Goal: Task Accomplishment & Management: Manage account settings

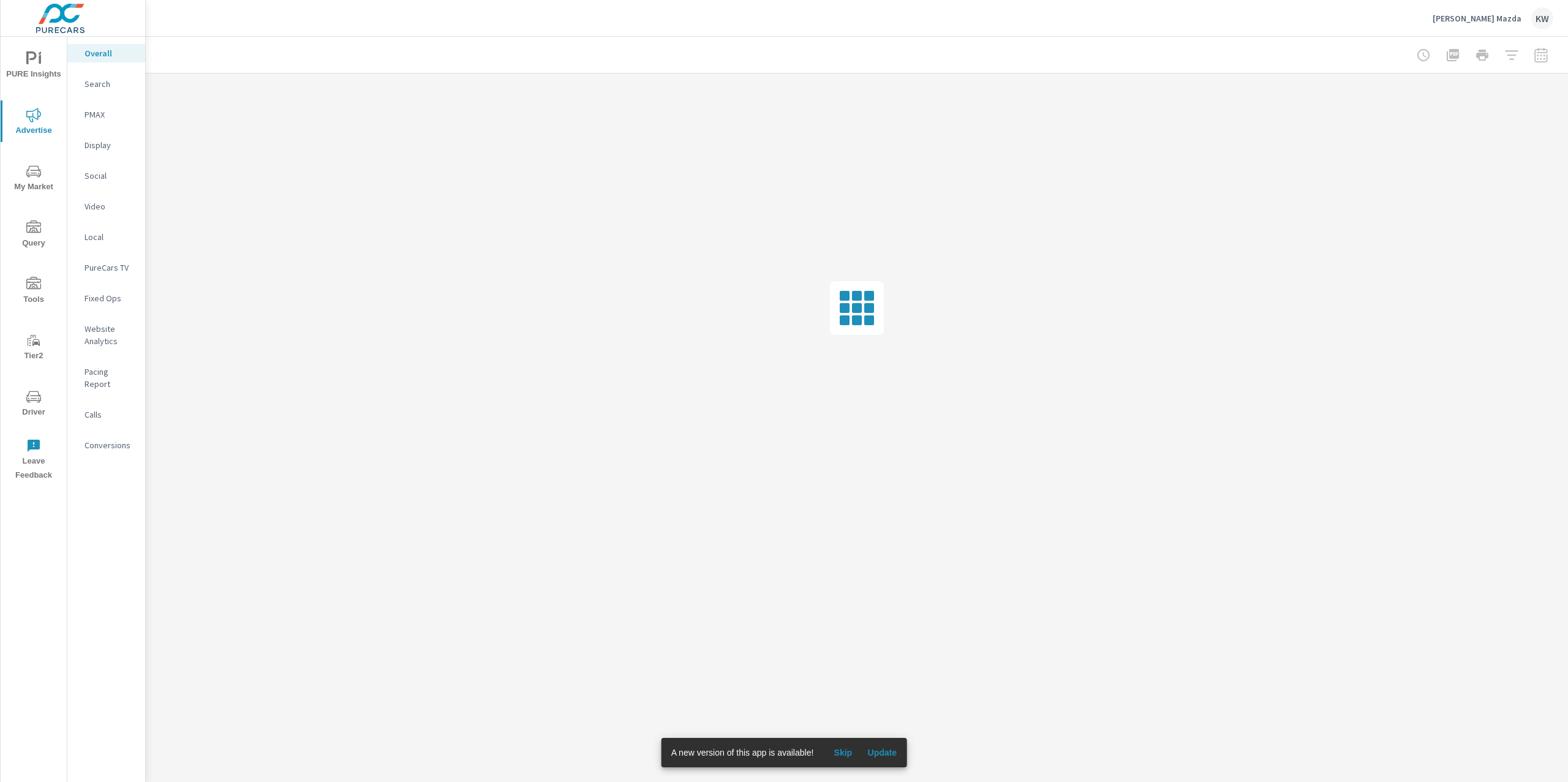
click at [889, 755] on span "Update" at bounding box center [882, 752] width 30 height 11
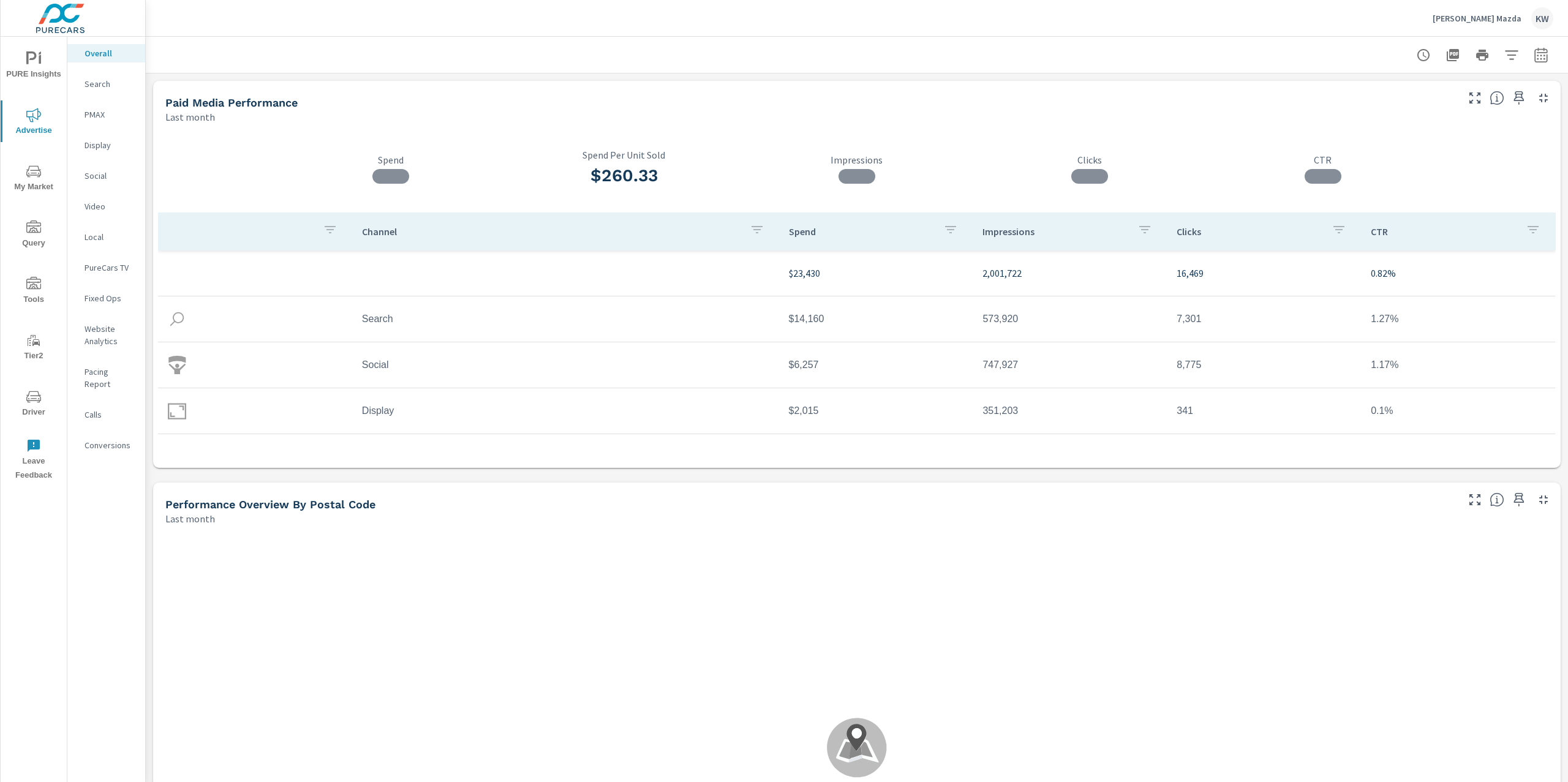
click at [91, 175] on p "Social" at bounding box center [110, 175] width 51 height 12
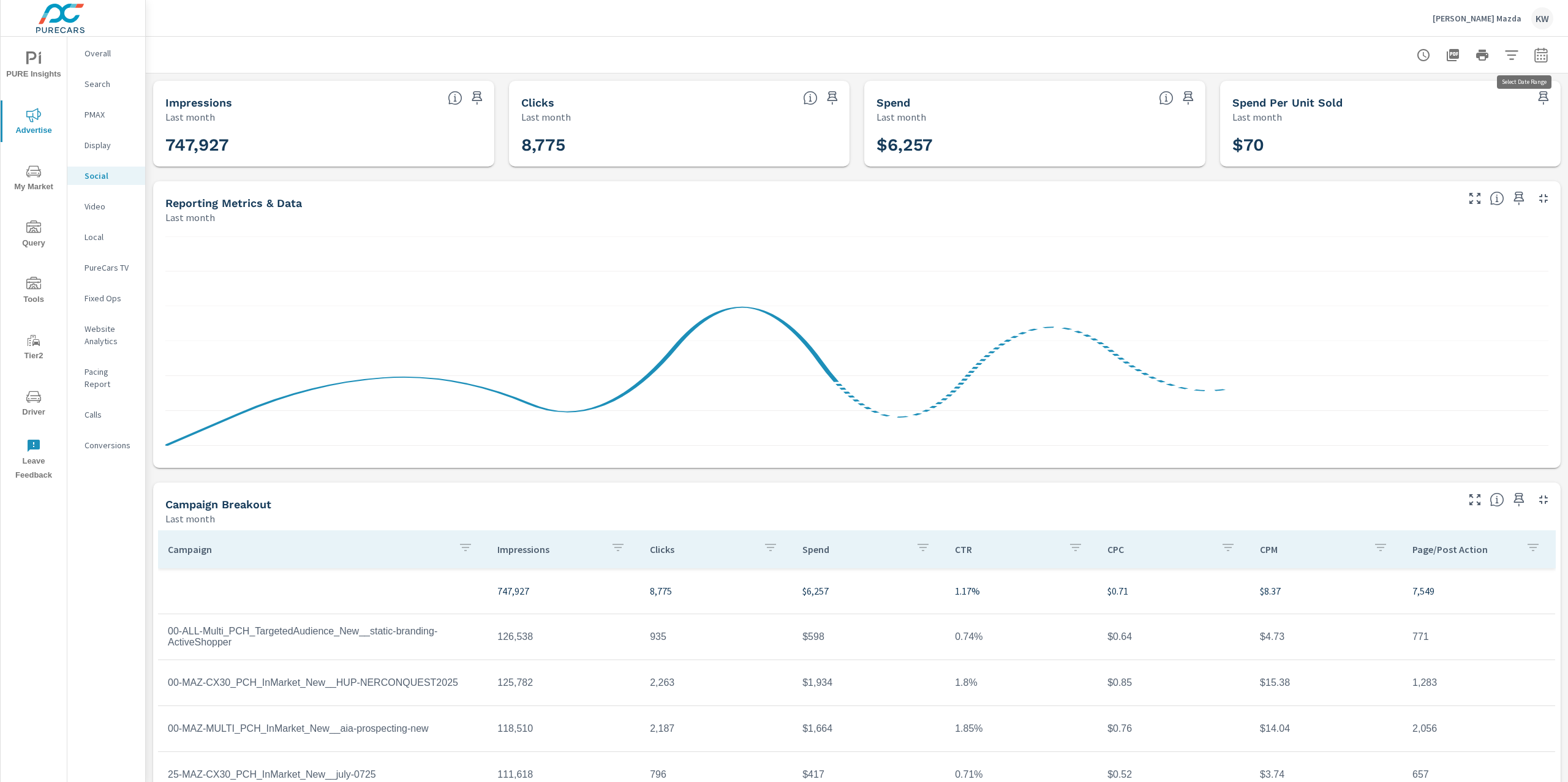
click at [1534, 60] on icon "button" at bounding box center [1541, 55] width 14 height 14
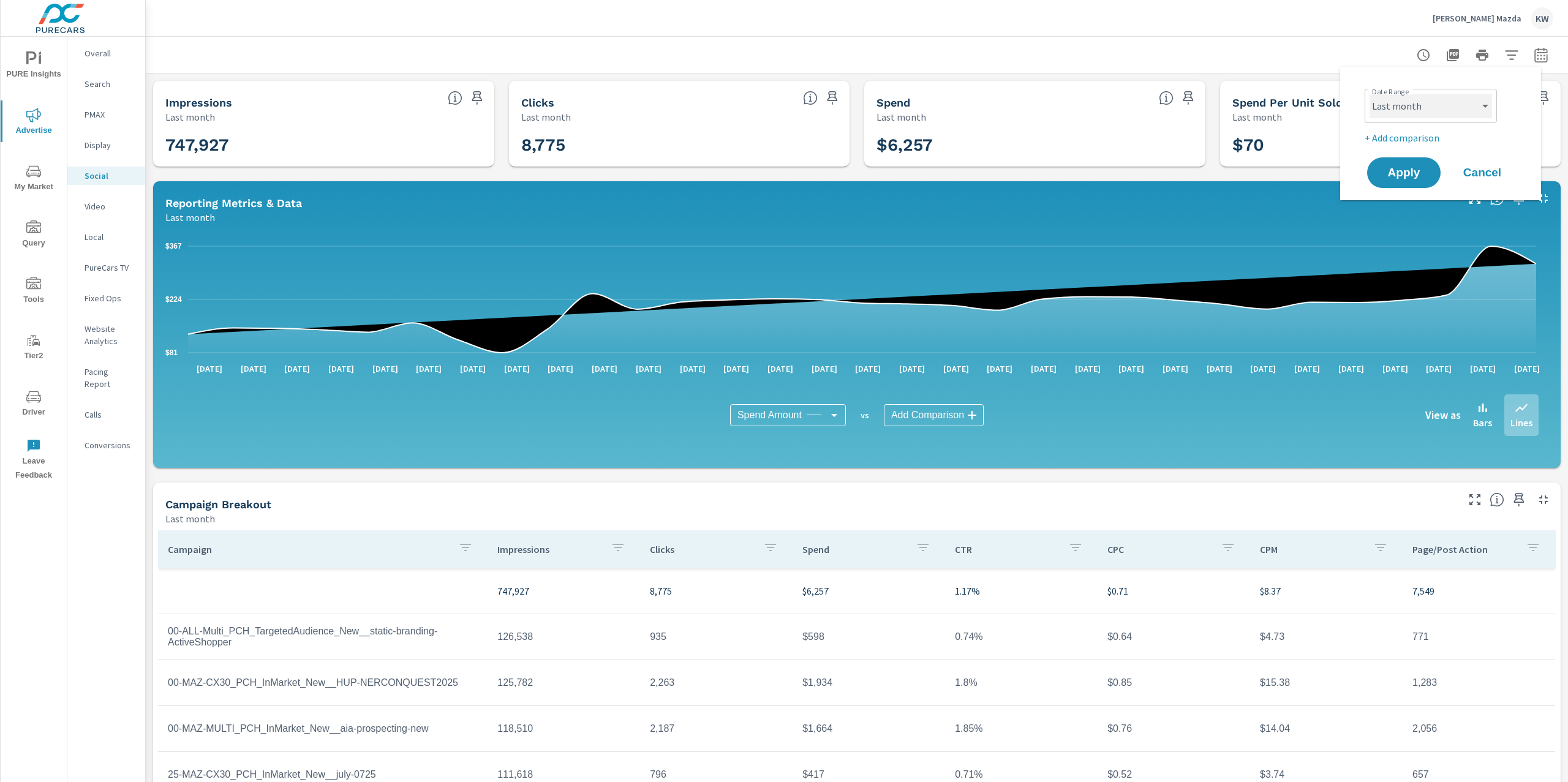
click at [1450, 108] on select "Custom Yesterday Last week Last 7 days Last 14 days Last 30 days Last 45 days L…" at bounding box center [1430, 106] width 123 height 25
click at [1369, 93] on select "Custom Yesterday Last week Last 7 days Last 14 days Last 30 days Last 45 days L…" at bounding box center [1430, 106] width 123 height 25
select select "Month to date"
click at [1395, 164] on button "Apply" at bounding box center [1403, 172] width 76 height 32
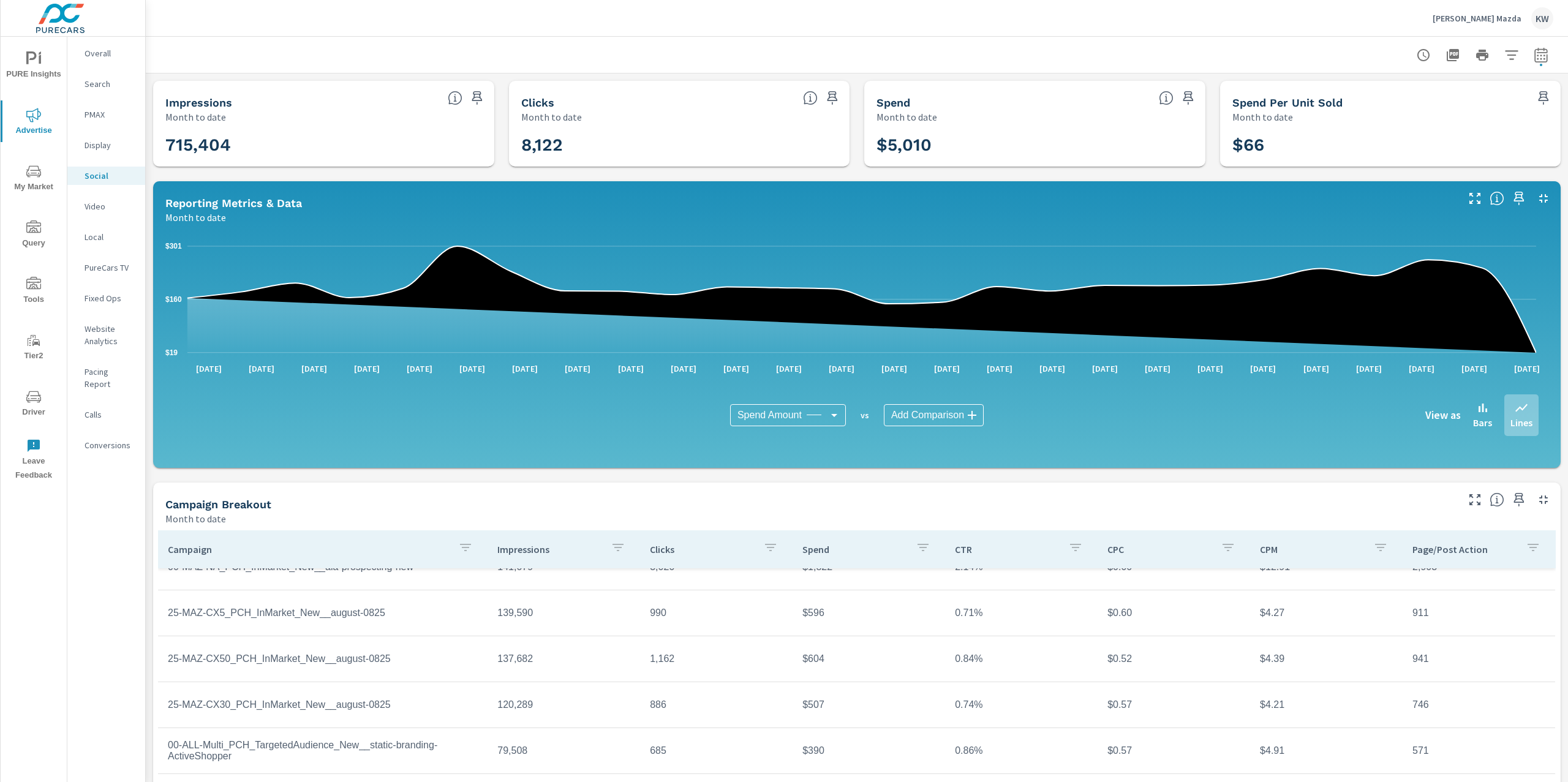
scroll to position [72, 0]
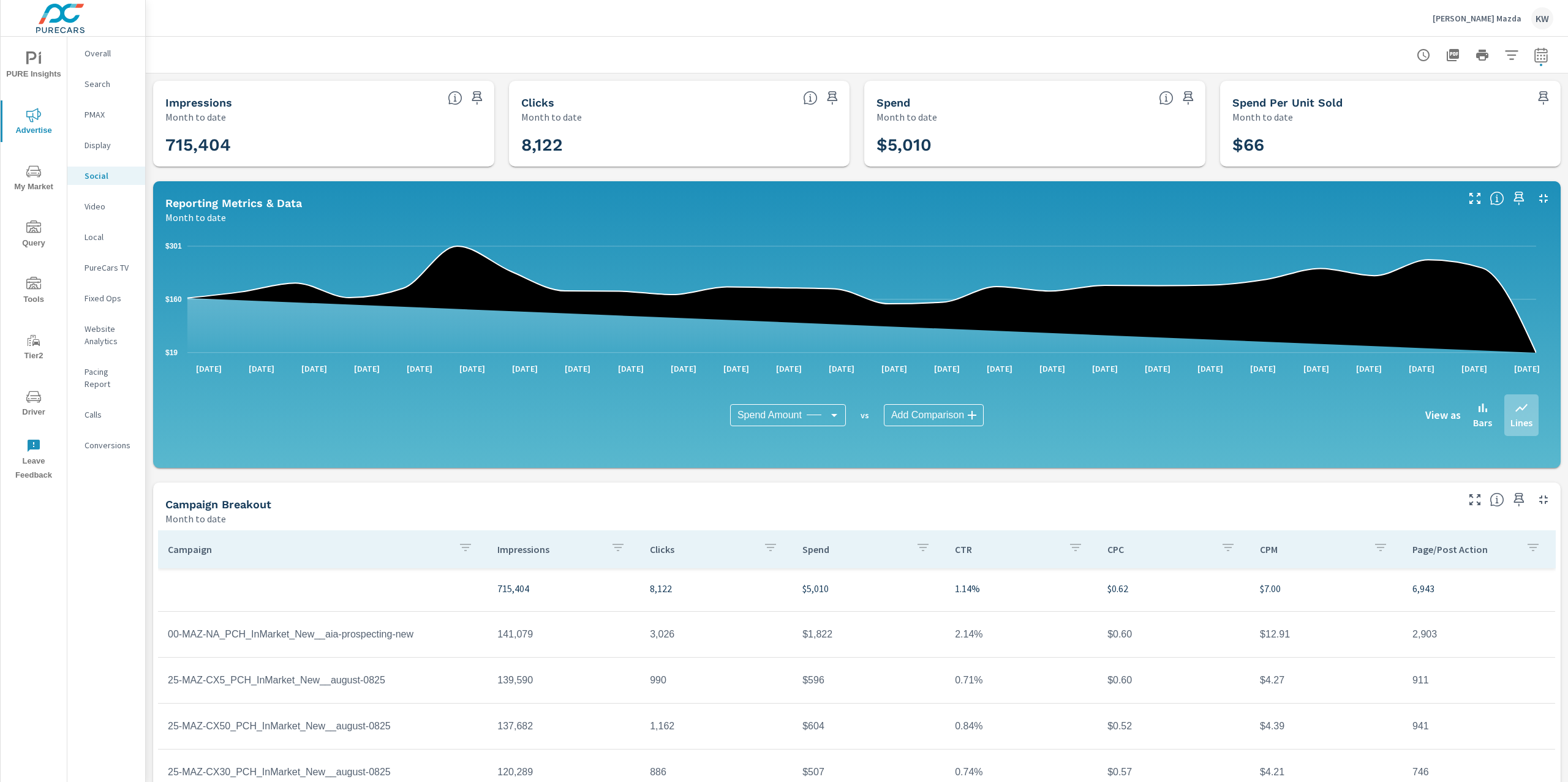
scroll to position [3, 0]
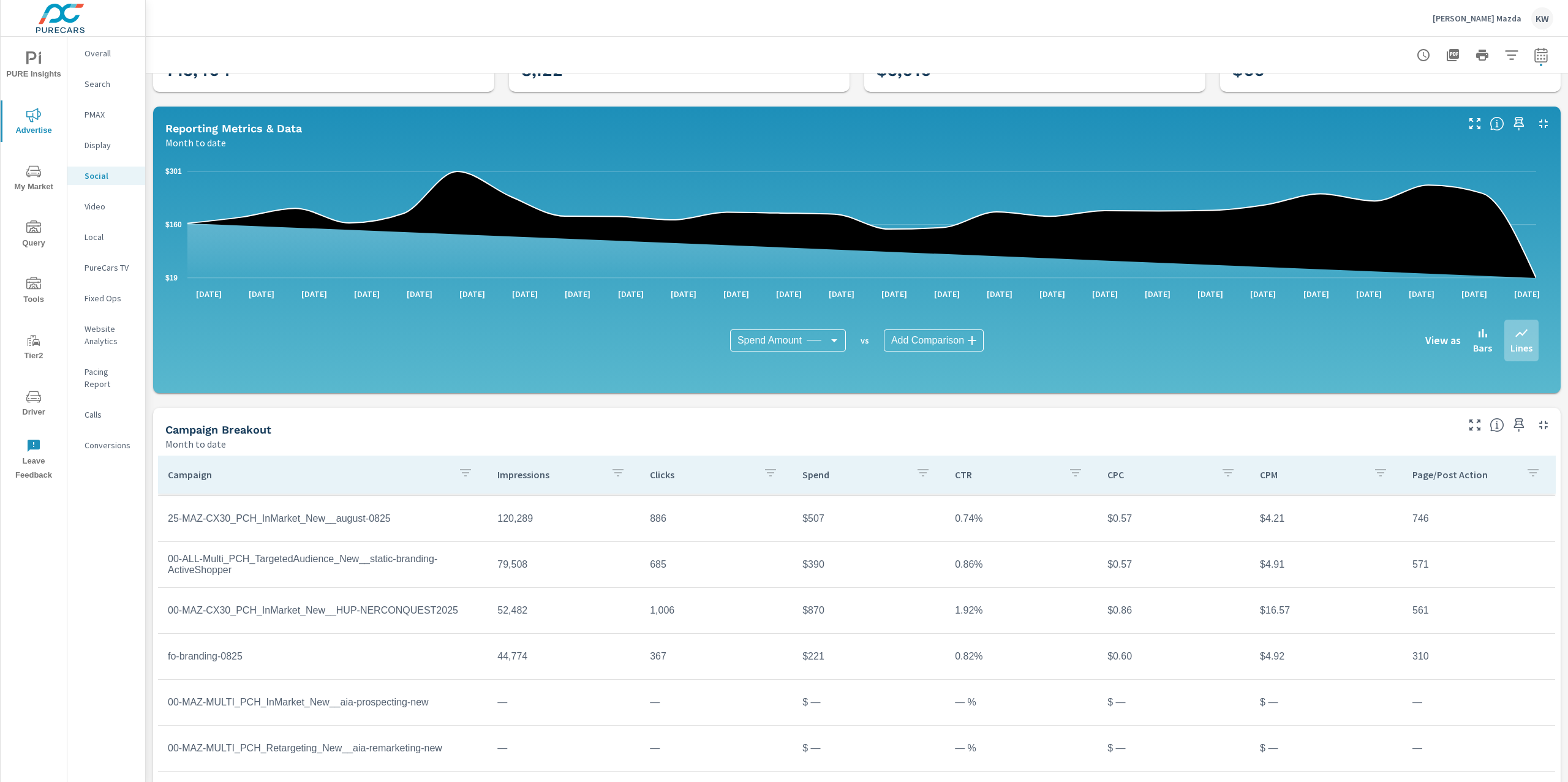
scroll to position [78, 0]
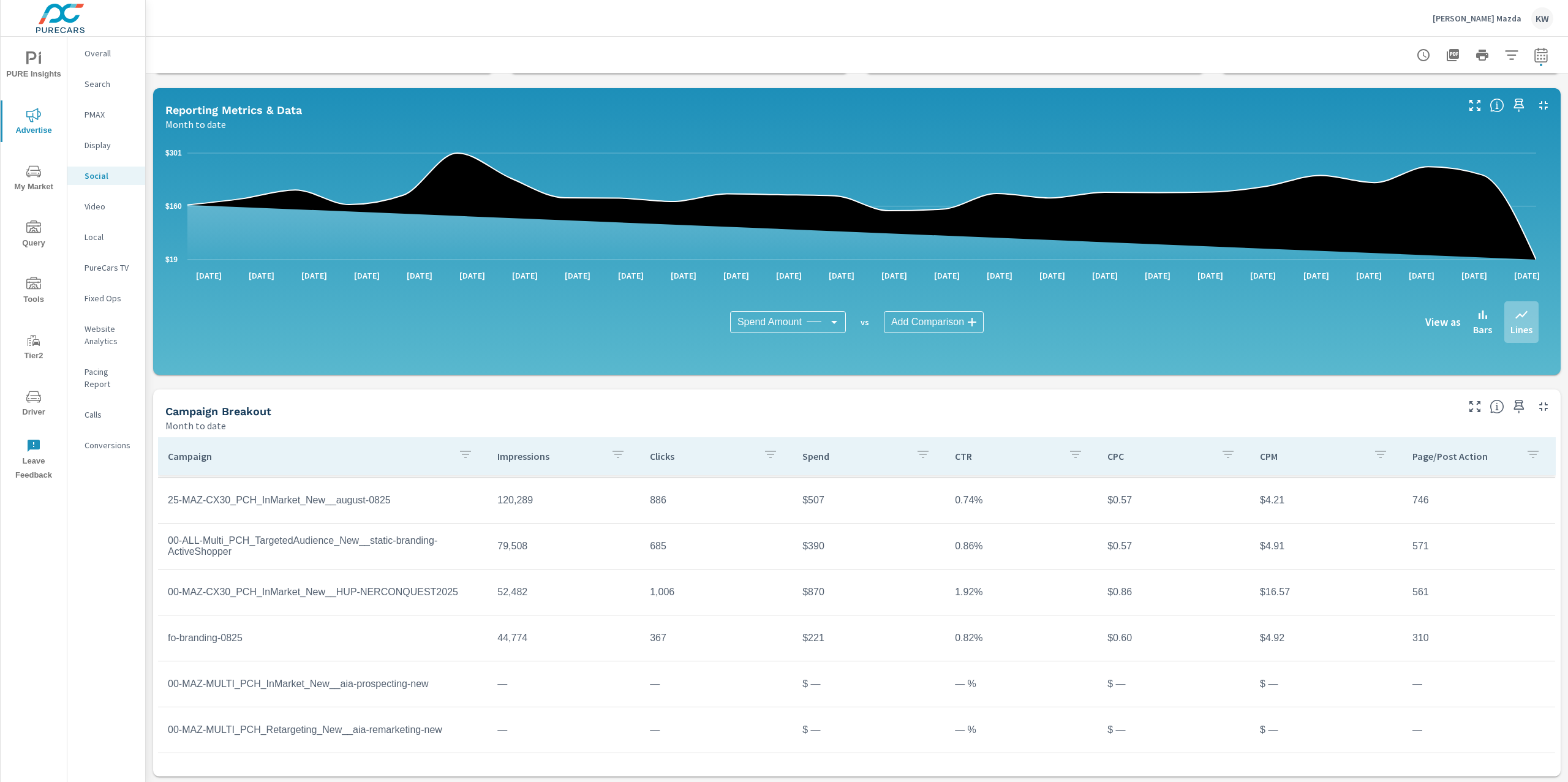
scroll to position [94, 0]
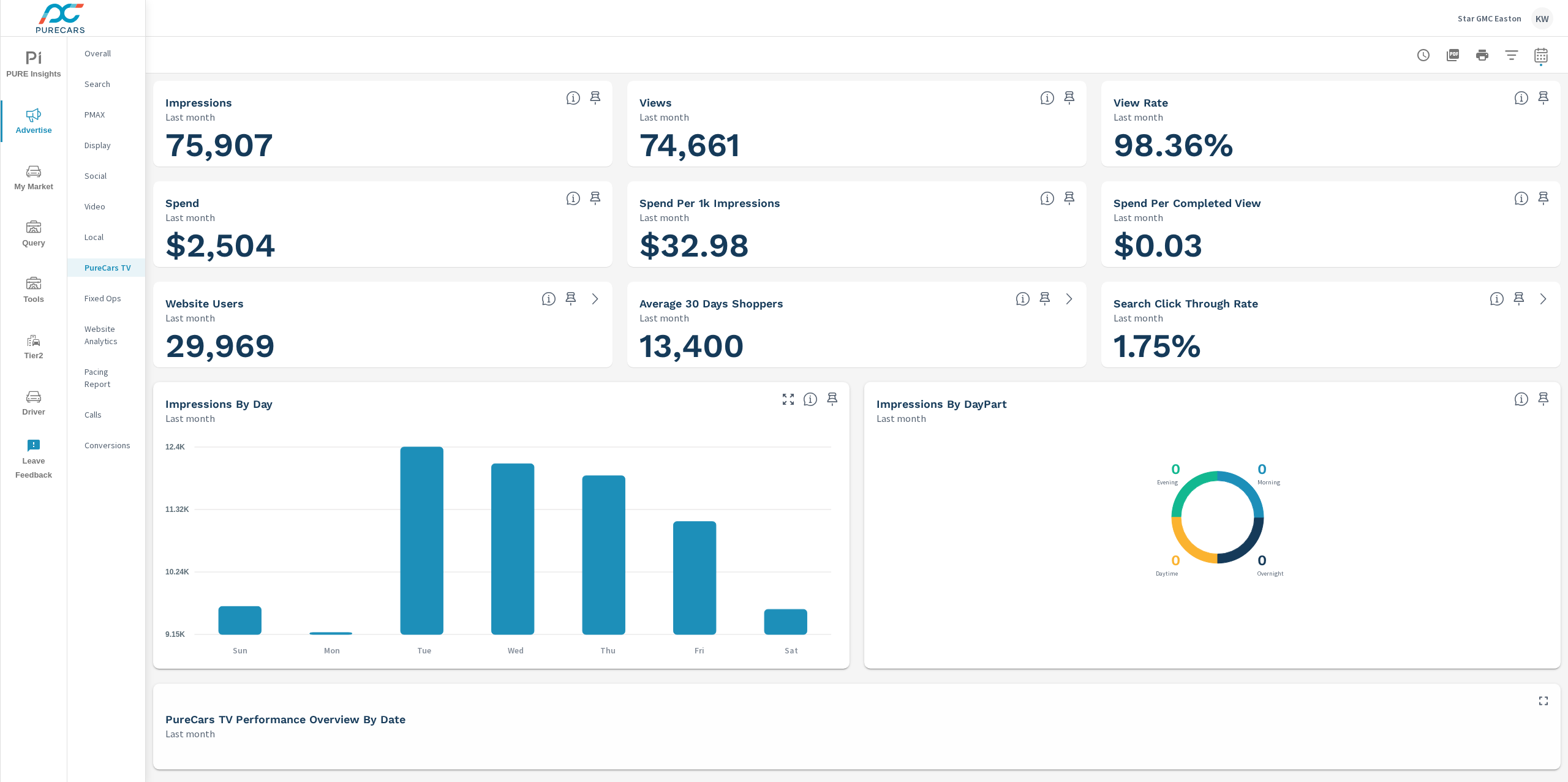
scroll to position [1, 0]
click at [1447, 56] on icon "button" at bounding box center [1453, 55] width 12 height 12
click at [1478, 15] on p "Star GMC Easton" at bounding box center [1490, 18] width 64 height 11
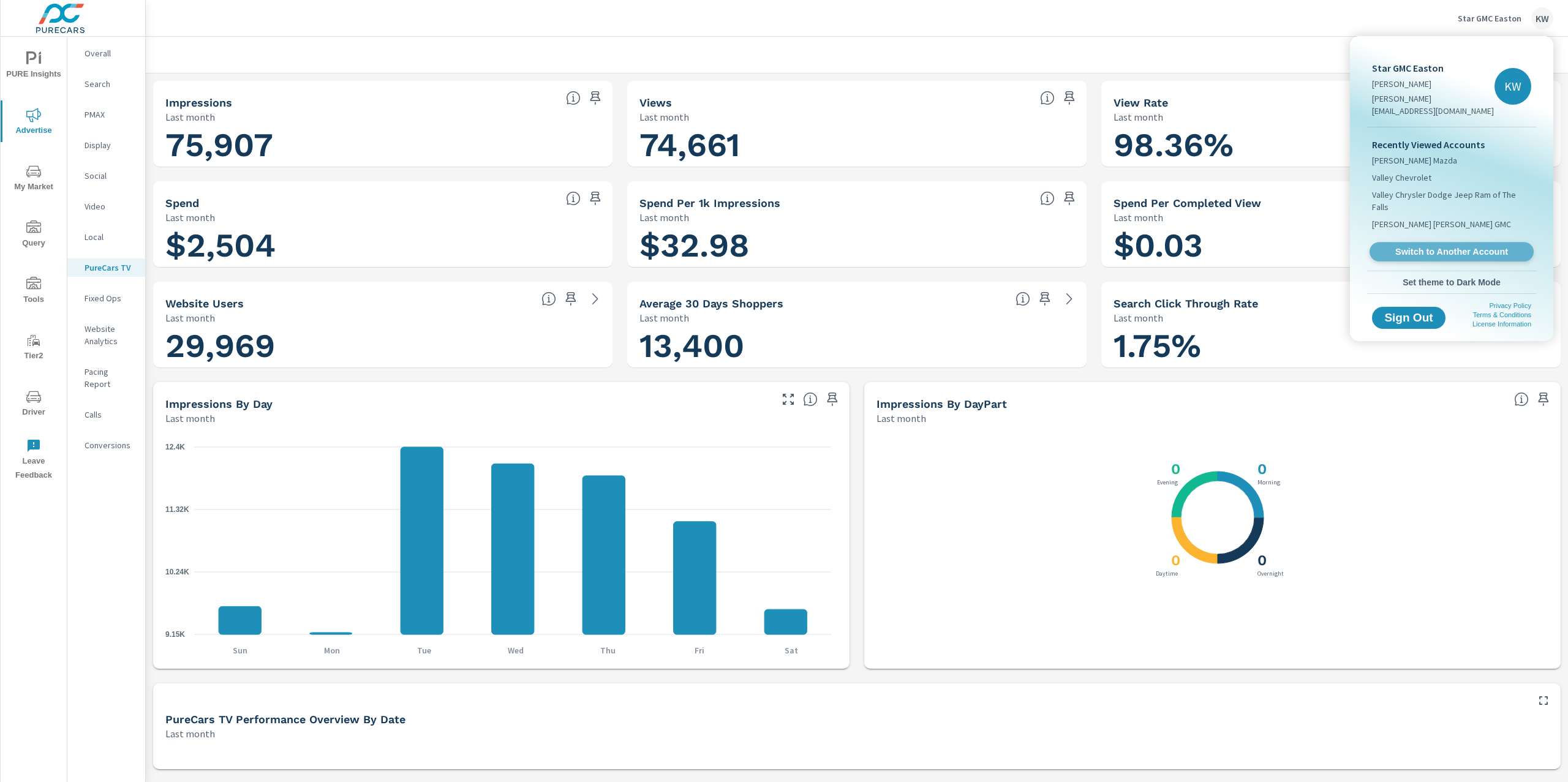
click at [1453, 246] on span "Switch to Another Account" at bounding box center [1451, 252] width 150 height 12
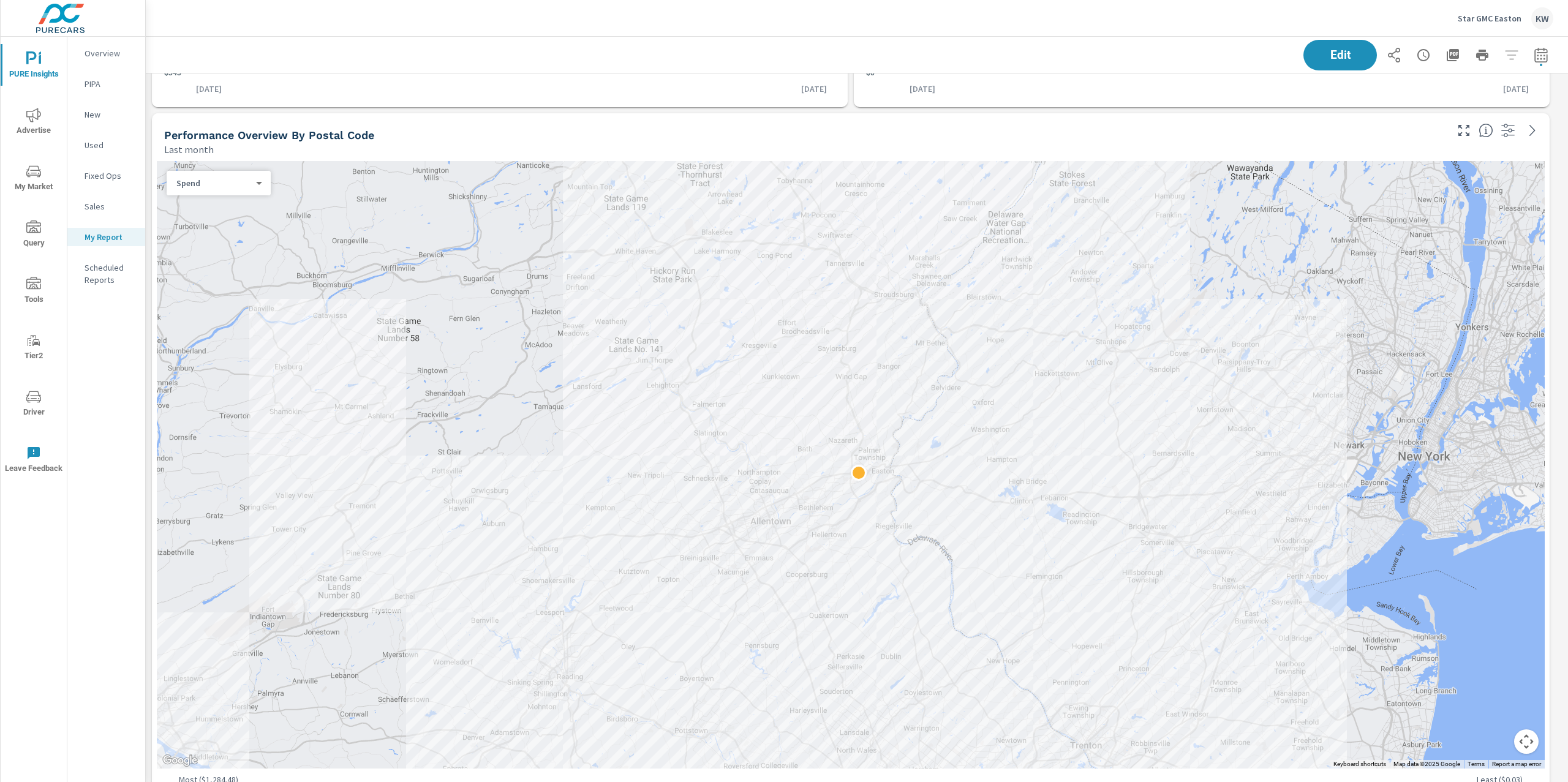
scroll to position [796, 0]
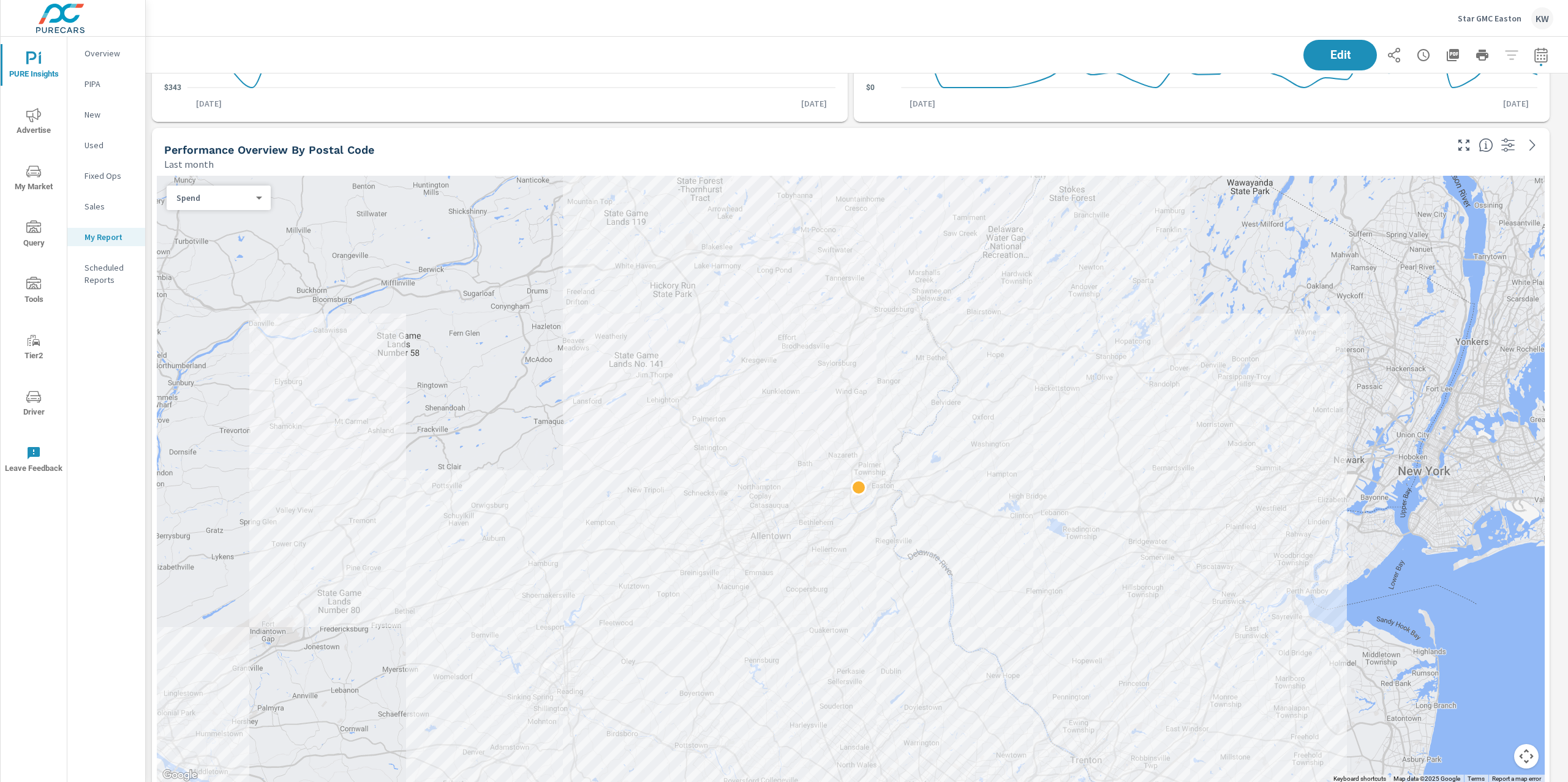
click at [264, 205] on div "Spend 0 ​" at bounding box center [219, 198] width 104 height 25
click at [254, 202] on body "PURE Insights Advertise My Market Query Tools Tier2 Driver Leave Feedback Overv…" at bounding box center [784, 391] width 1568 height 782
click at [241, 222] on li "Sales" at bounding box center [214, 217] width 94 height 20
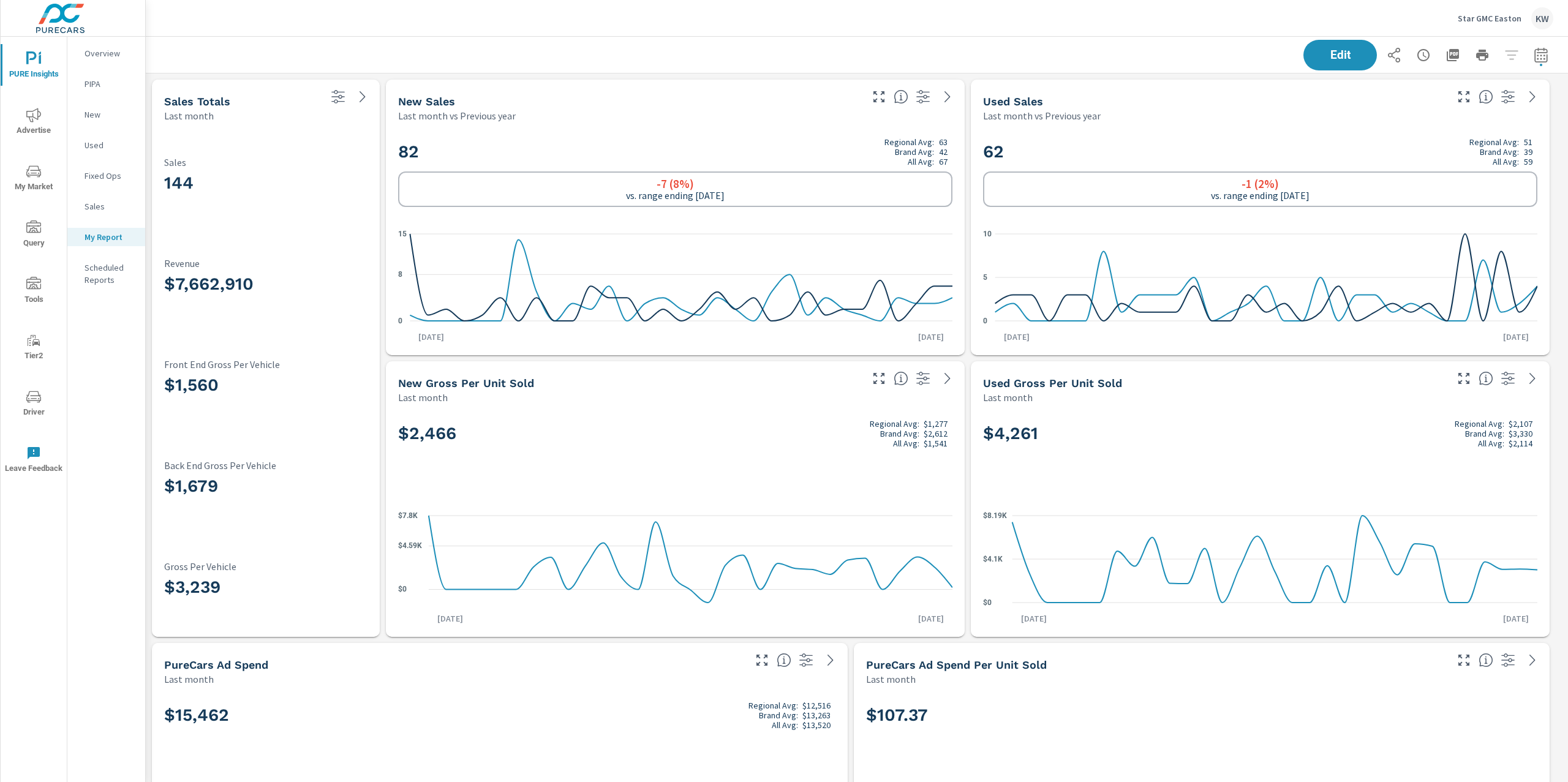
scroll to position [6792, 1436]
click at [1445, 55] on icon "button" at bounding box center [1453, 55] width 14 height 14
click at [1474, 14] on p "Star GMC Easton" at bounding box center [1490, 18] width 64 height 11
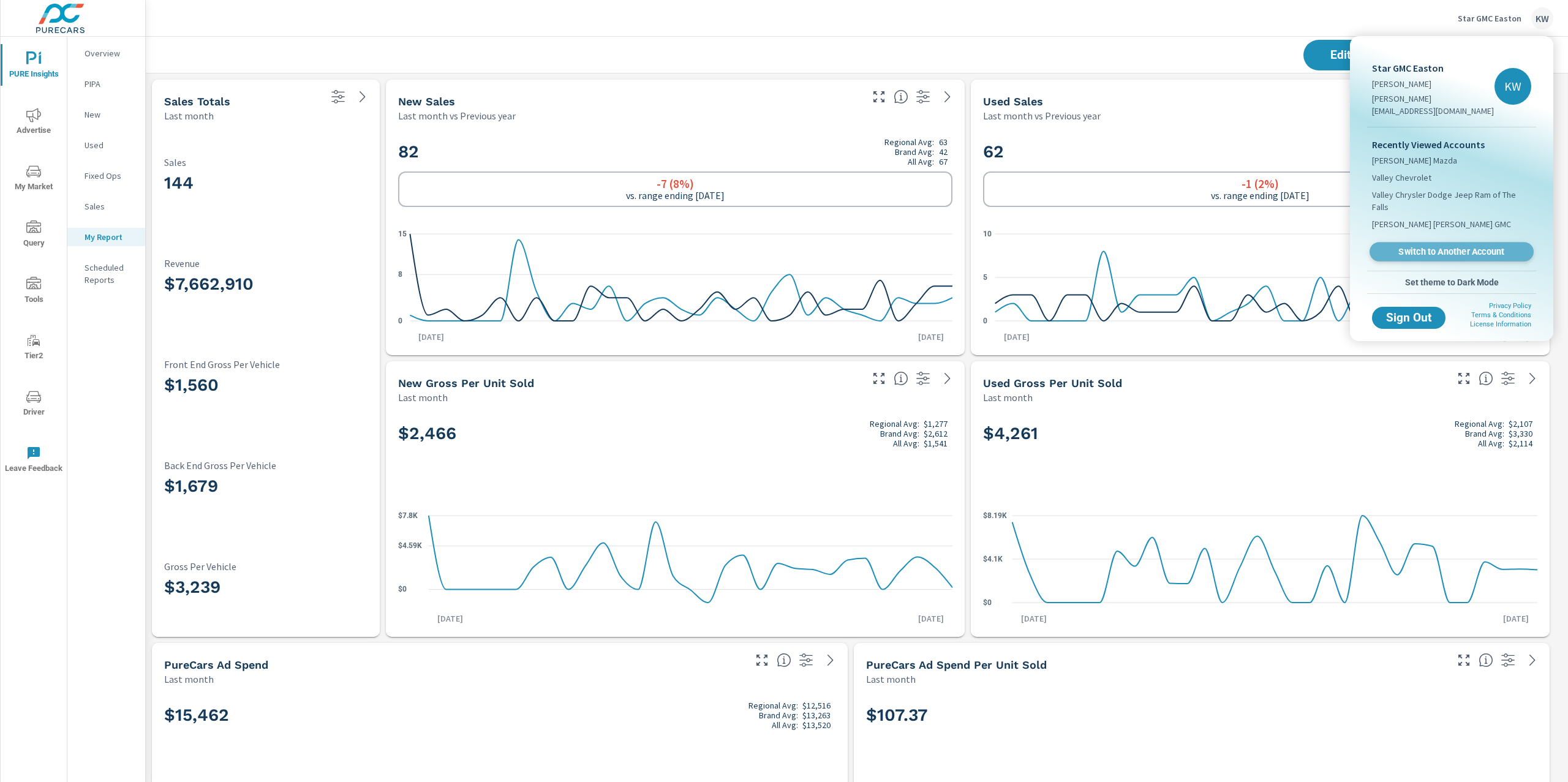
click at [1423, 246] on span "Switch to Another Account" at bounding box center [1451, 252] width 150 height 12
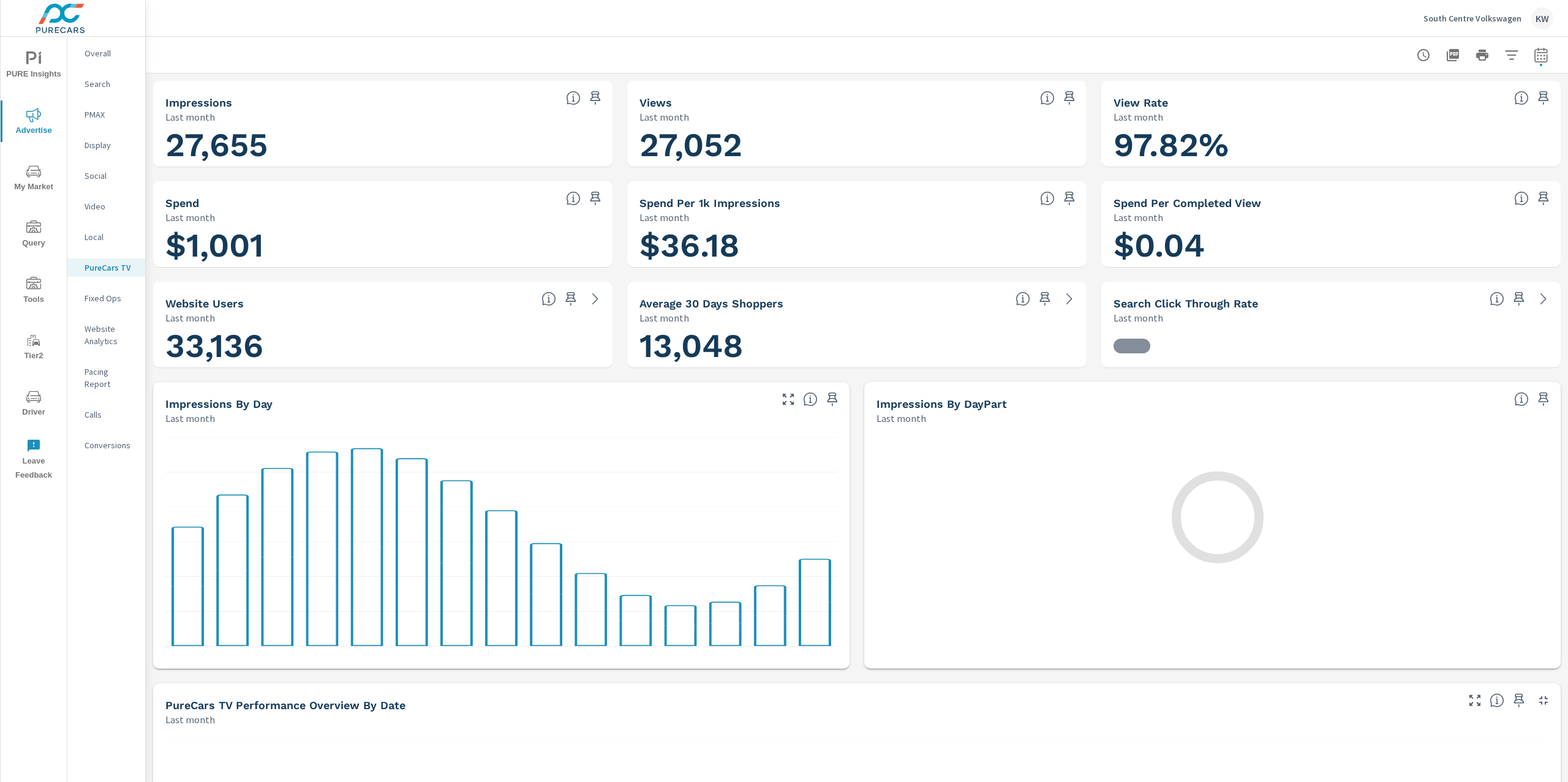
scroll to position [1, 0]
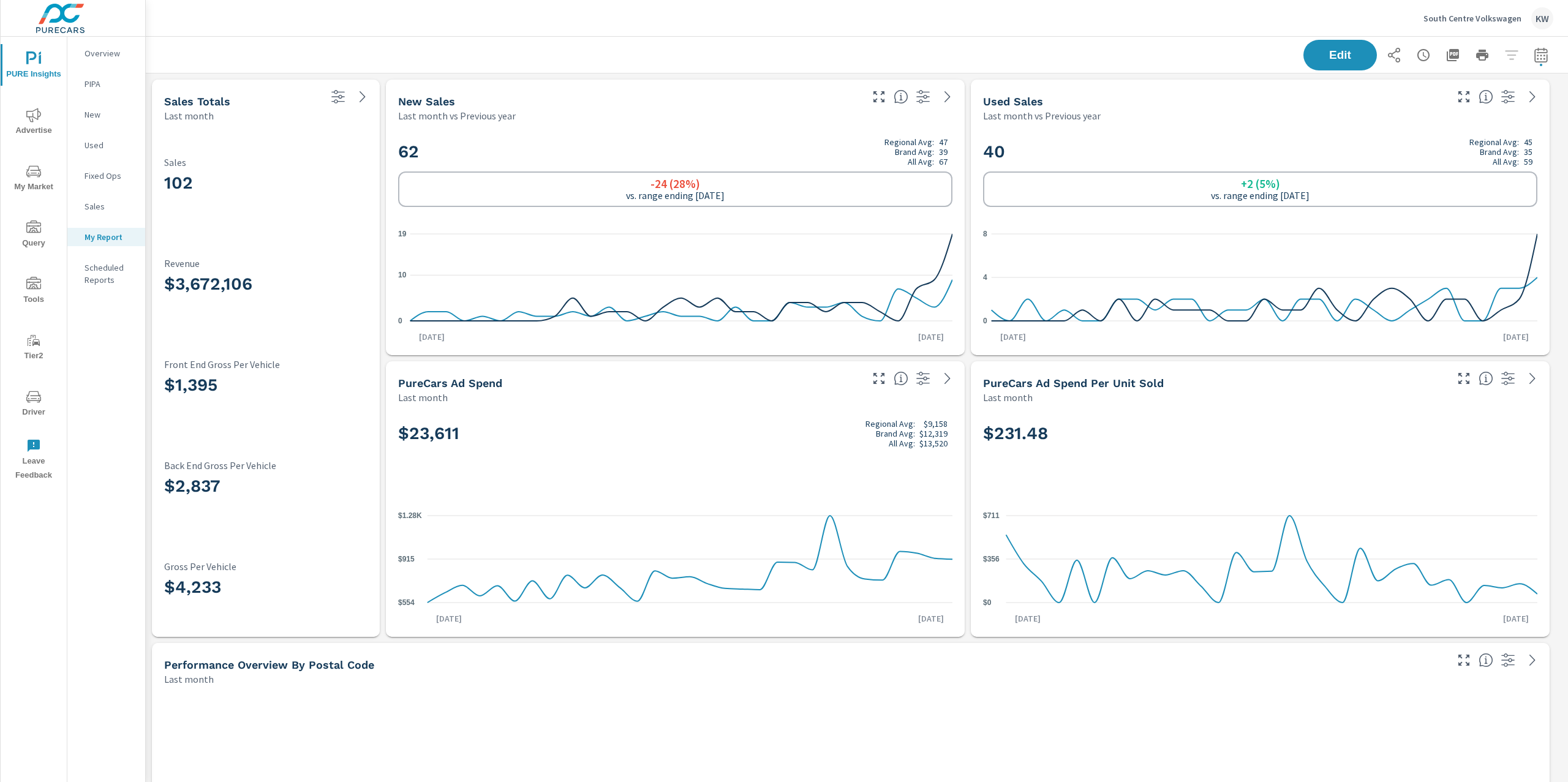
scroll to position [1, 0]
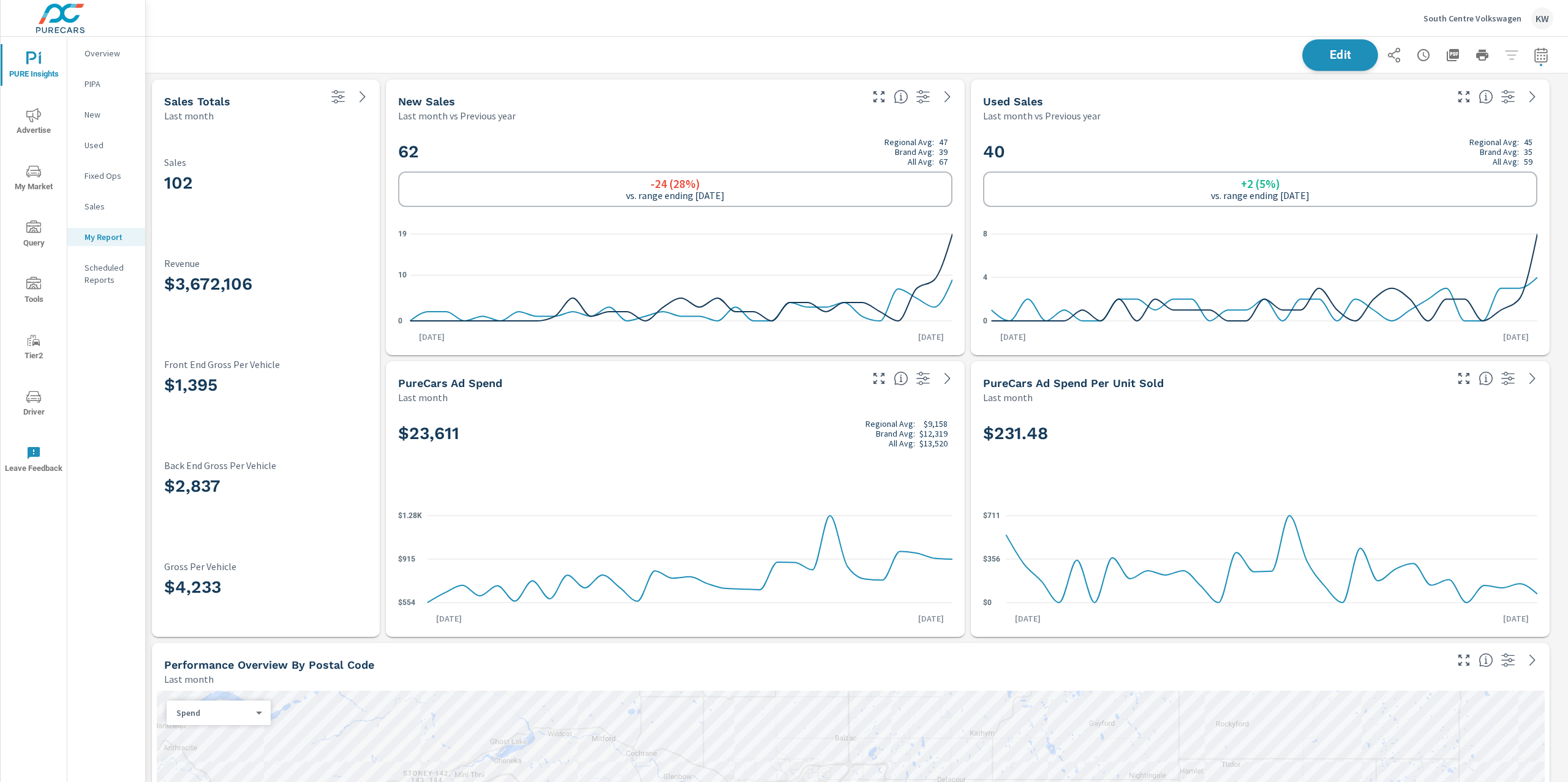
click at [1338, 57] on span "Edit" at bounding box center [1340, 55] width 50 height 12
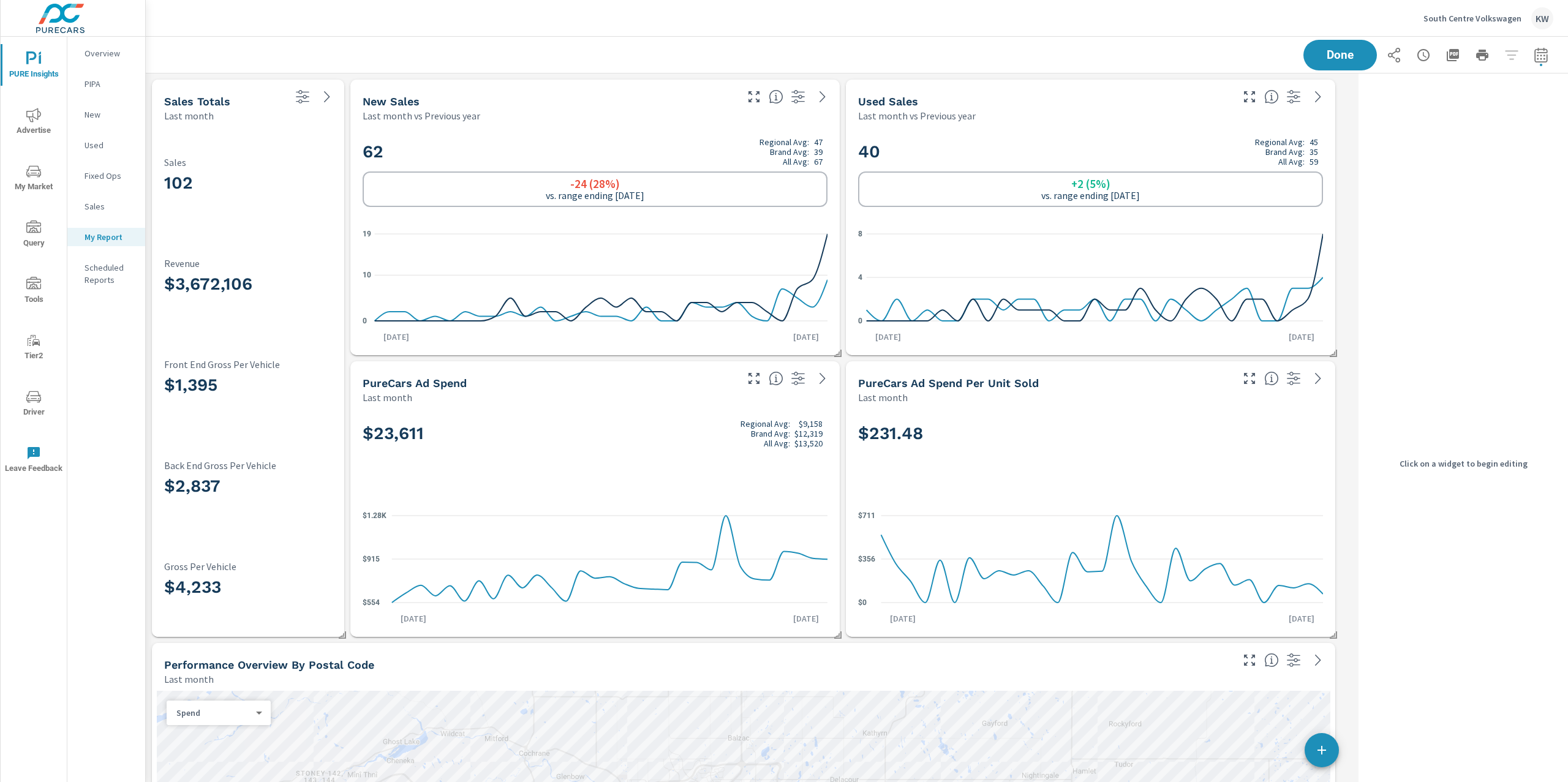
scroll to position [4116, 1221]
click at [266, 166] on p "Sales" at bounding box center [248, 162] width 168 height 11
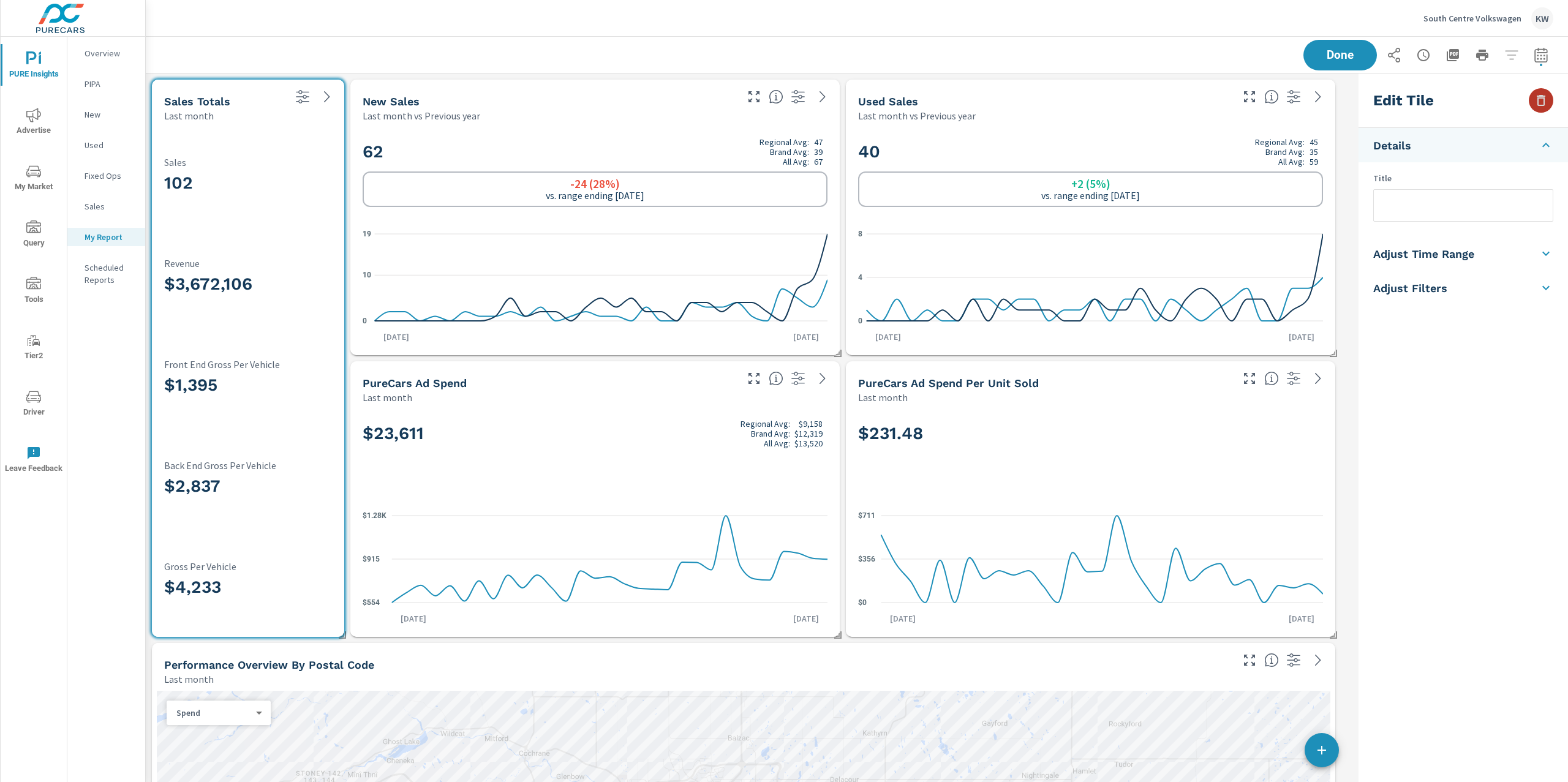
click at [1542, 105] on icon "button" at bounding box center [1541, 100] width 9 height 11
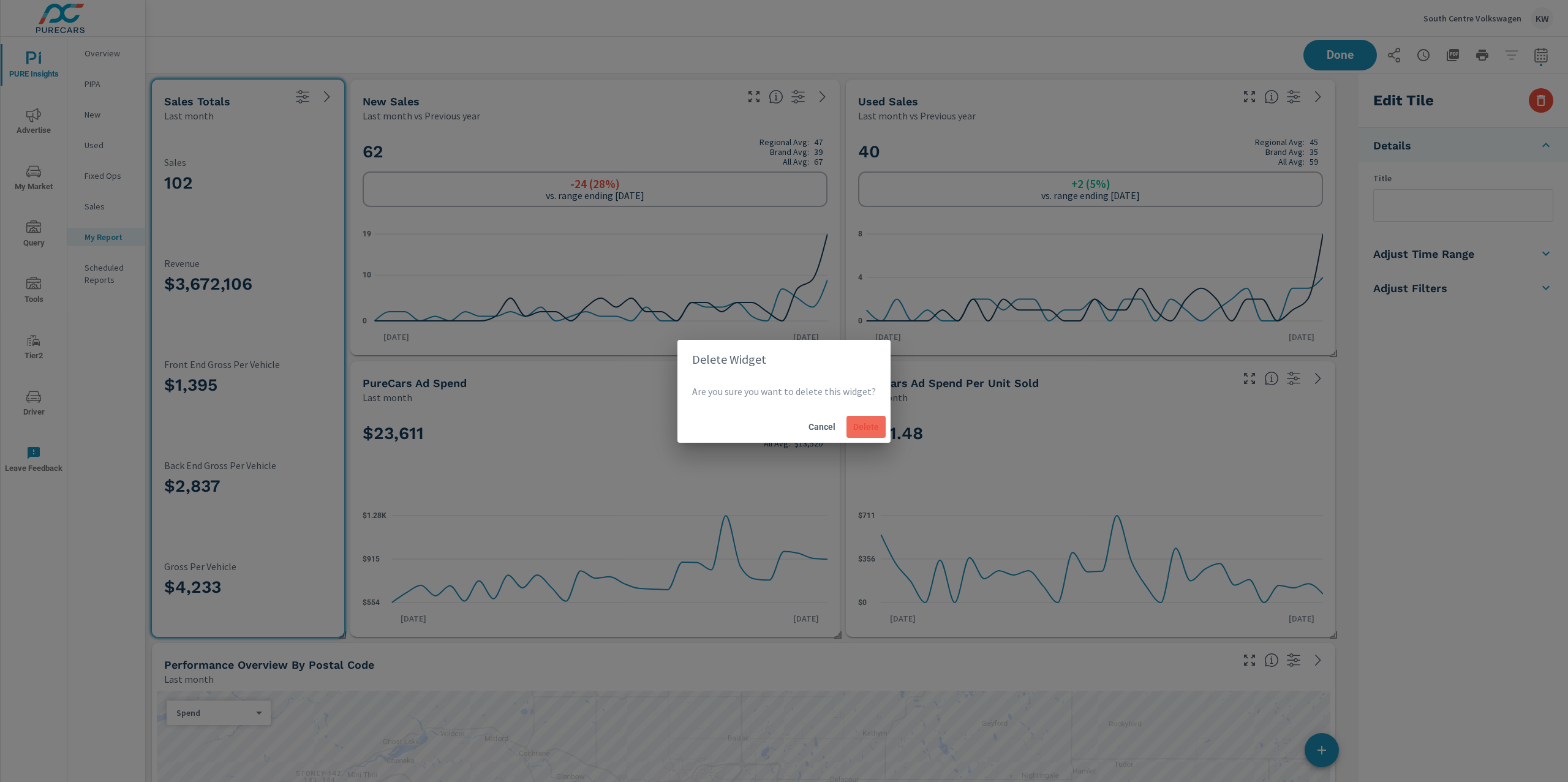
click at [863, 428] on span "Delete" at bounding box center [866, 426] width 30 height 11
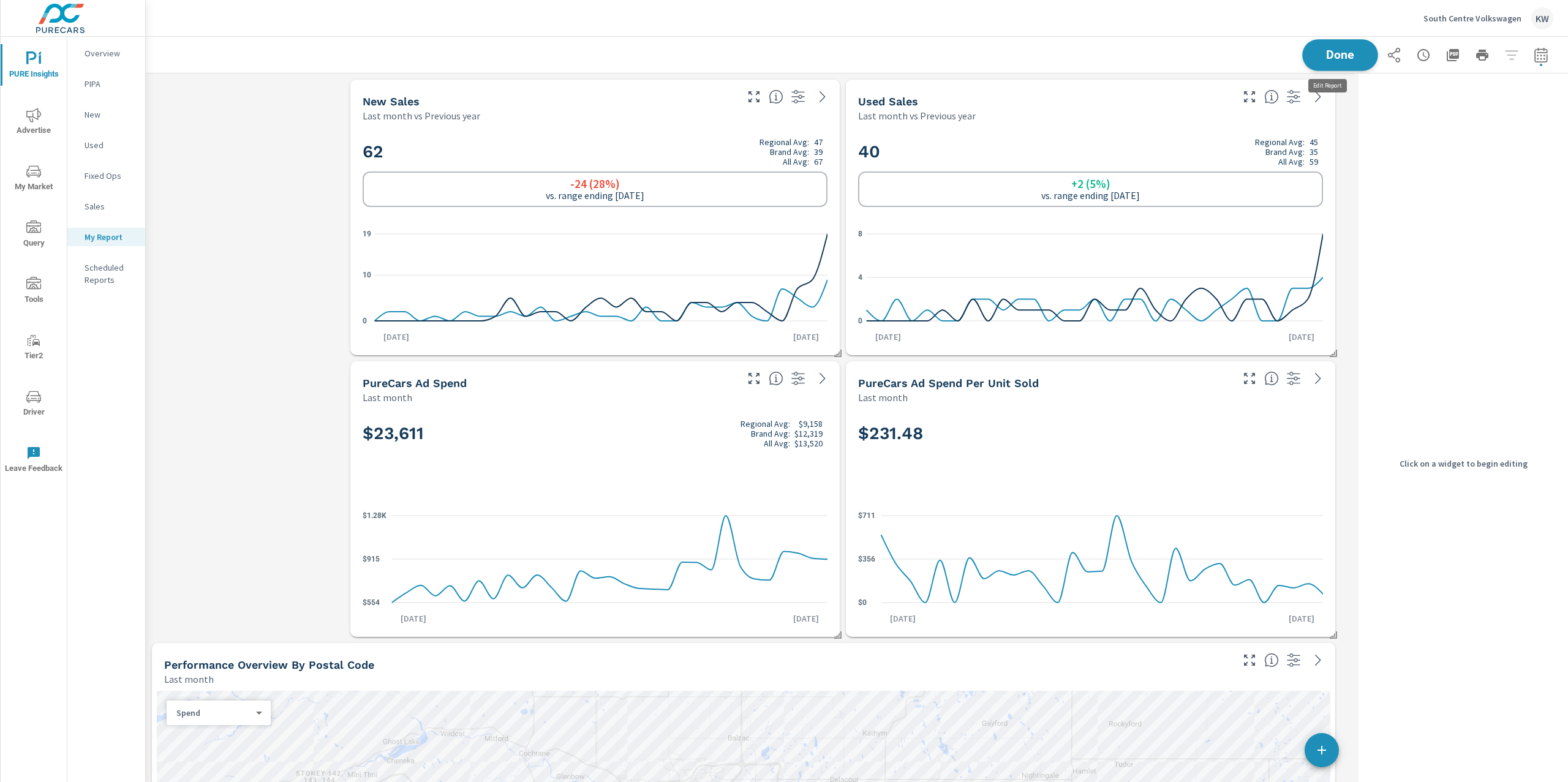
click at [1342, 57] on span "Done" at bounding box center [1340, 55] width 50 height 12
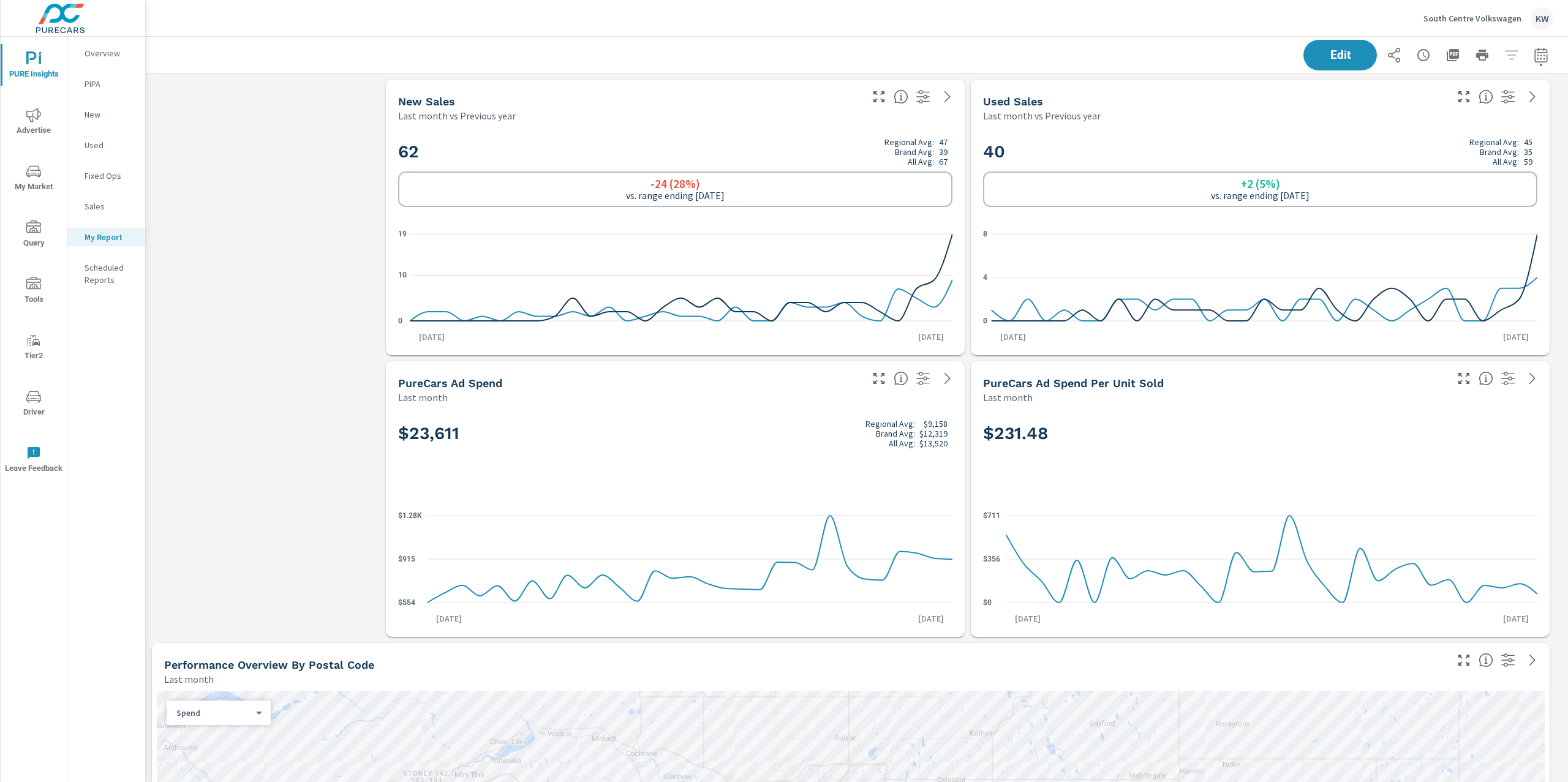
scroll to position [4116, 1436]
click at [87, 54] on p "Overview" at bounding box center [110, 53] width 51 height 12
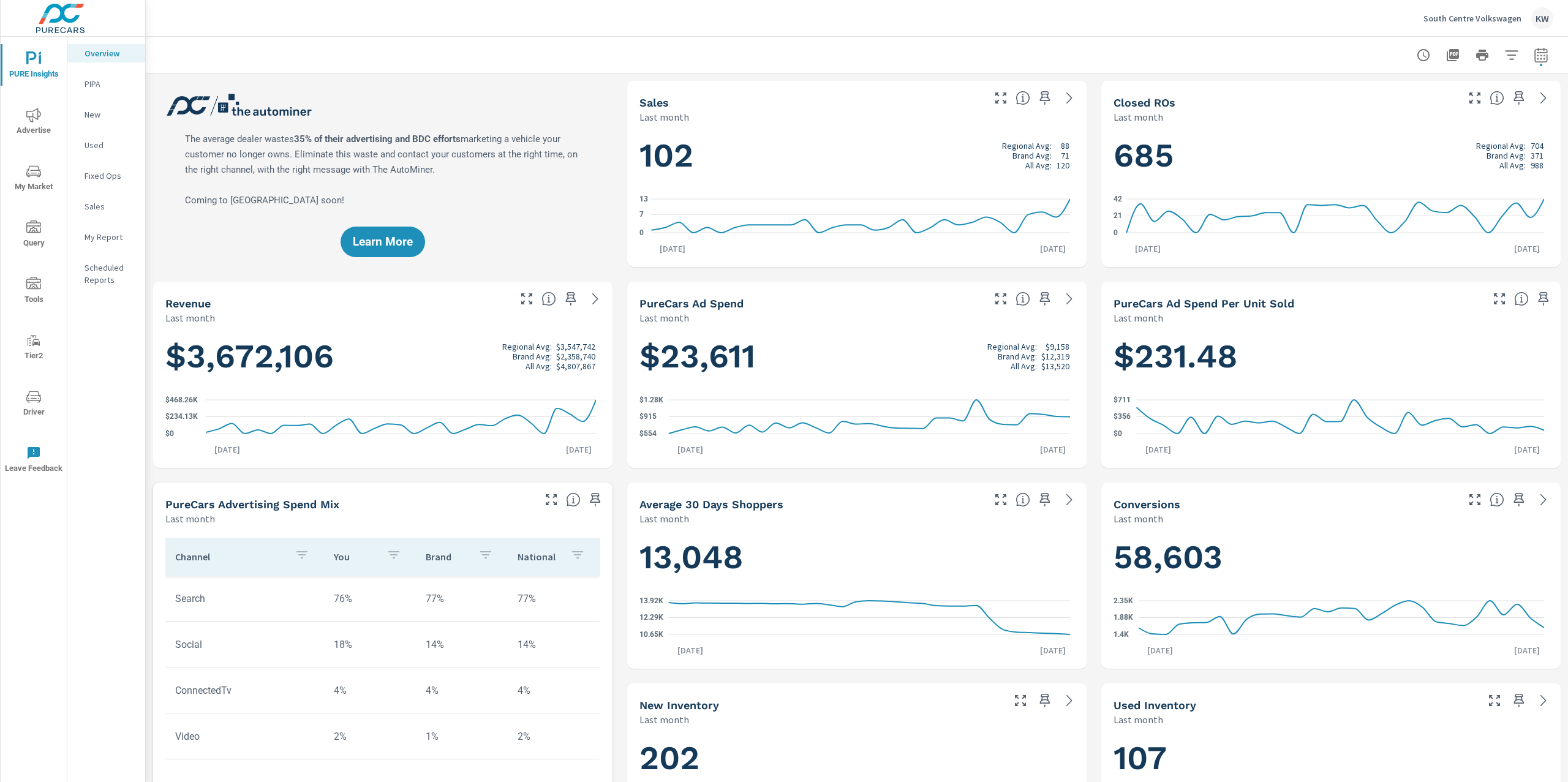
scroll to position [1, 0]
click at [1038, 101] on icon "button" at bounding box center [1045, 98] width 14 height 14
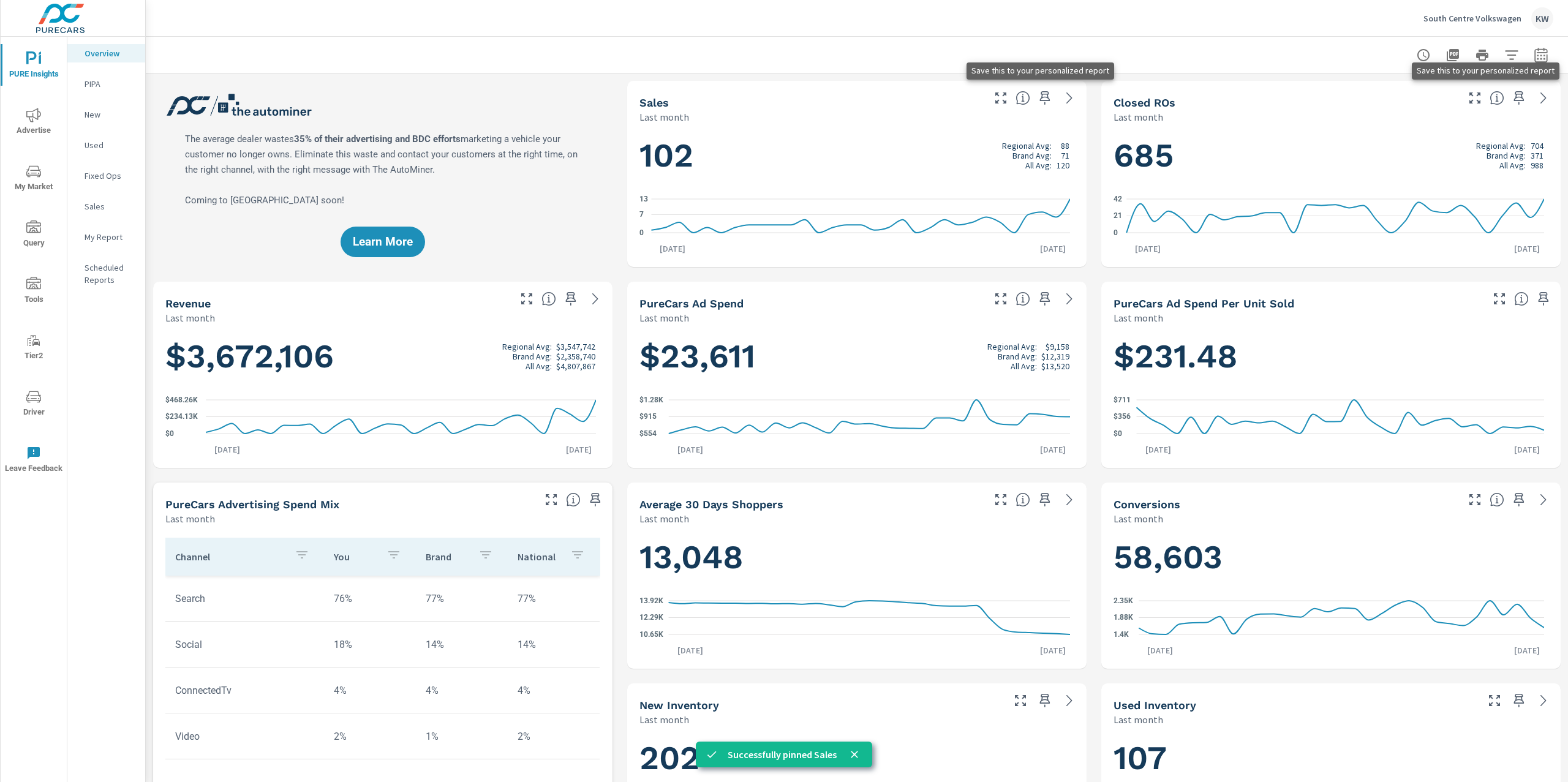
click at [1511, 101] on icon "button" at bounding box center [1519, 98] width 14 height 14
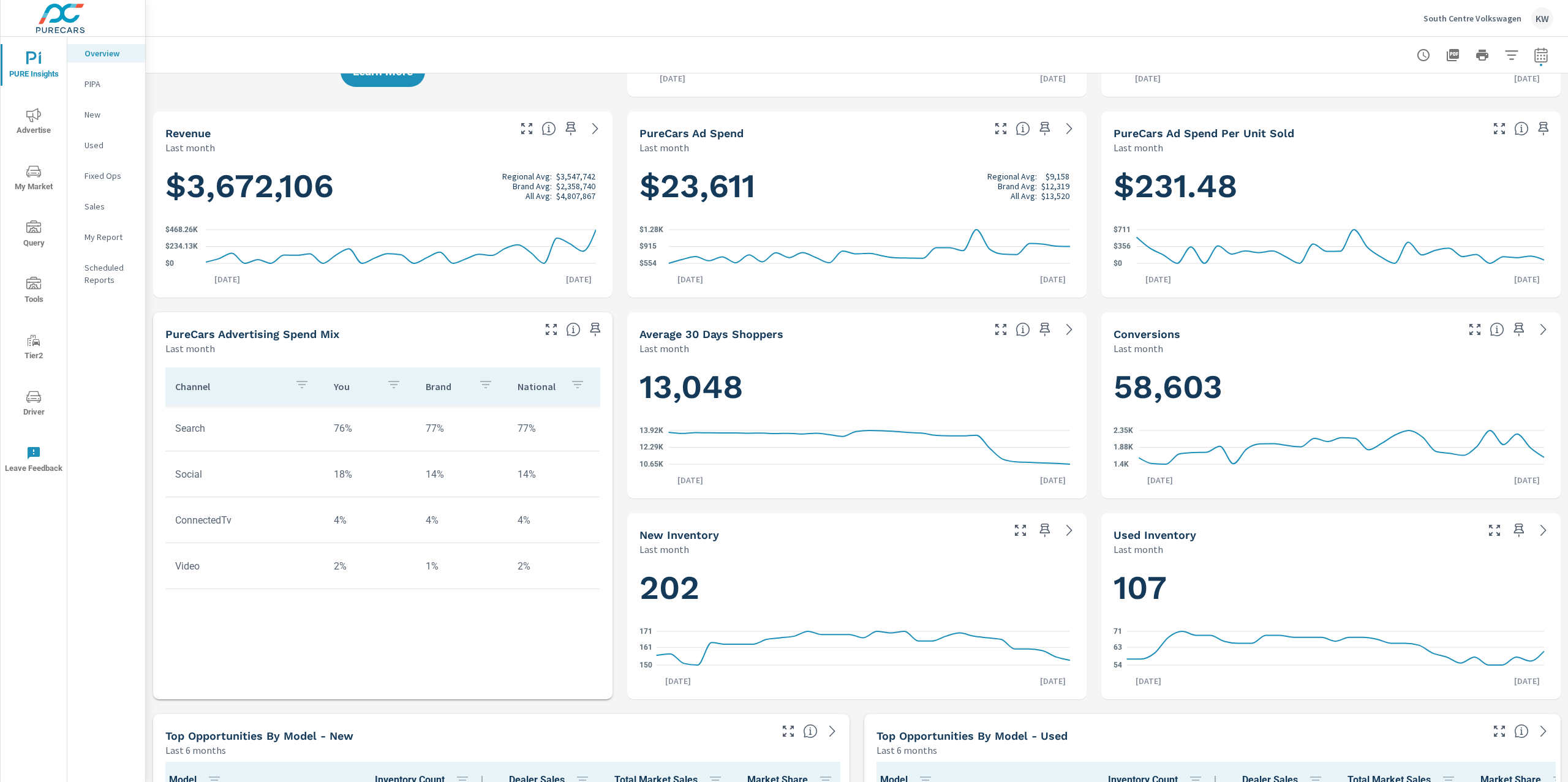
scroll to position [174, 0]
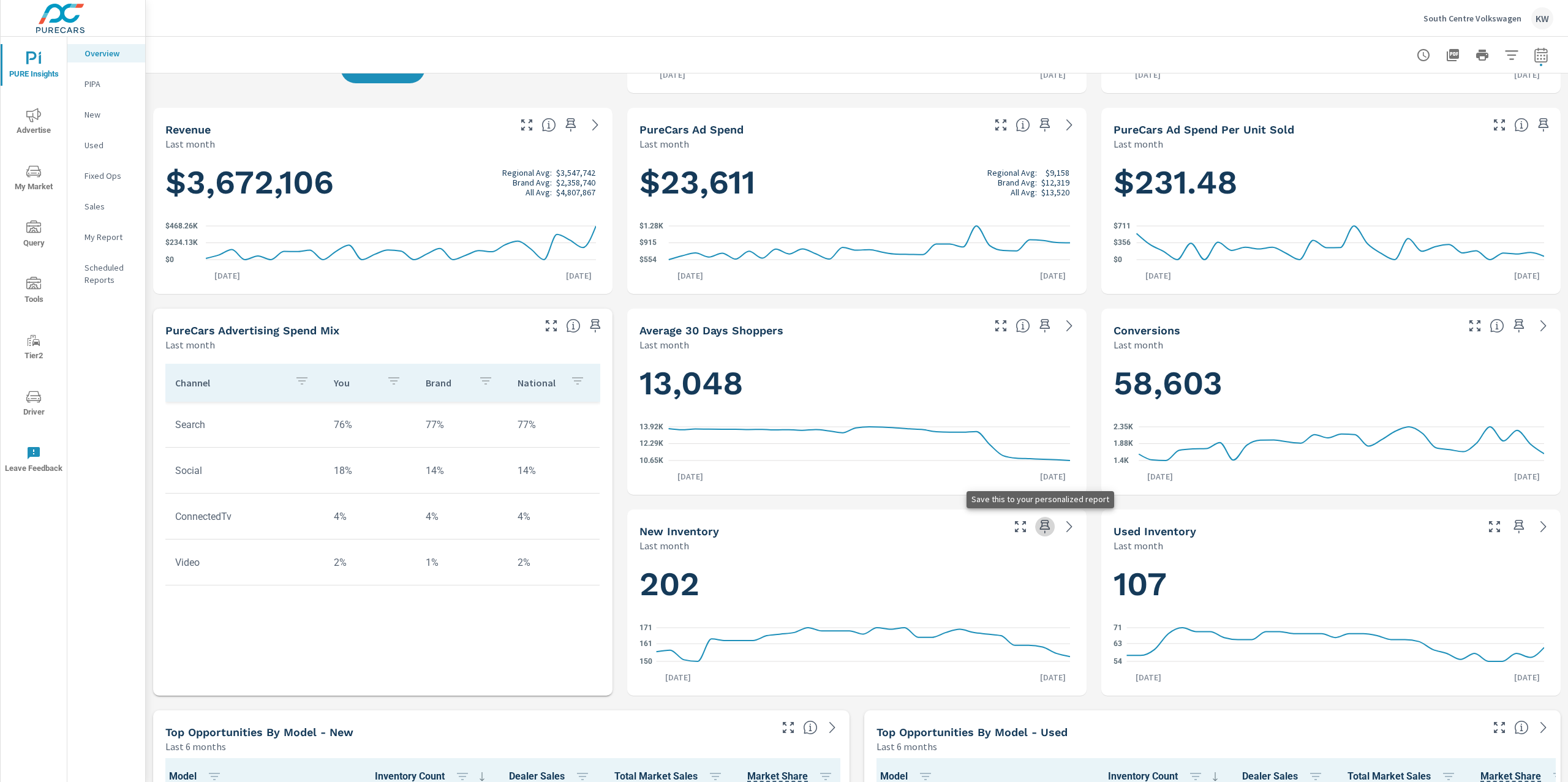
click at [1040, 528] on icon "button" at bounding box center [1045, 526] width 10 height 14
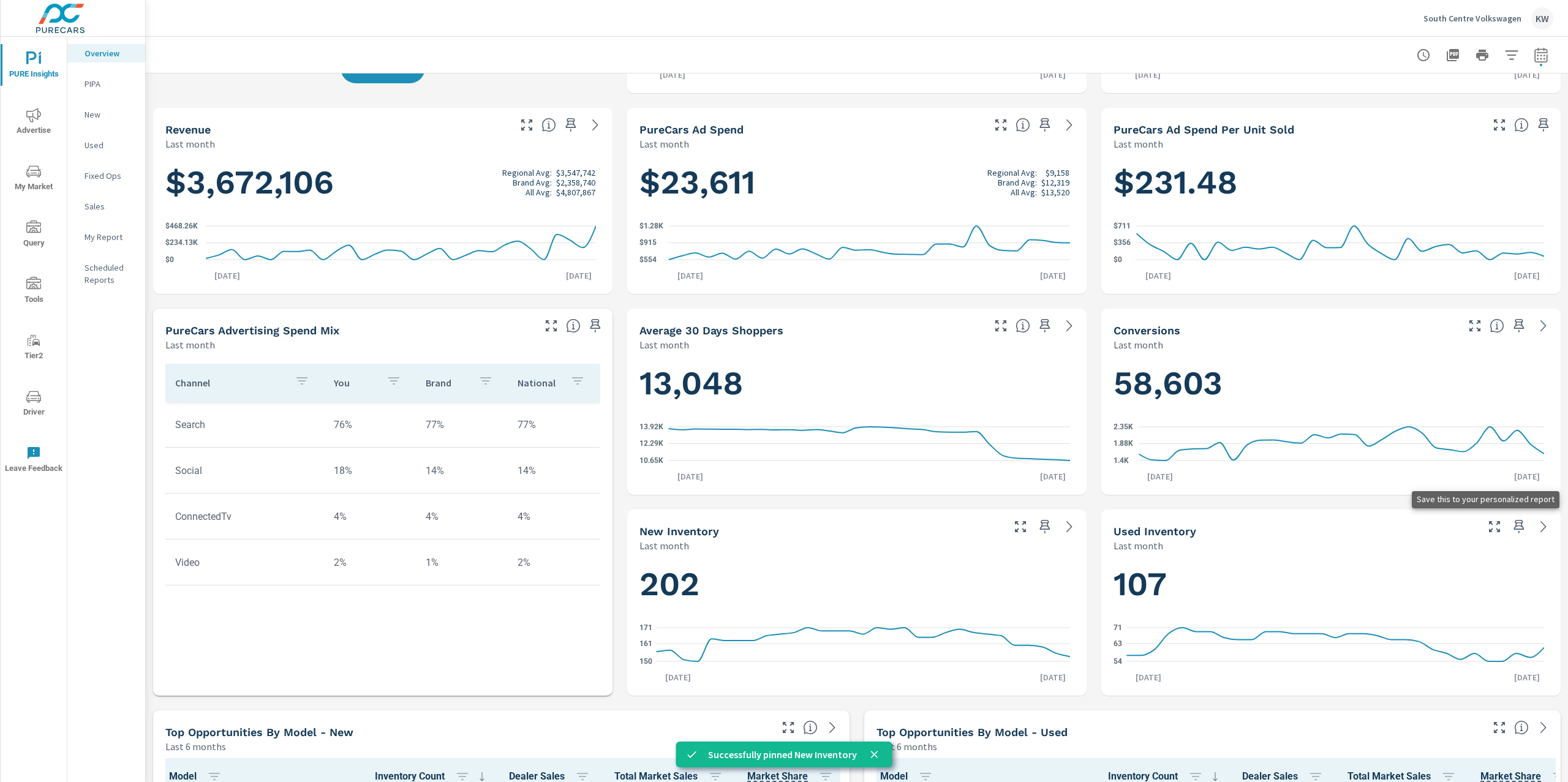
click at [1511, 527] on icon "button" at bounding box center [1519, 527] width 14 height 14
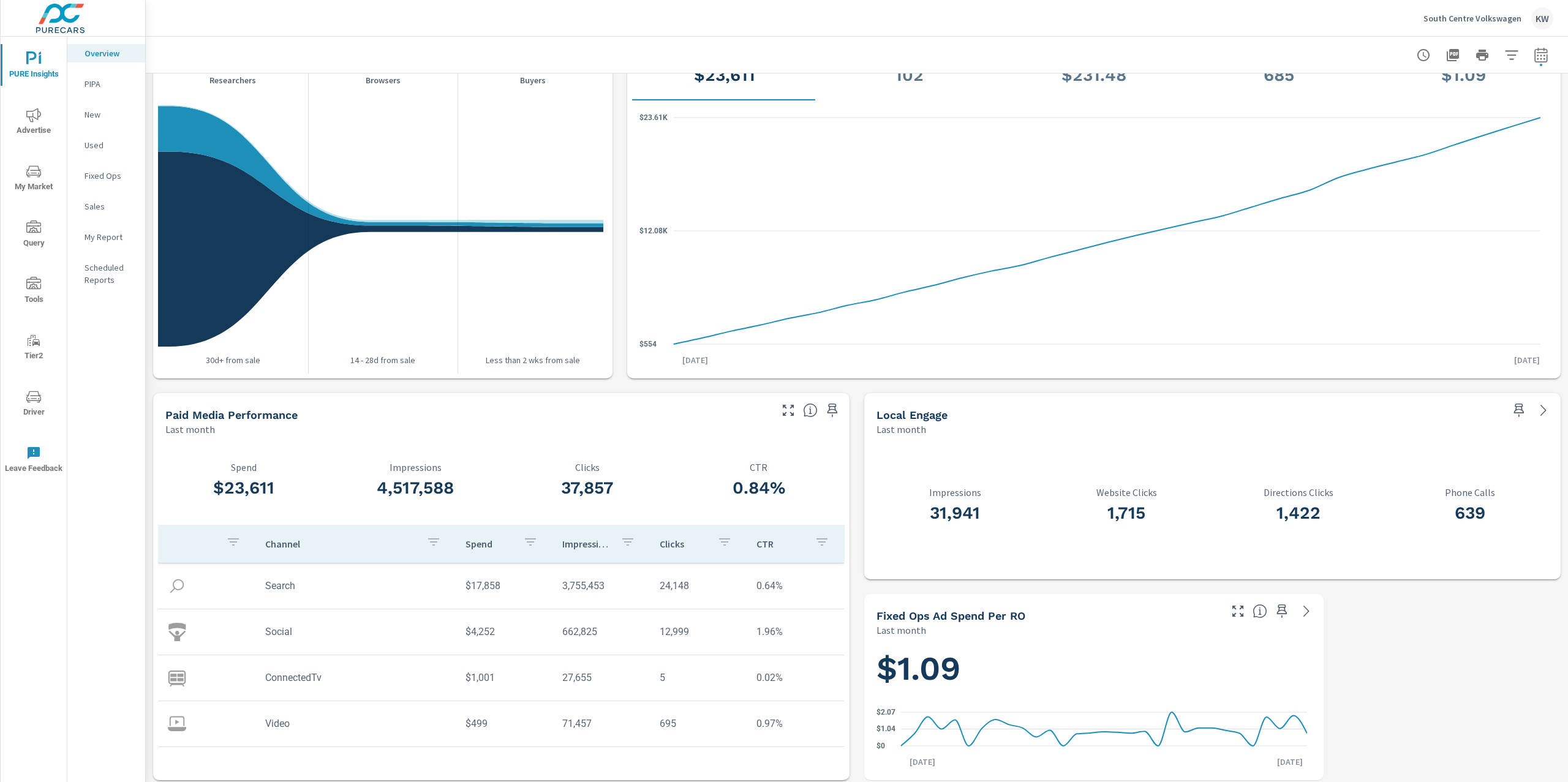
scroll to position [1299, 0]
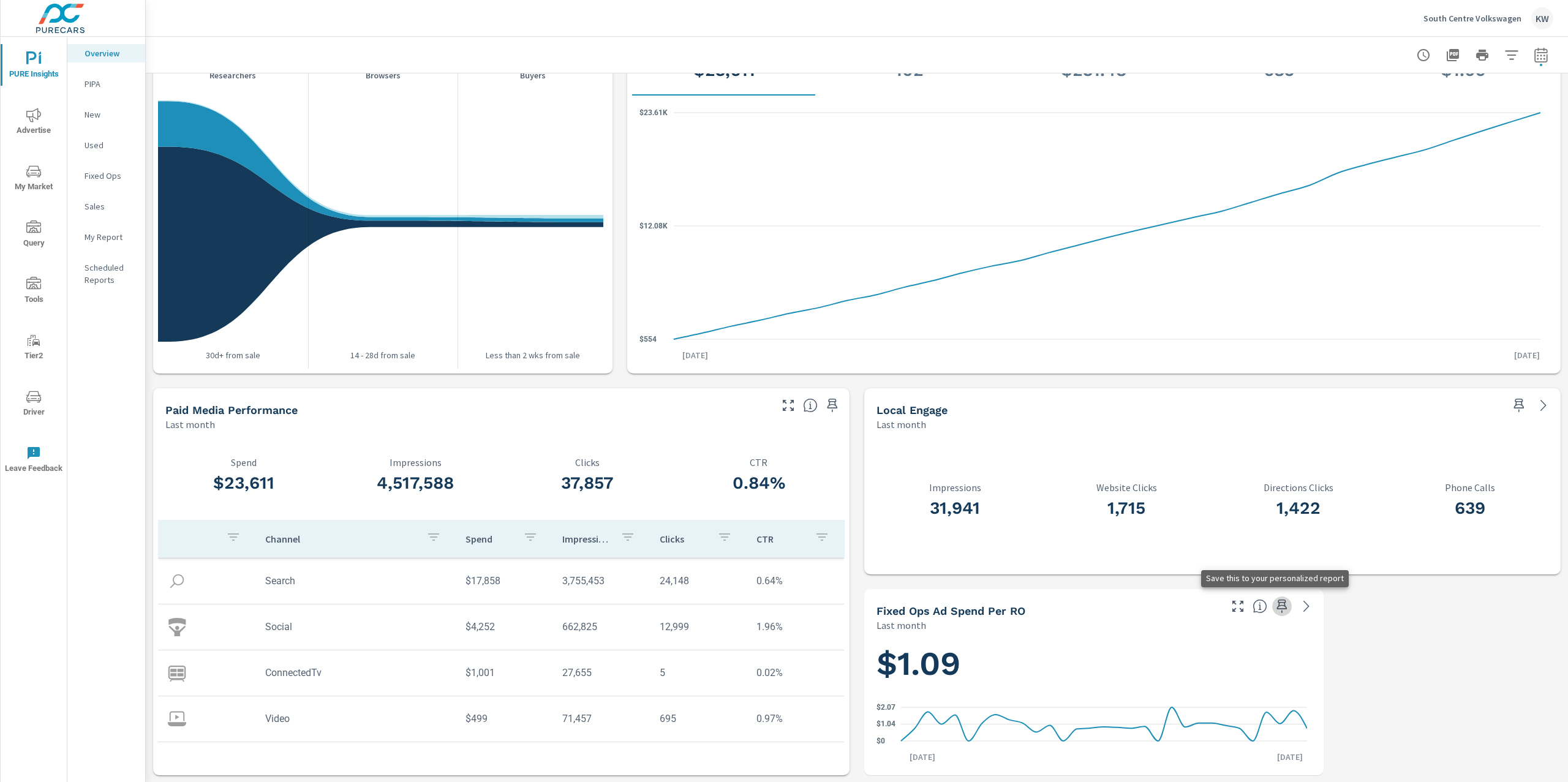
click at [1277, 607] on icon "button" at bounding box center [1282, 606] width 10 height 14
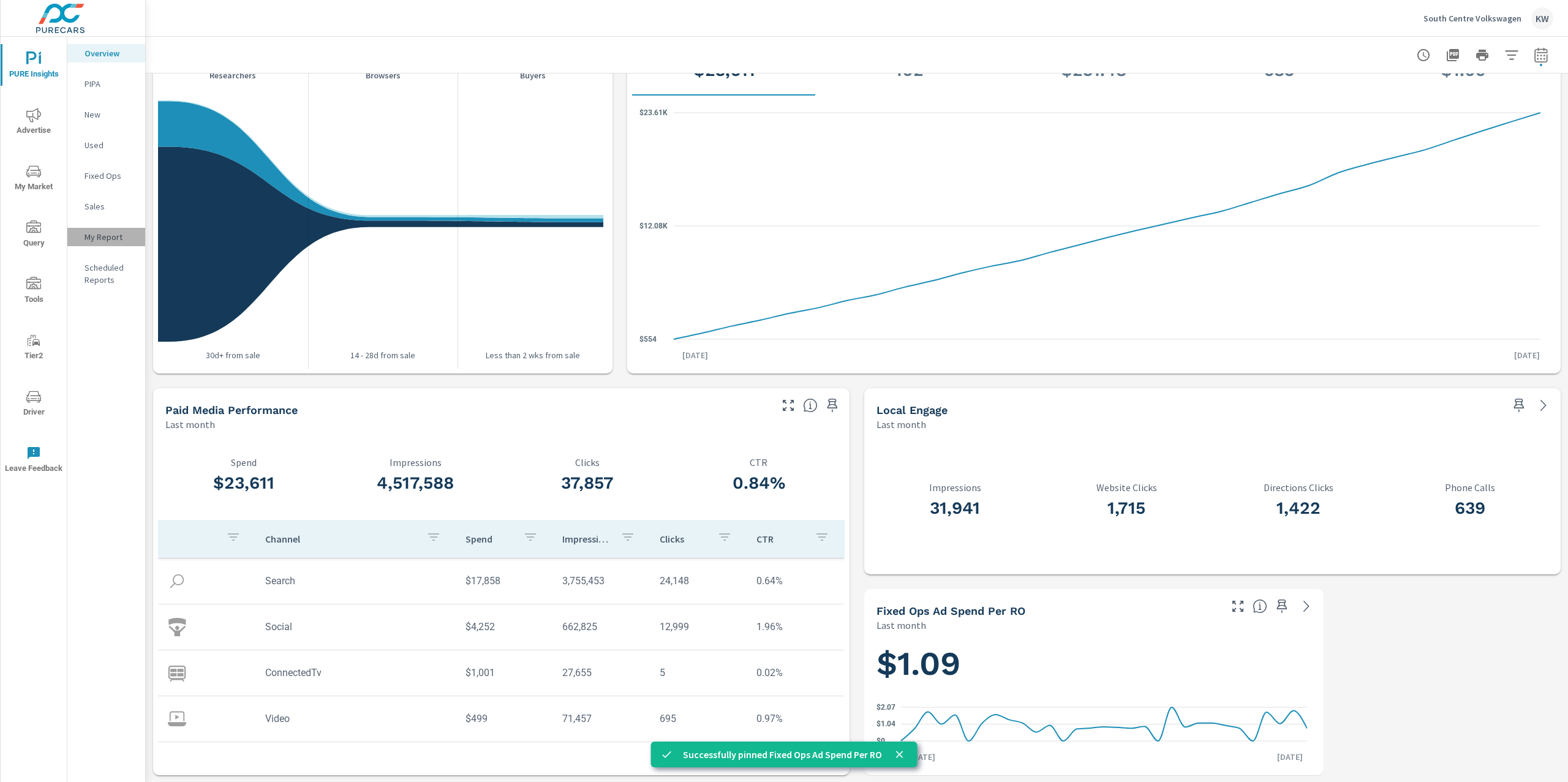
click at [109, 239] on p "My Report" at bounding box center [110, 237] width 51 height 12
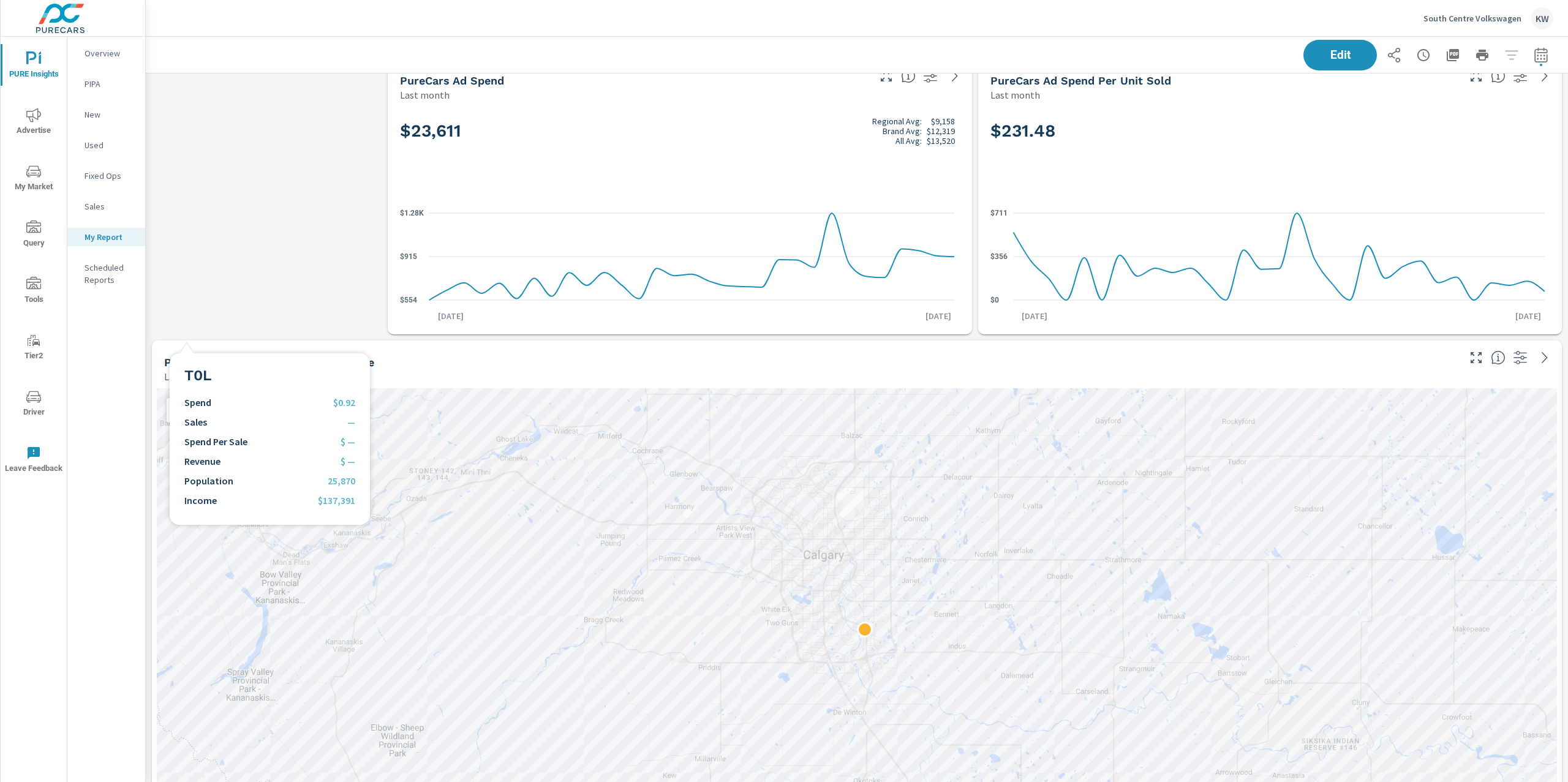
scroll to position [475, 0]
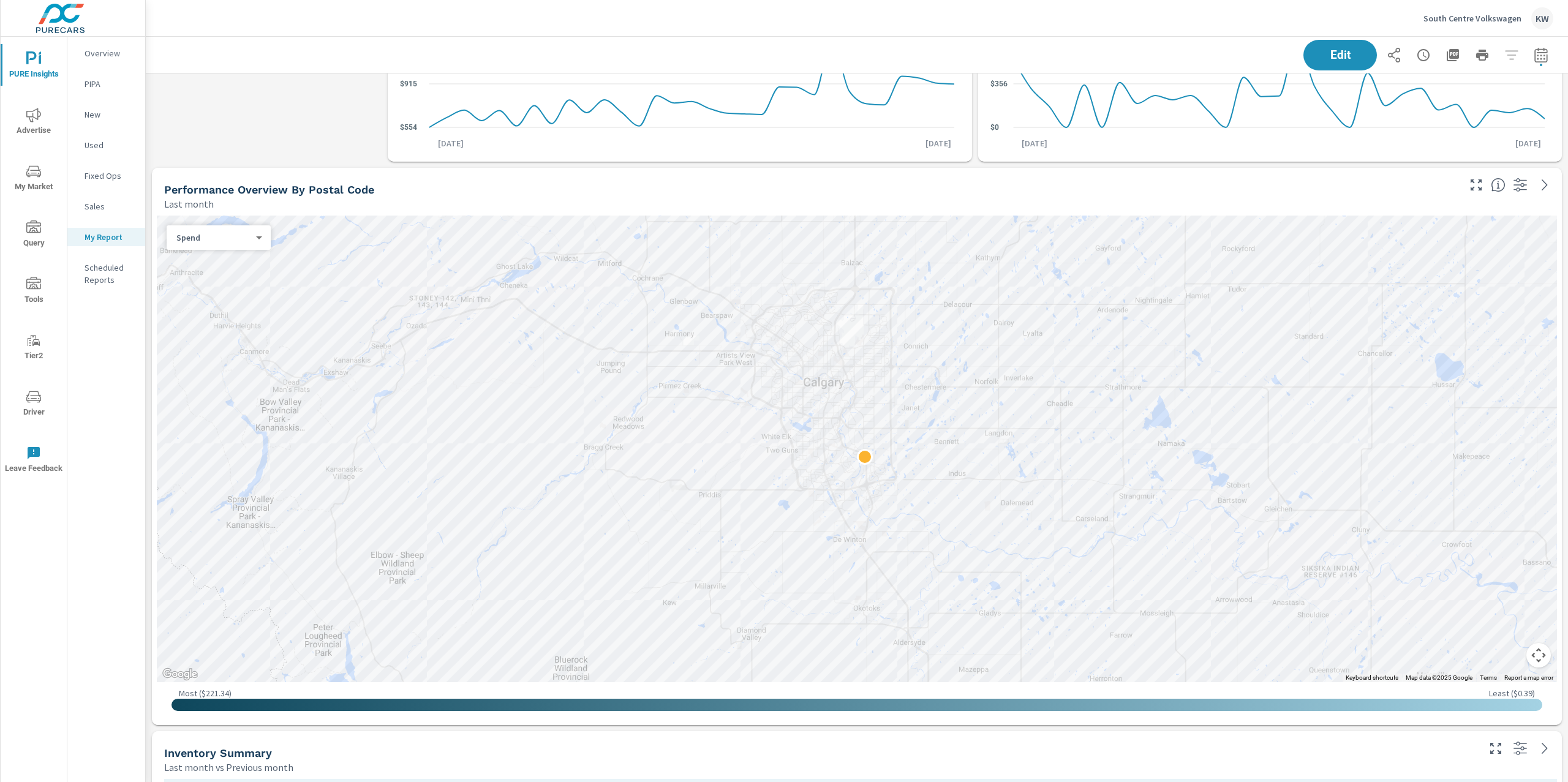
click at [255, 238] on body "PURE Insights Advertise My Market Query Tools Tier2 Driver Leave Feedback Overv…" at bounding box center [784, 391] width 1568 height 782
click at [241, 259] on li "Sales" at bounding box center [214, 257] width 94 height 20
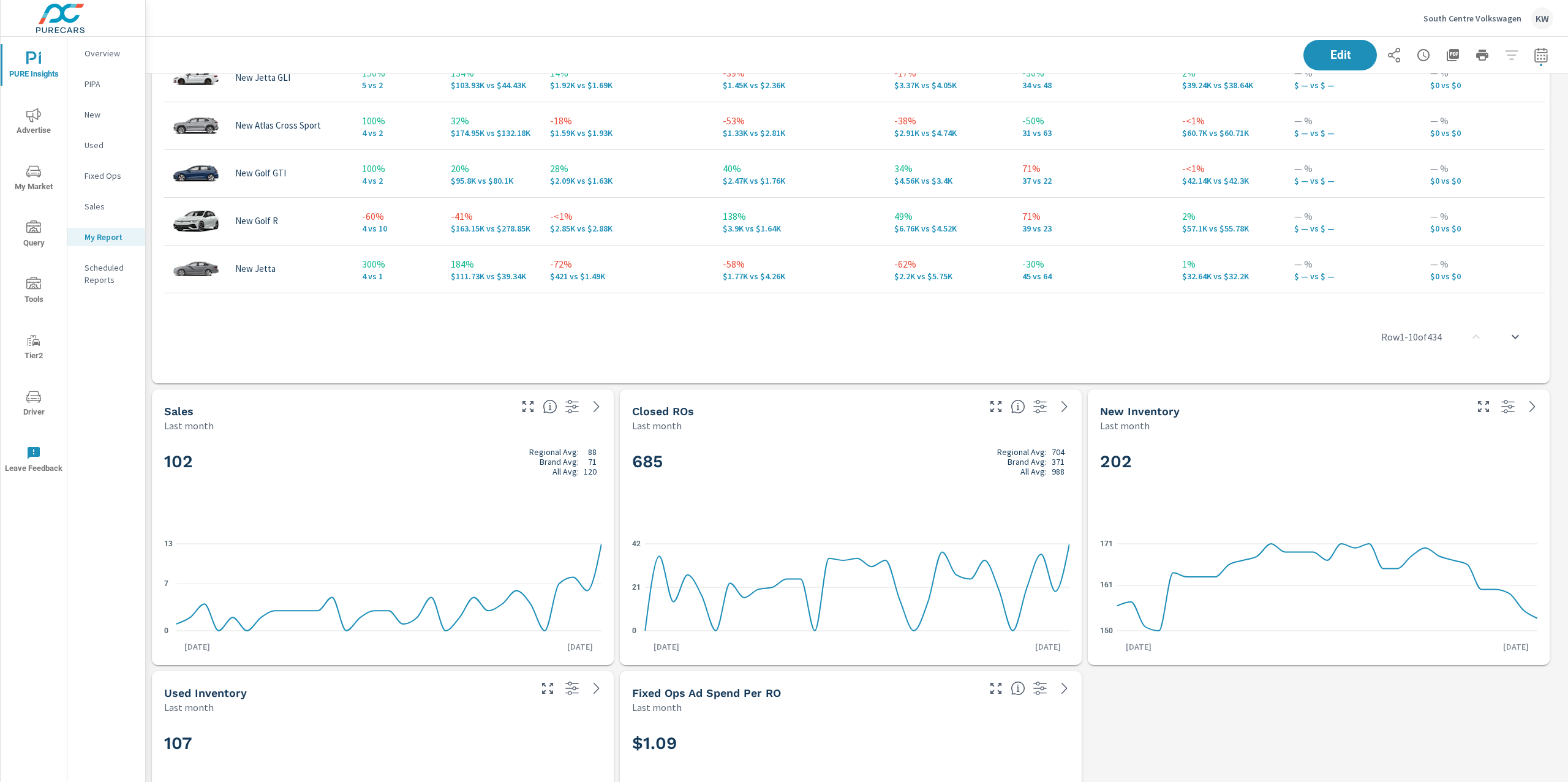
scroll to position [1541, 0]
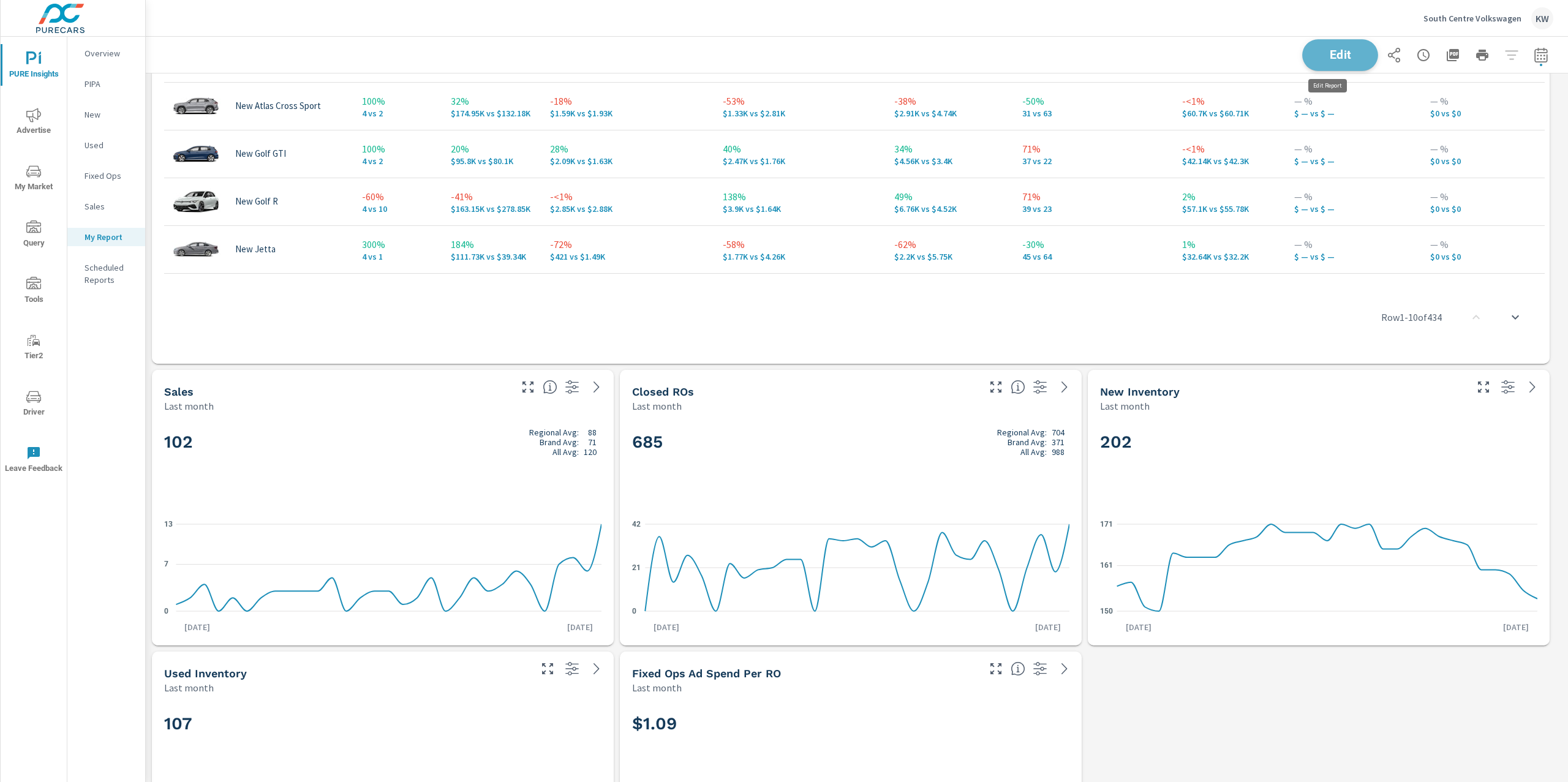
click at [1319, 61] on span "Edit" at bounding box center [1340, 55] width 50 height 12
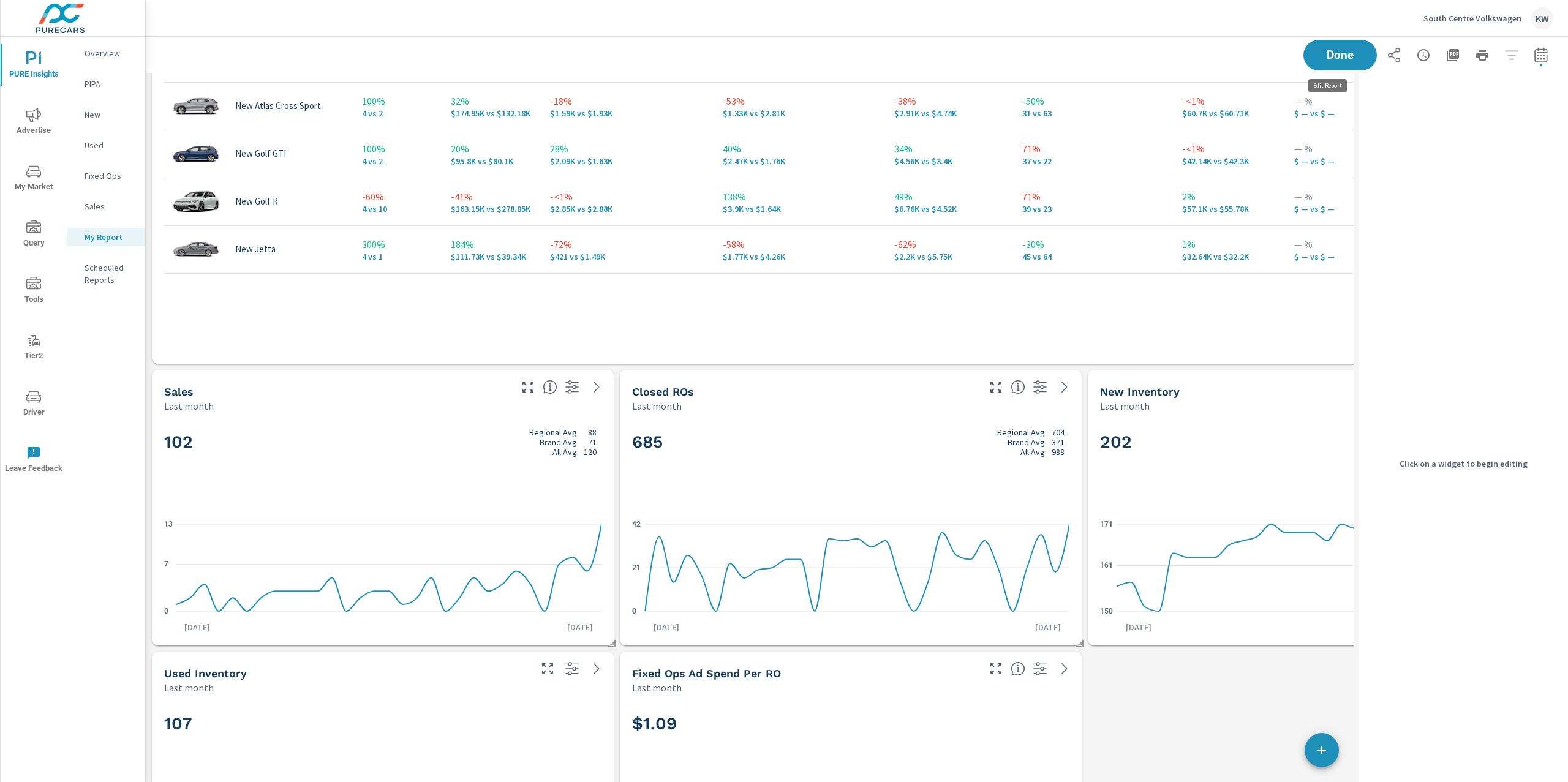
scroll to position [6, 6]
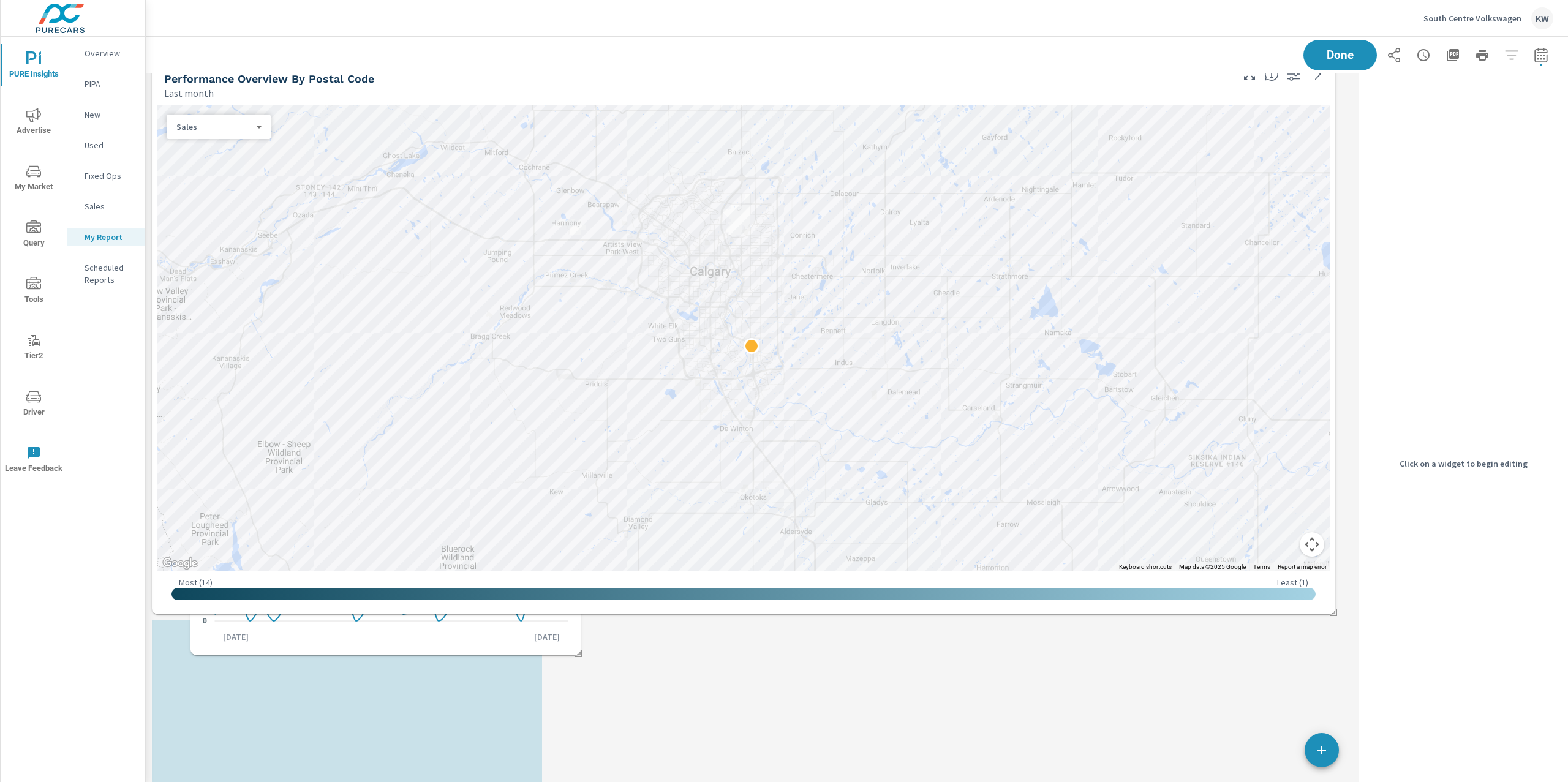
scroll to position [6, 6]
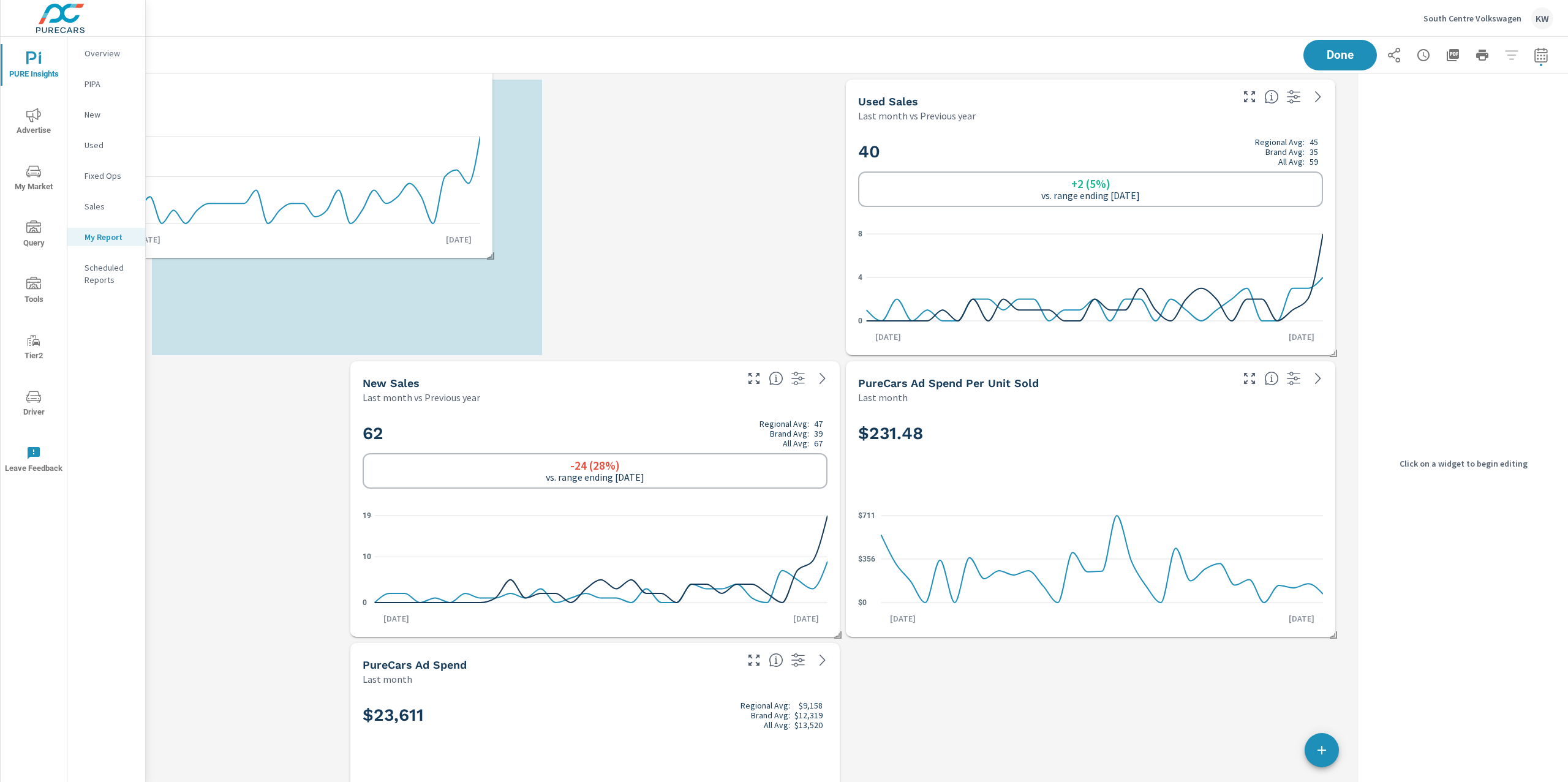
drag, startPoint x: 380, startPoint y: 472, endPoint x: 342, endPoint y: 104, distance: 370.0
click at [330, 85] on div "102 Regional Avg: 88 Brand Avg: 71 All Avg: 120" at bounding box center [297, 75] width 365 height 75
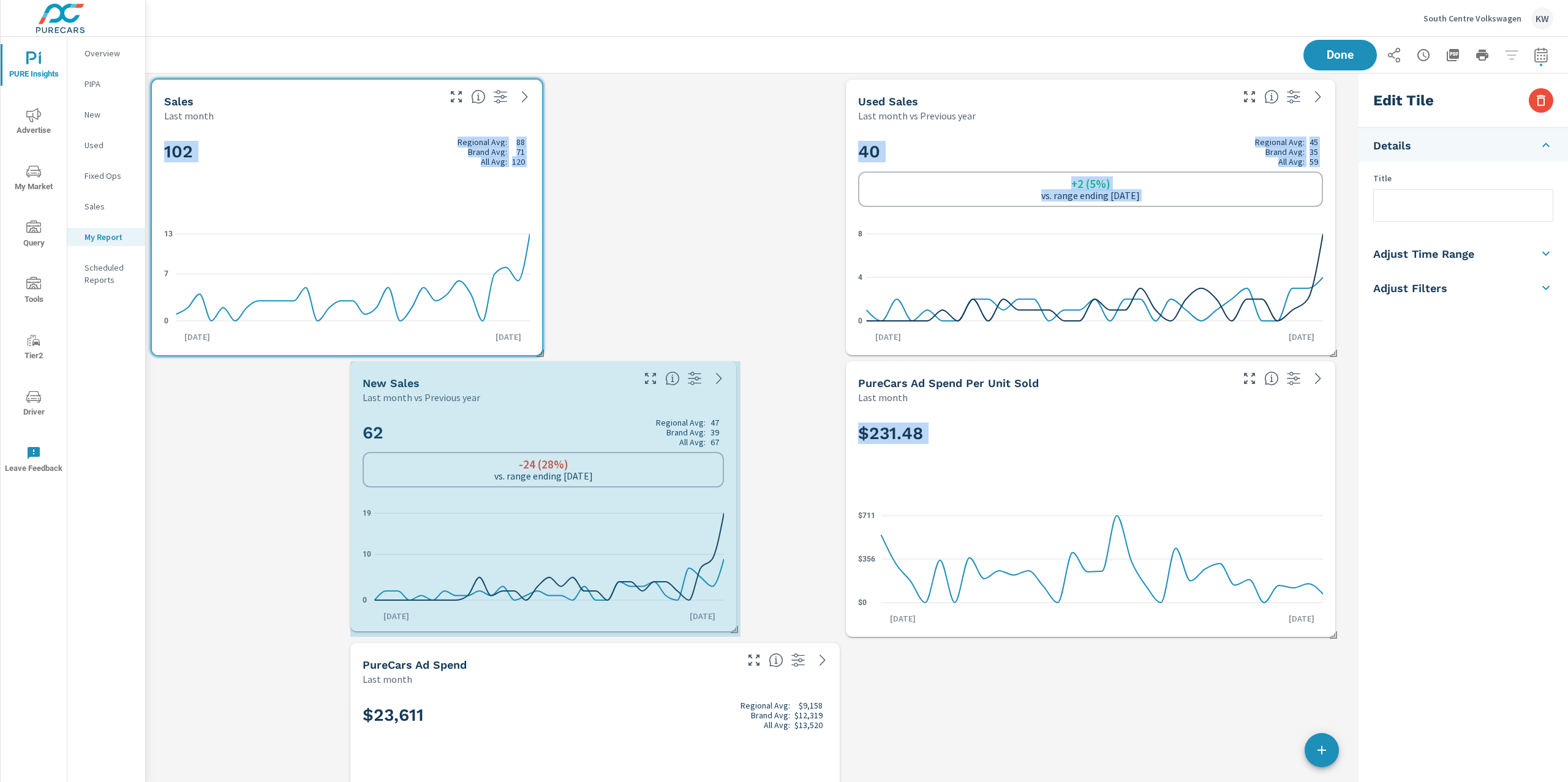
drag, startPoint x: 834, startPoint y: 633, endPoint x: 733, endPoint y: 628, distance: 101.1
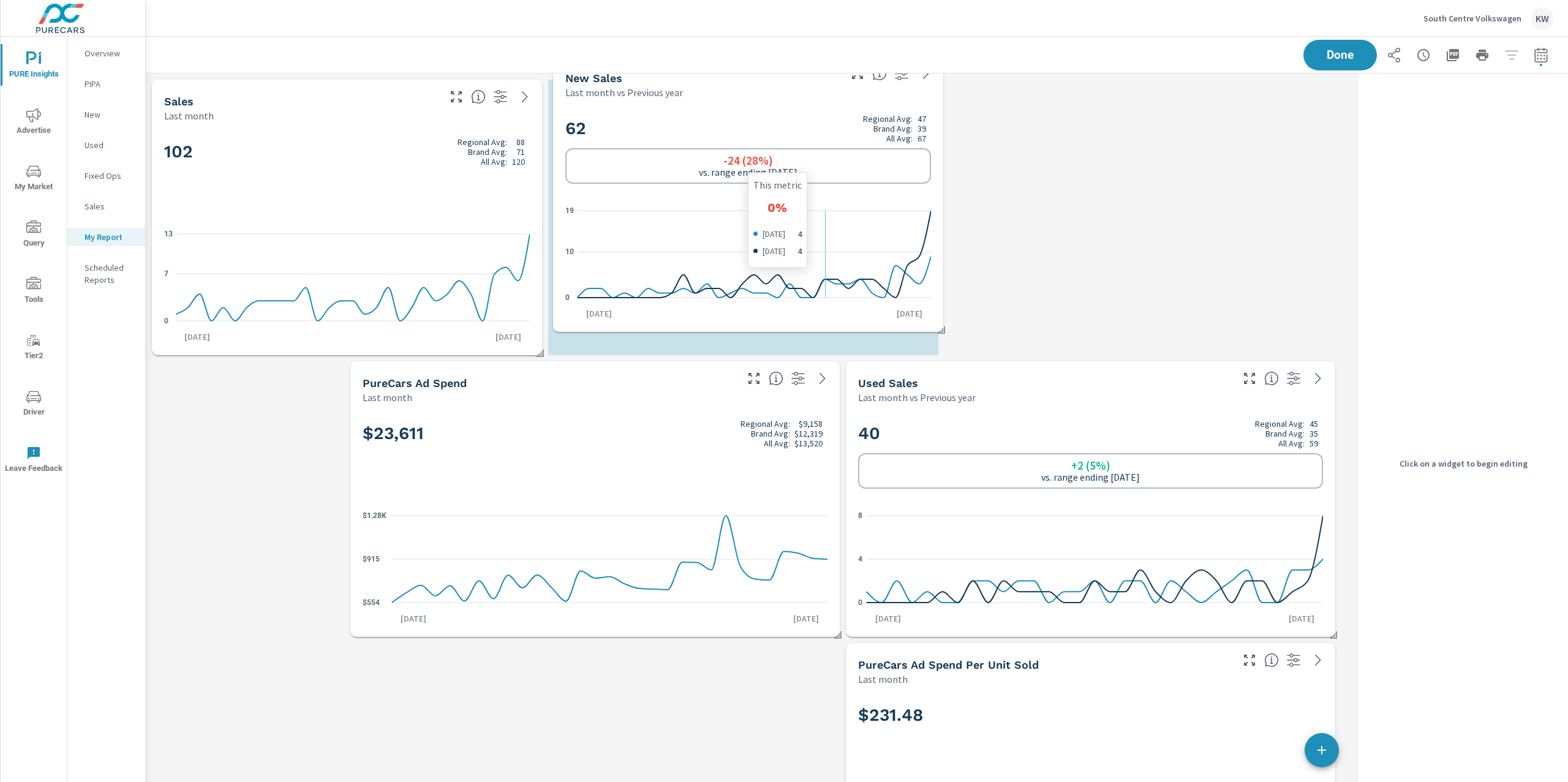
drag, startPoint x: 705, startPoint y: 504, endPoint x: 813, endPoint y: 230, distance: 294.5
click at [813, 230] on icon "0 10 19" at bounding box center [748, 254] width 365 height 107
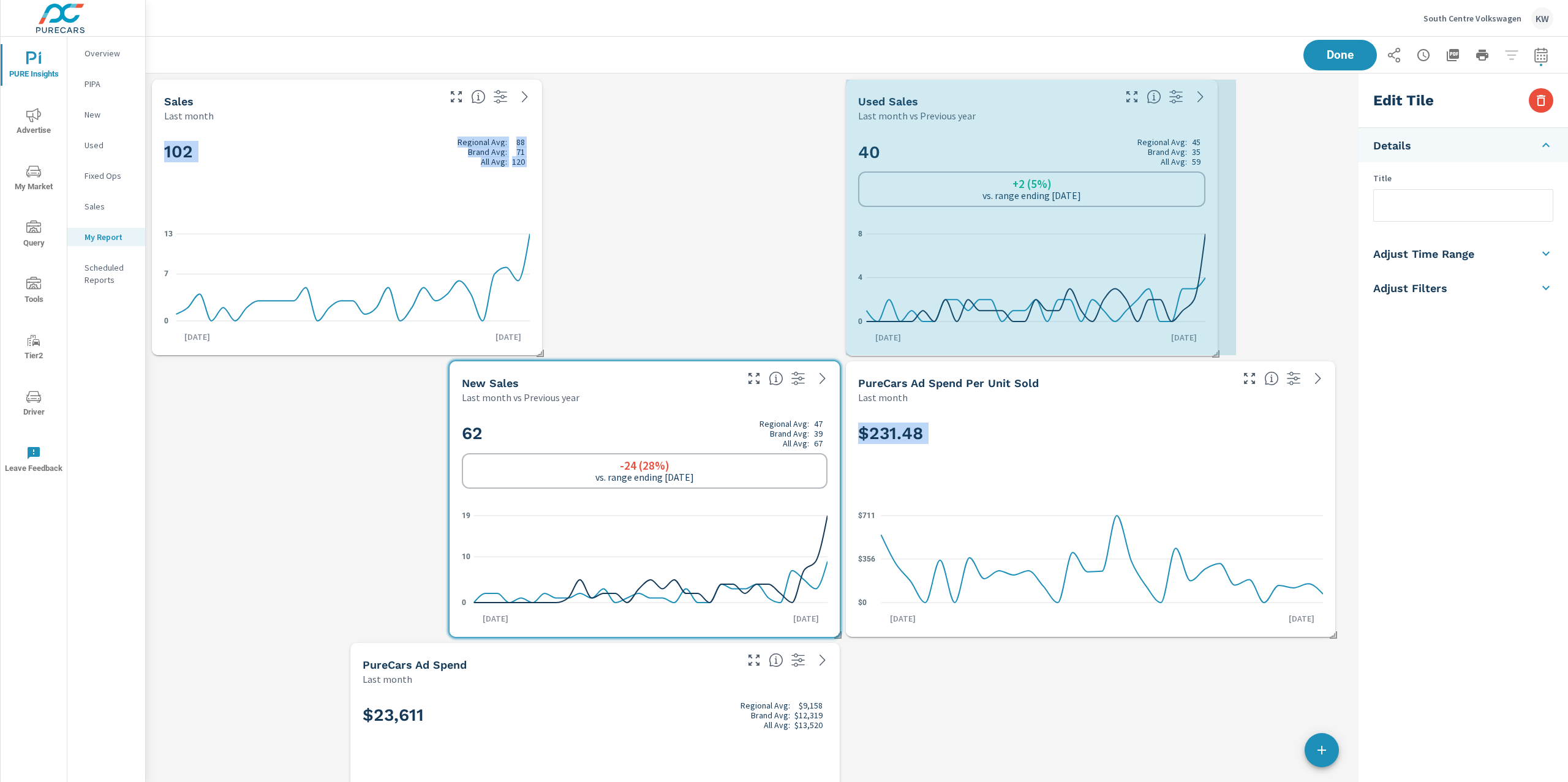
drag, startPoint x: 1333, startPoint y: 352, endPoint x: 1215, endPoint y: 353, distance: 118.0
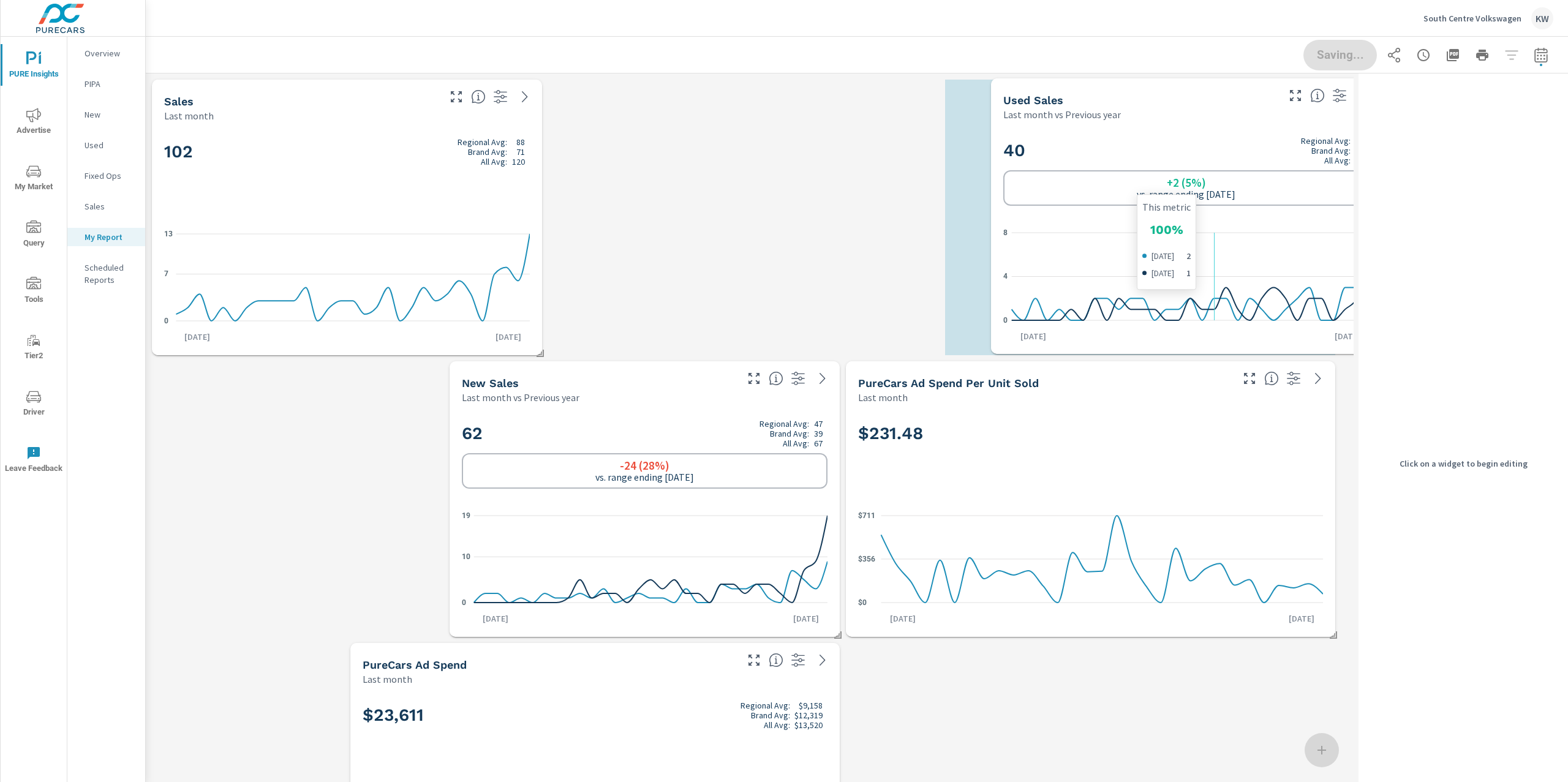
drag, startPoint x: 1058, startPoint y: 257, endPoint x: 1187, endPoint y: 260, distance: 129.0
click at [1202, 254] on icon "0 4 8" at bounding box center [1186, 277] width 365 height 107
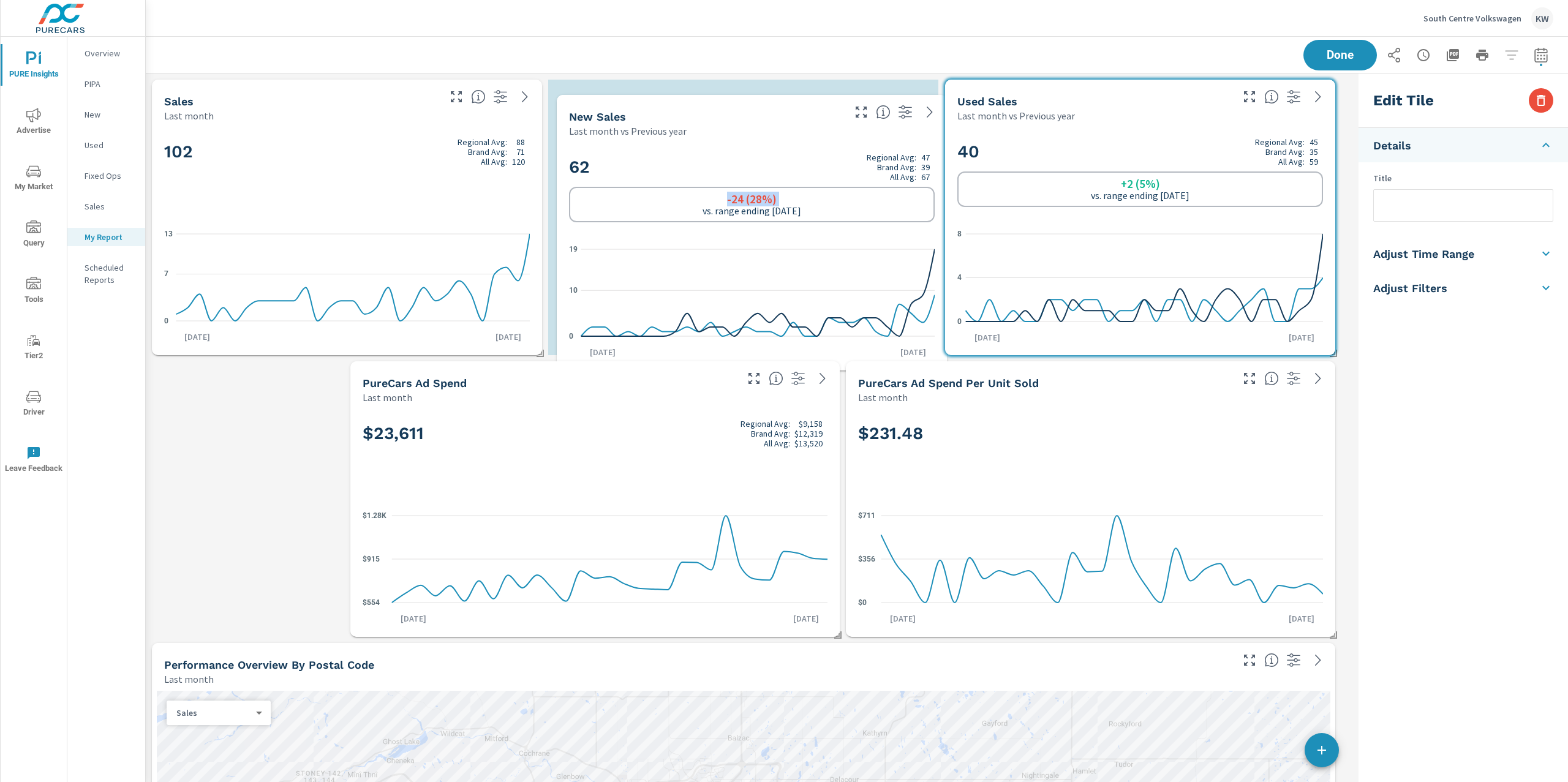
drag, startPoint x: 737, startPoint y: 460, endPoint x: 844, endPoint y: 191, distance: 289.5
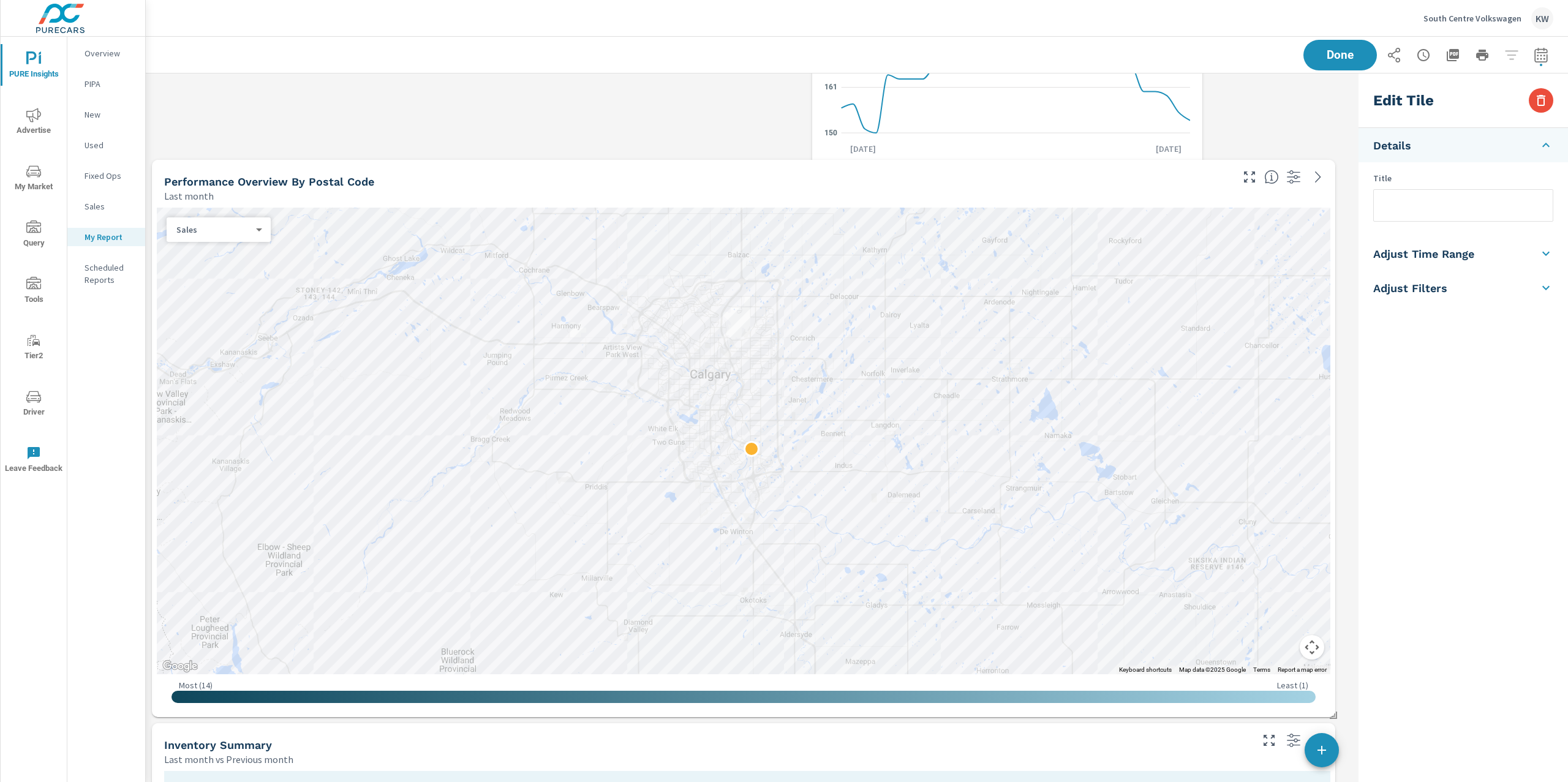
scroll to position [0, 0]
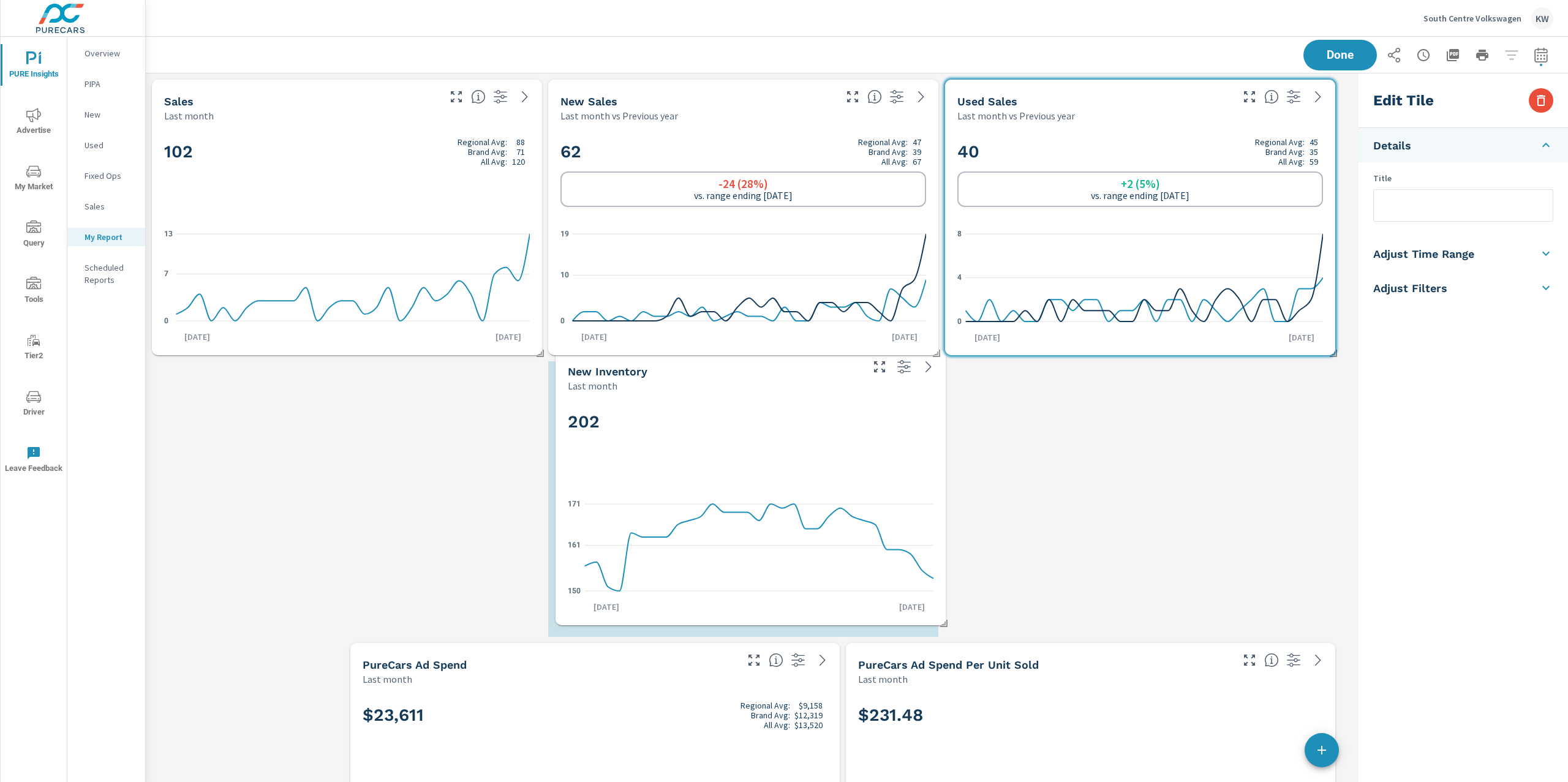
drag, startPoint x: 1051, startPoint y: 531, endPoint x: 662, endPoint y: 440, distance: 399.5
click at [662, 440] on div "202" at bounding box center [750, 441] width 365 height 75
checkbox input "false"
type input "last30Days"
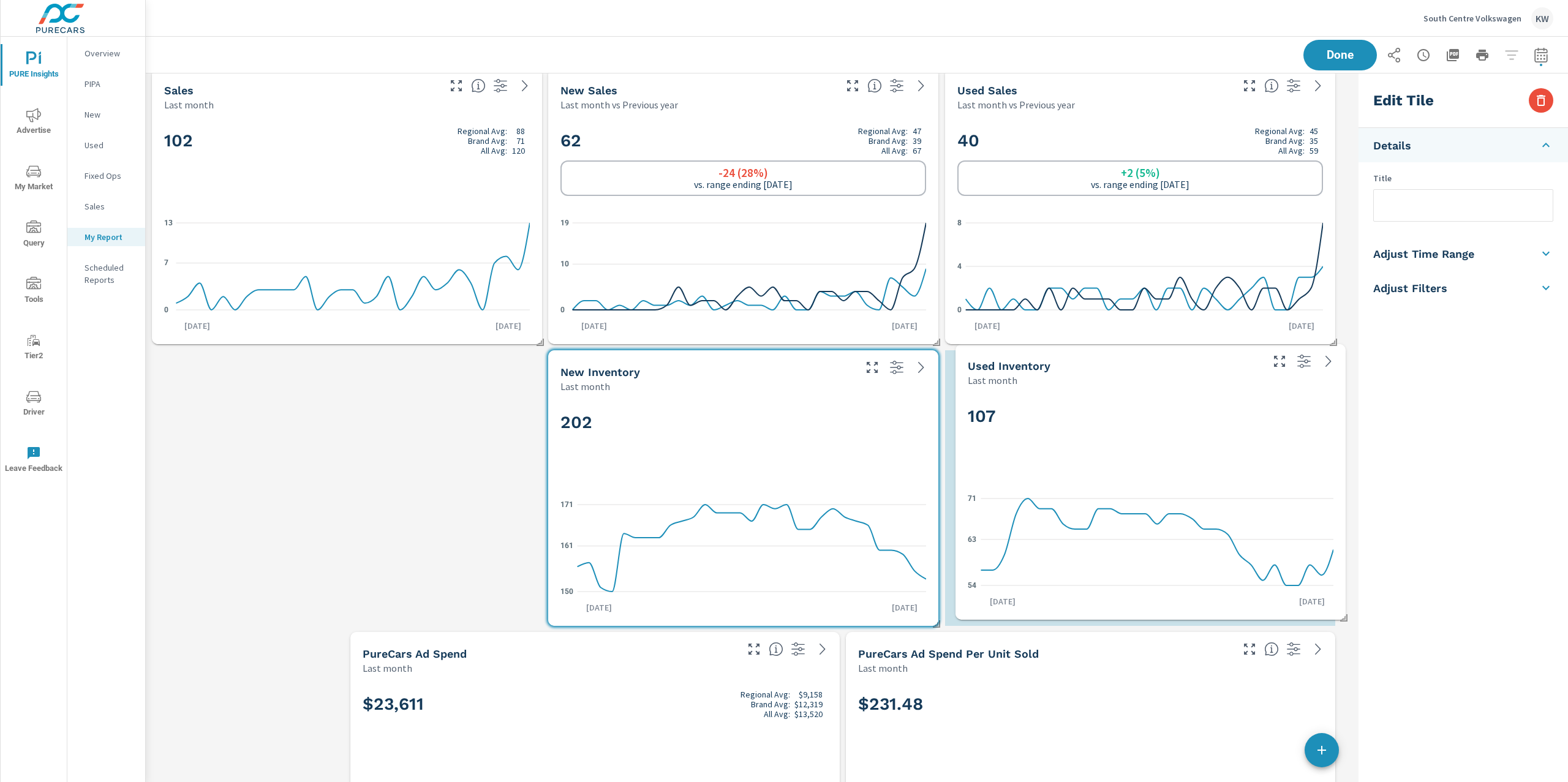
drag, startPoint x: 315, startPoint y: 481, endPoint x: 1118, endPoint y: 435, distance: 804.3
click at [1118, 433] on div "107" at bounding box center [1150, 436] width 365 height 75
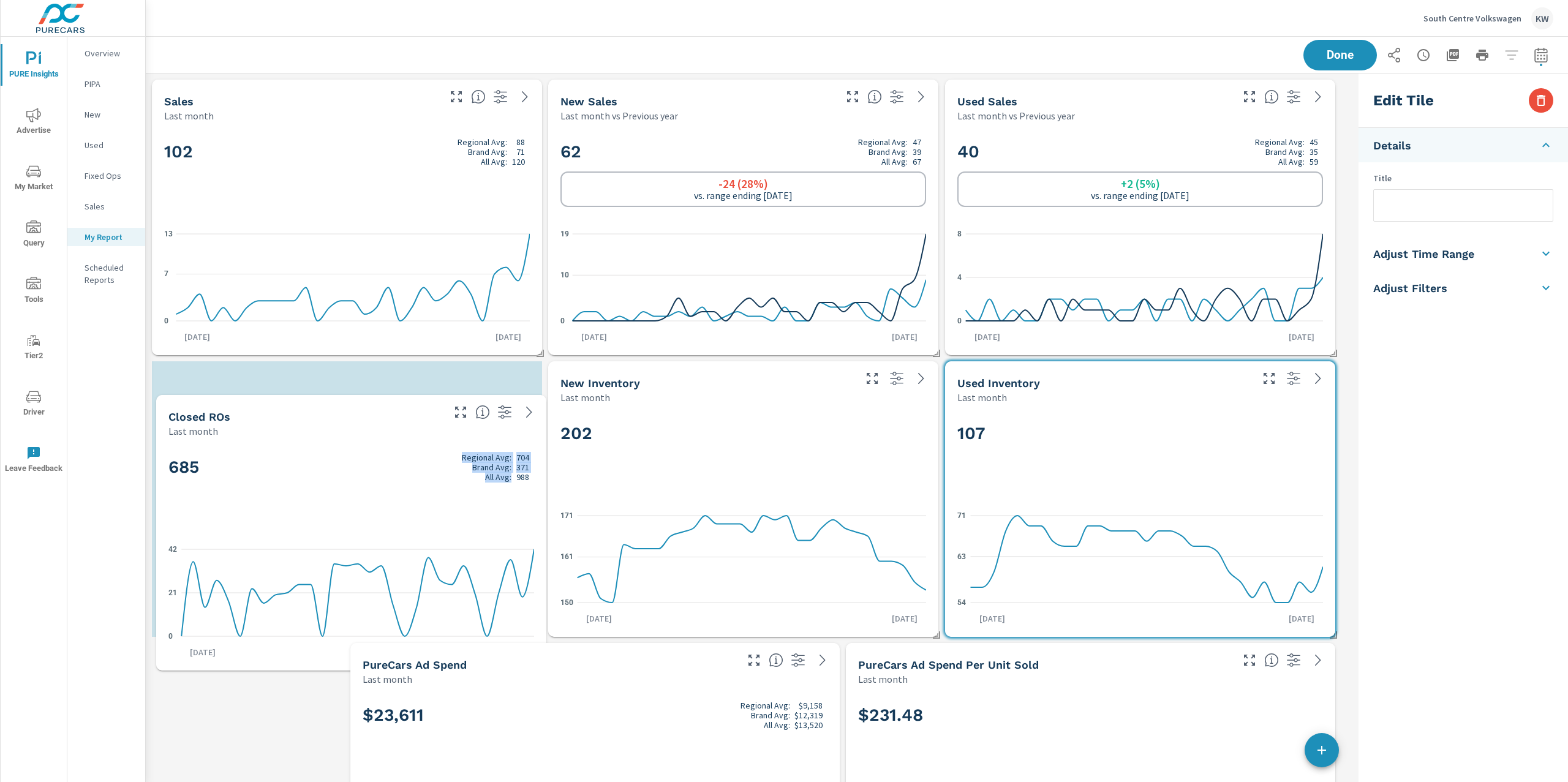
scroll to position [6, 6]
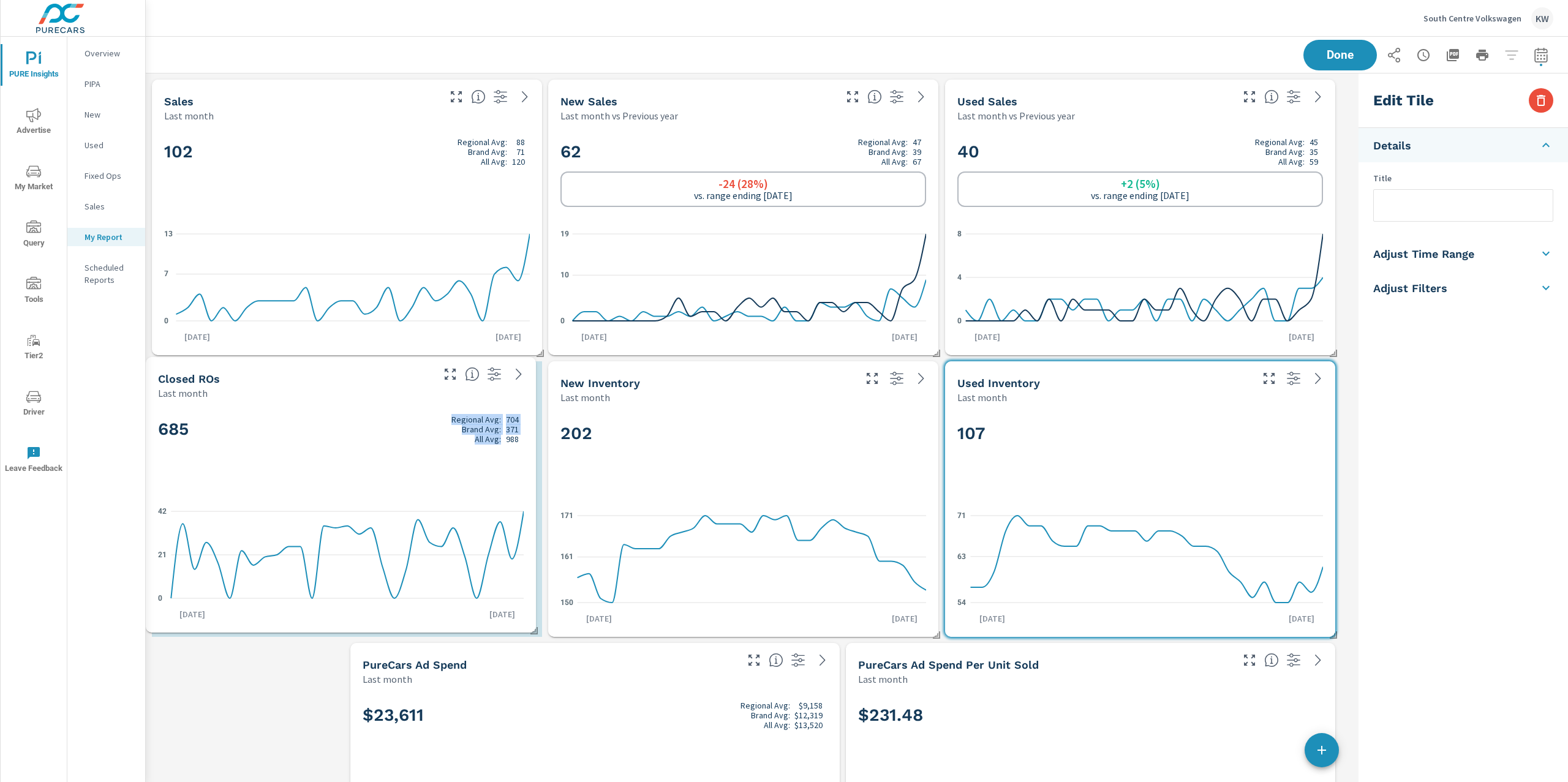
drag, startPoint x: 729, startPoint y: 388, endPoint x: 326, endPoint y: 449, distance: 407.6
click at [326, 449] on div "685 Regional Avg: 704 Brand Avg: 371 All Avg: 988" at bounding box center [341, 449] width 365 height 75
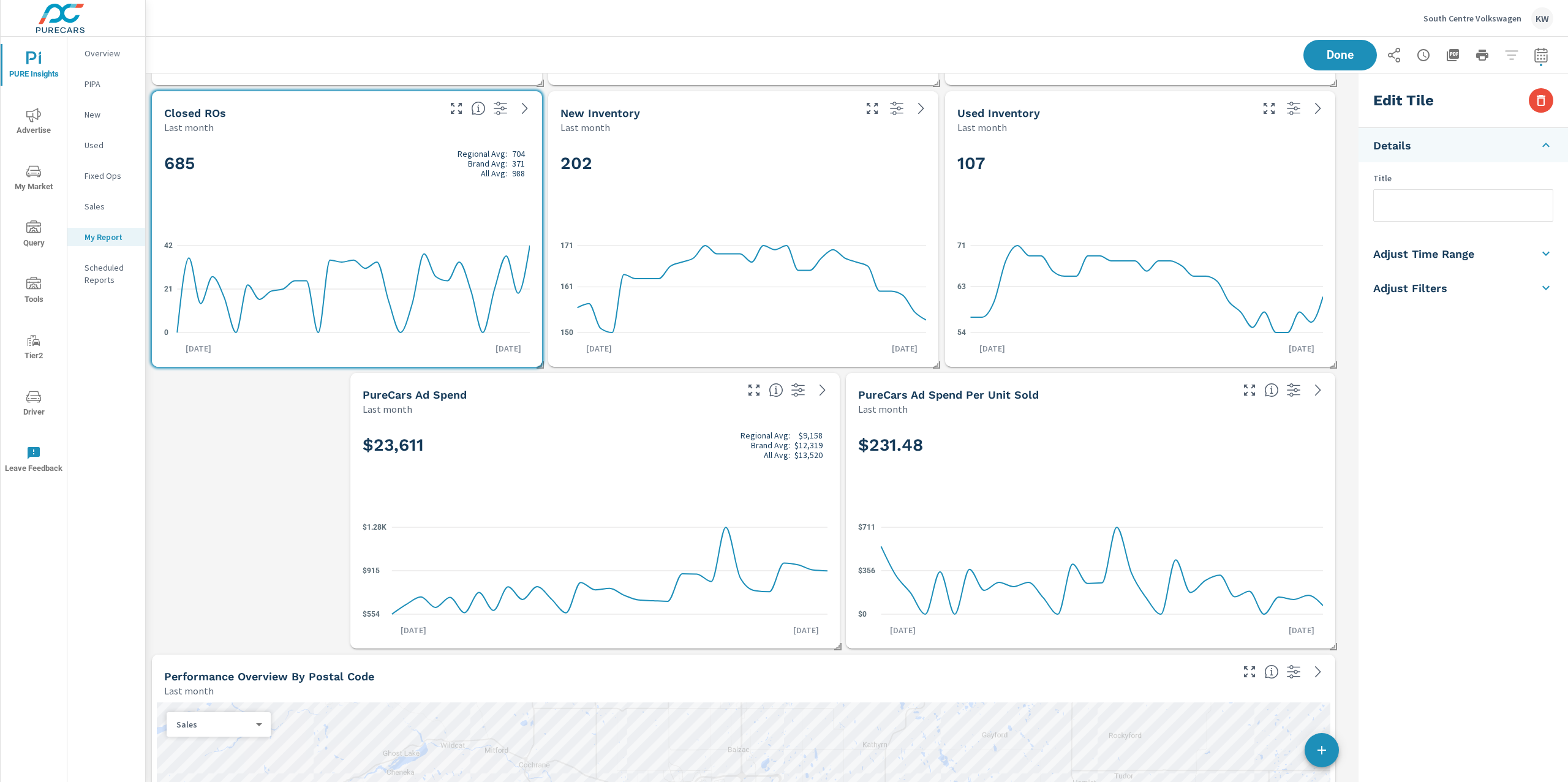
scroll to position [300, 0]
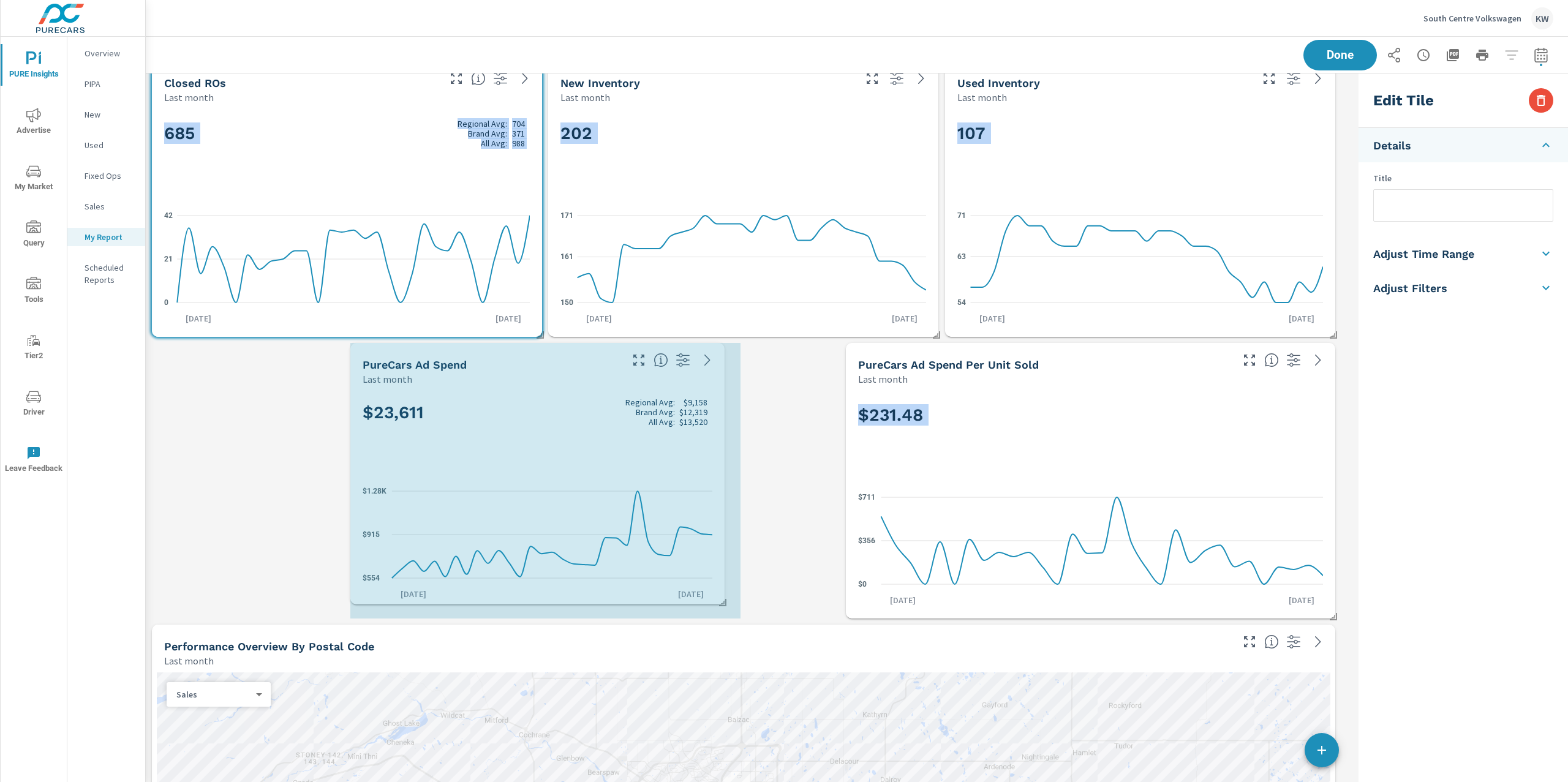
drag, startPoint x: 837, startPoint y: 615, endPoint x: 723, endPoint y: 604, distance: 114.5
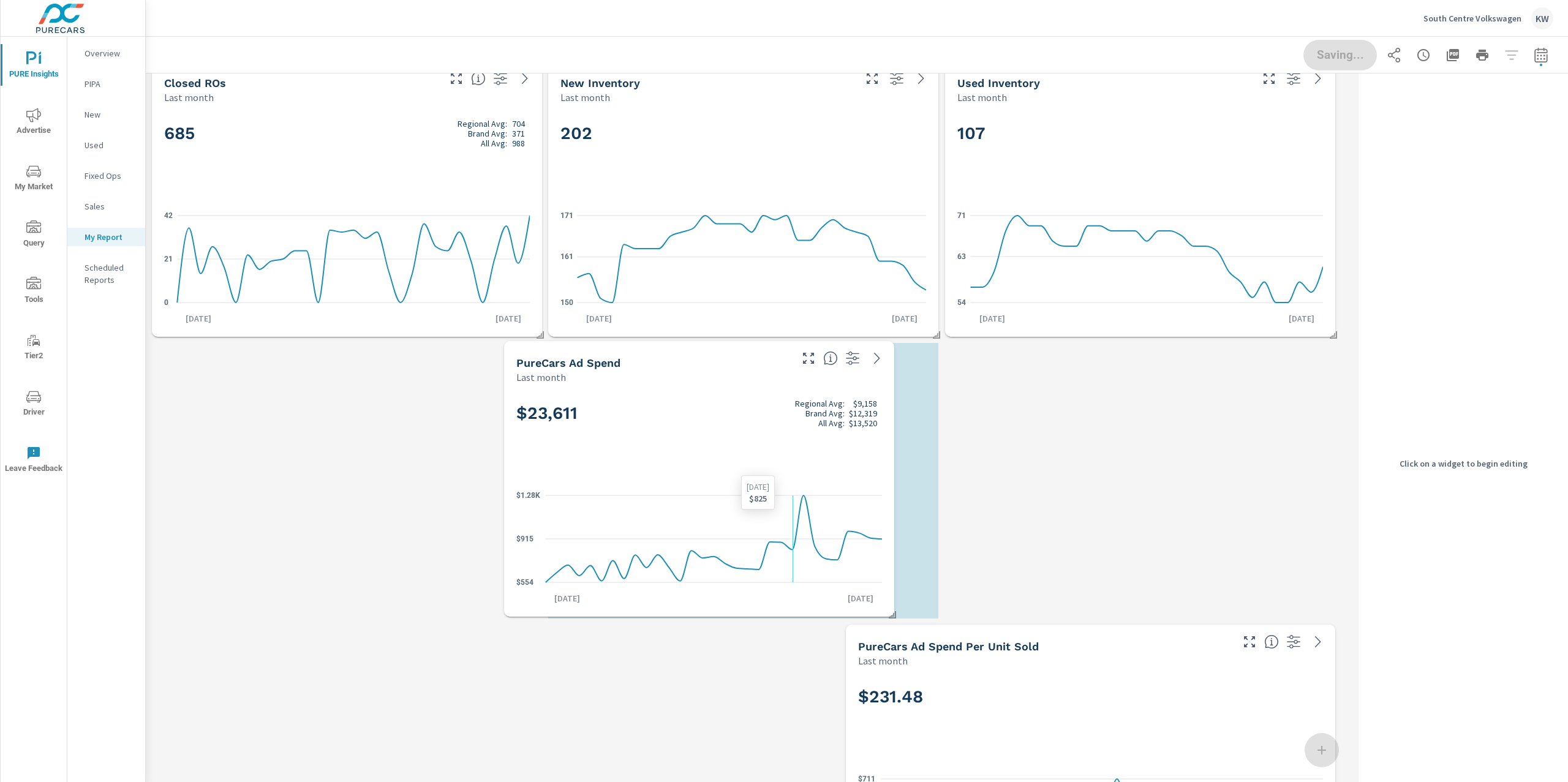
scroll to position [4961, 1221]
drag, startPoint x: 636, startPoint y: 509, endPoint x: 766, endPoint y: 512, distance: 130.0
click at [766, 512] on icon "$554 $915 $1.28K" at bounding box center [699, 538] width 365 height 107
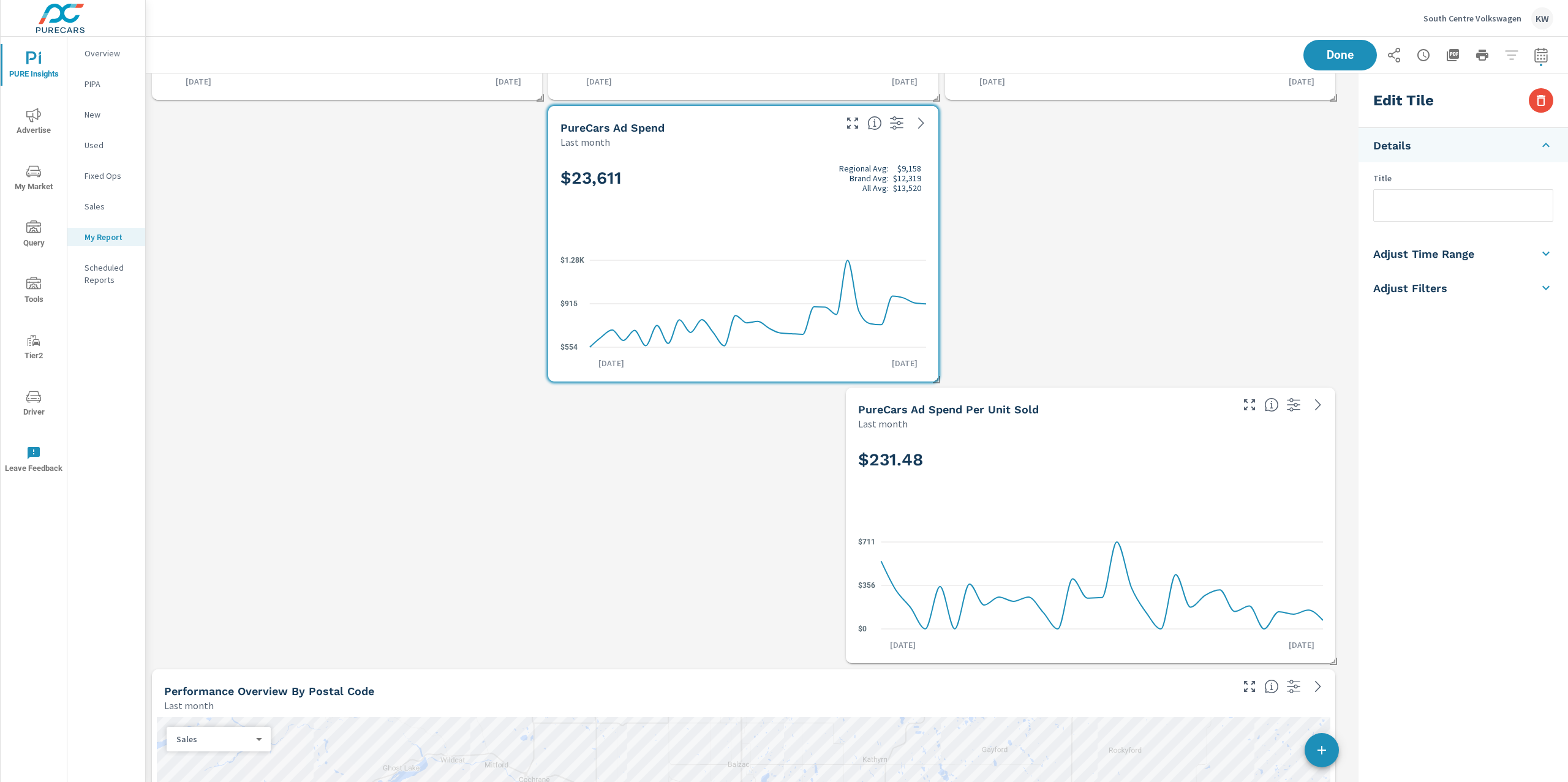
scroll to position [641, 0]
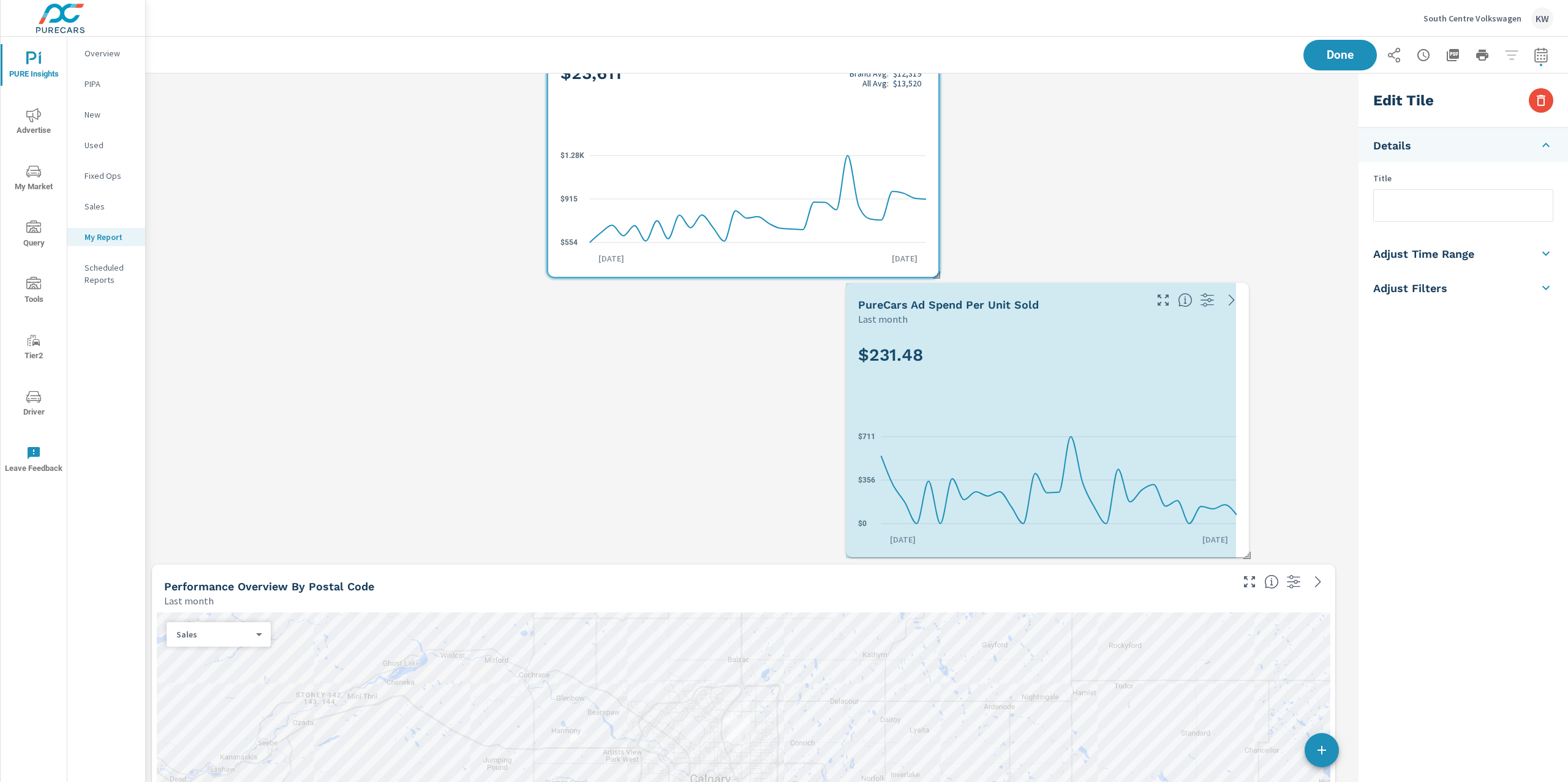
drag, startPoint x: 1335, startPoint y: 557, endPoint x: 1248, endPoint y: 555, distance: 87.0
click at [1248, 555] on span at bounding box center [1243, 551] width 12 height 12
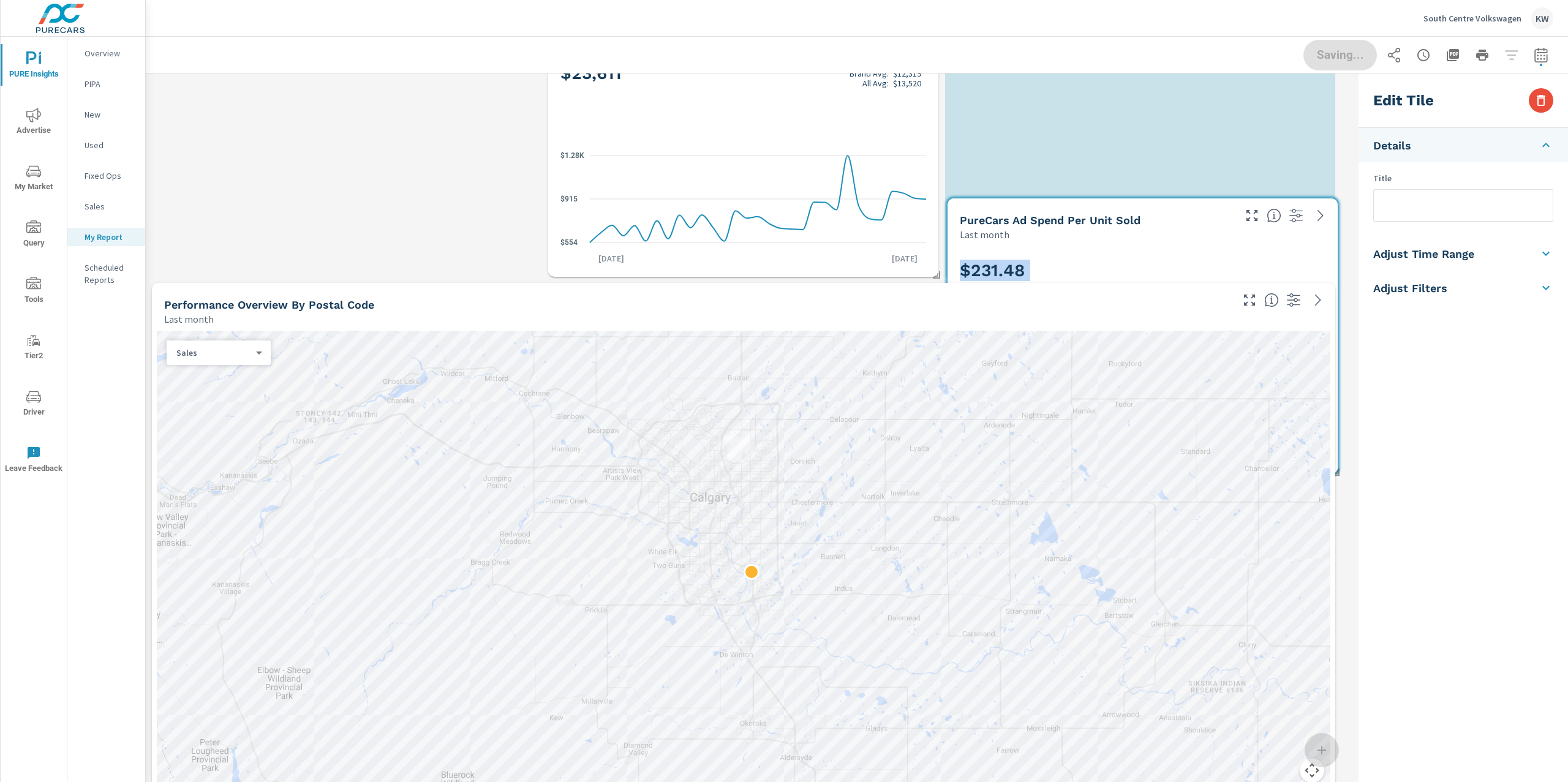
scroll to position [4679, 1221]
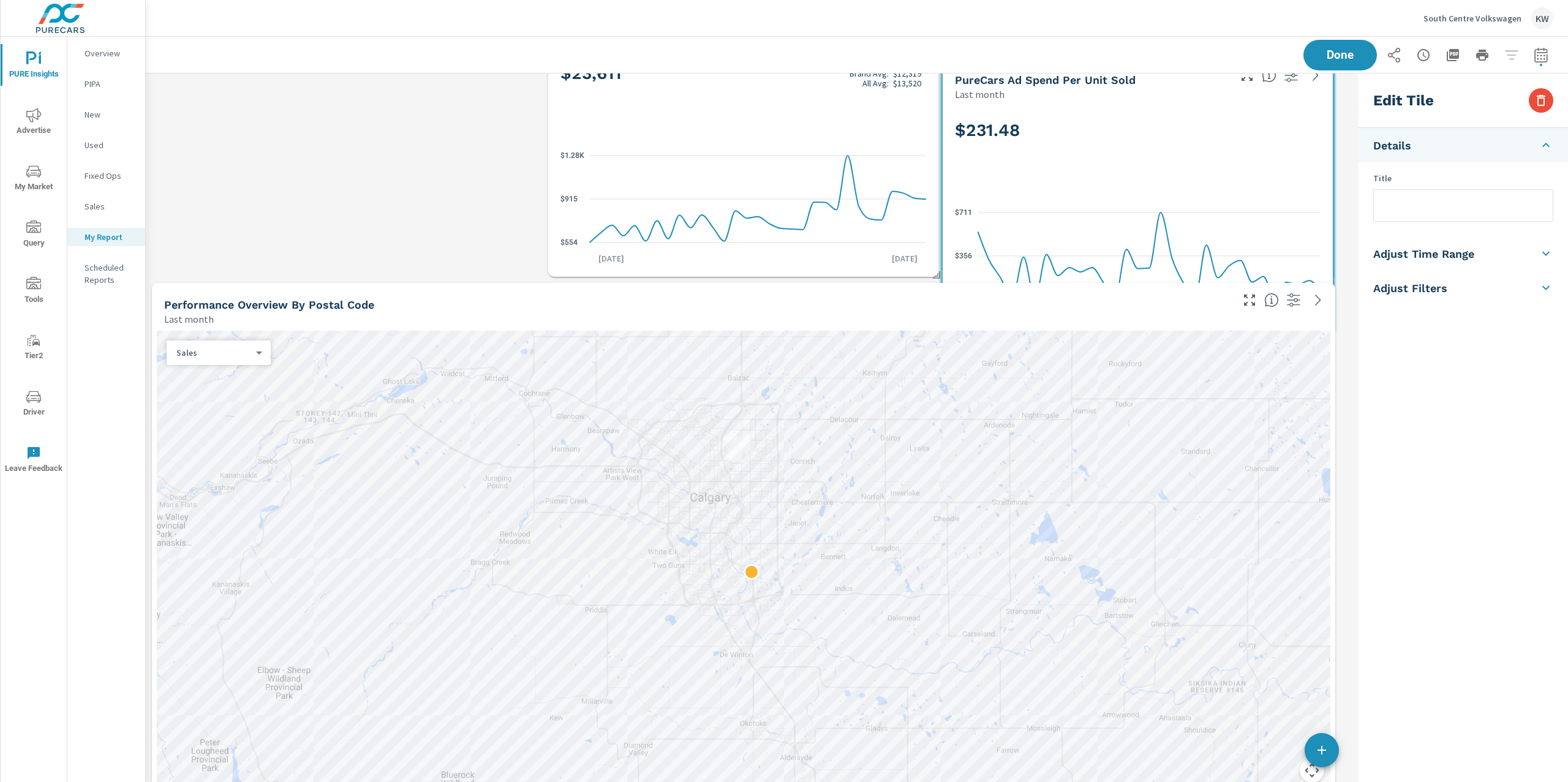
drag, startPoint x: 1051, startPoint y: 428, endPoint x: 1124, endPoint y: 210, distance: 229.9
click at [1124, 210] on icon "$0 $356 $711" at bounding box center [1137, 256] width 365 height 107
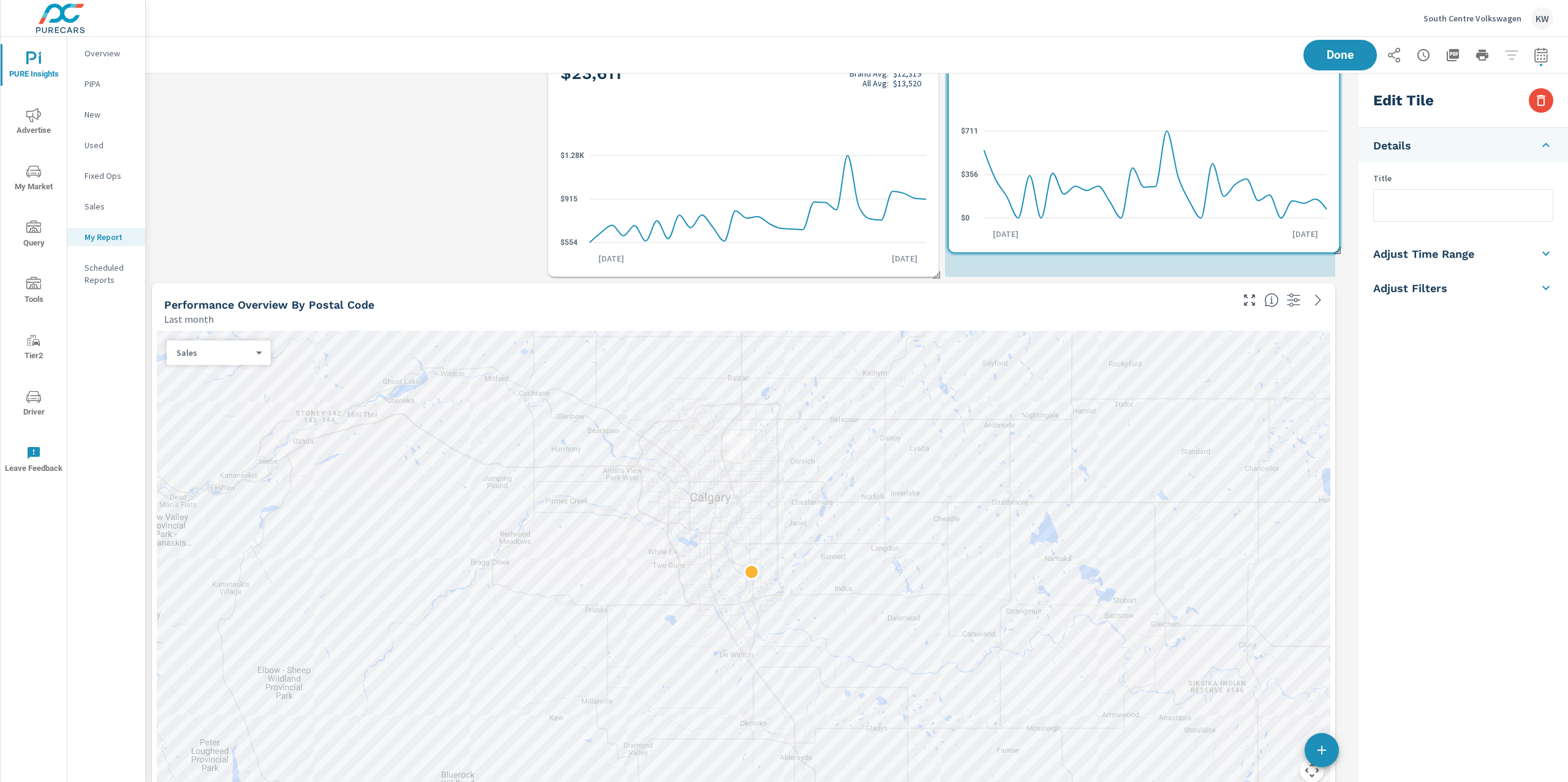
drag, startPoint x: 1055, startPoint y: 365, endPoint x: 1129, endPoint y: 80, distance: 294.5
click at [1129, 80] on div "$231.48" at bounding box center [1144, 69] width 365 height 75
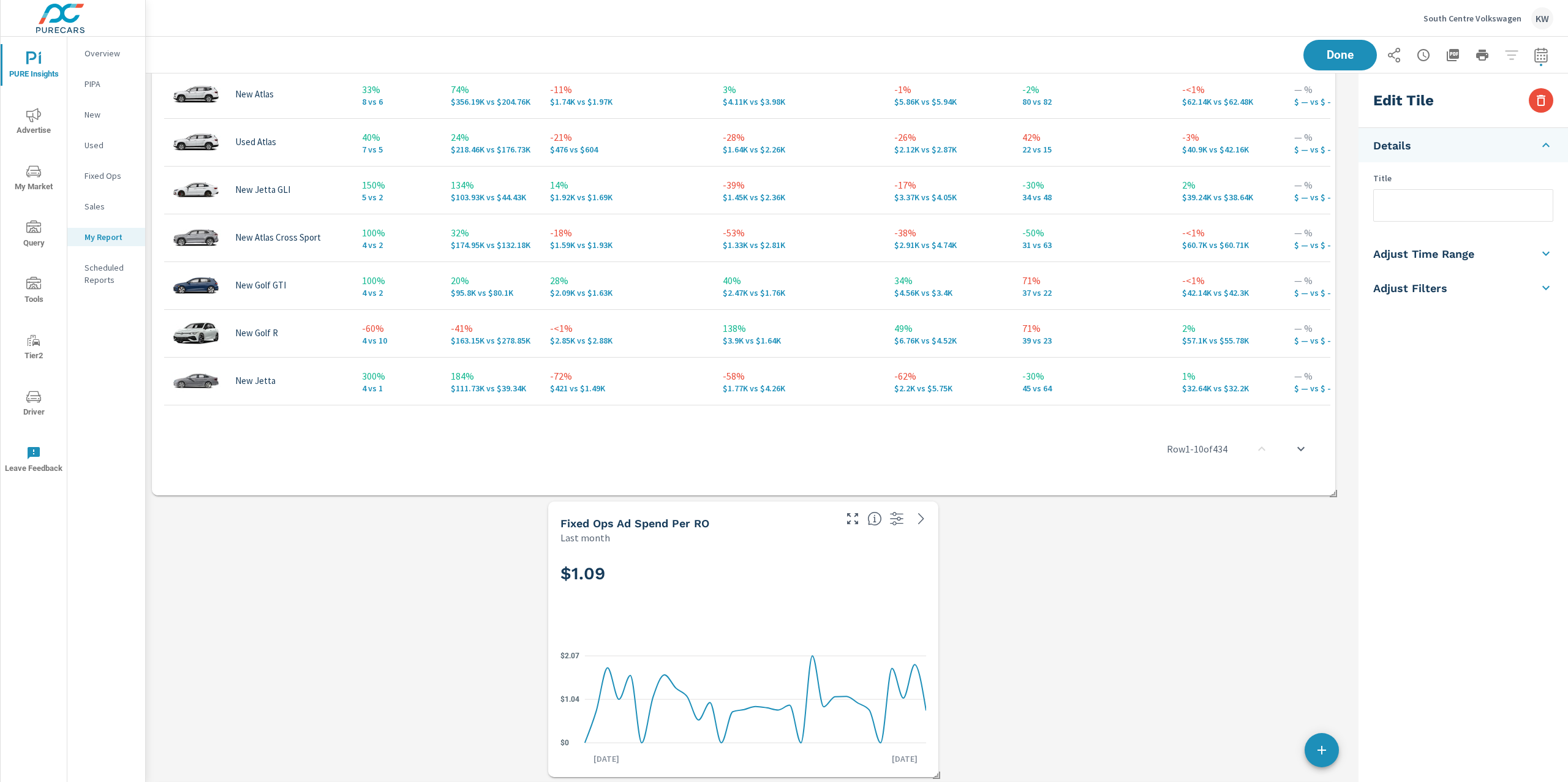
click at [717, 630] on div "$1.09" at bounding box center [743, 594] width 365 height 75
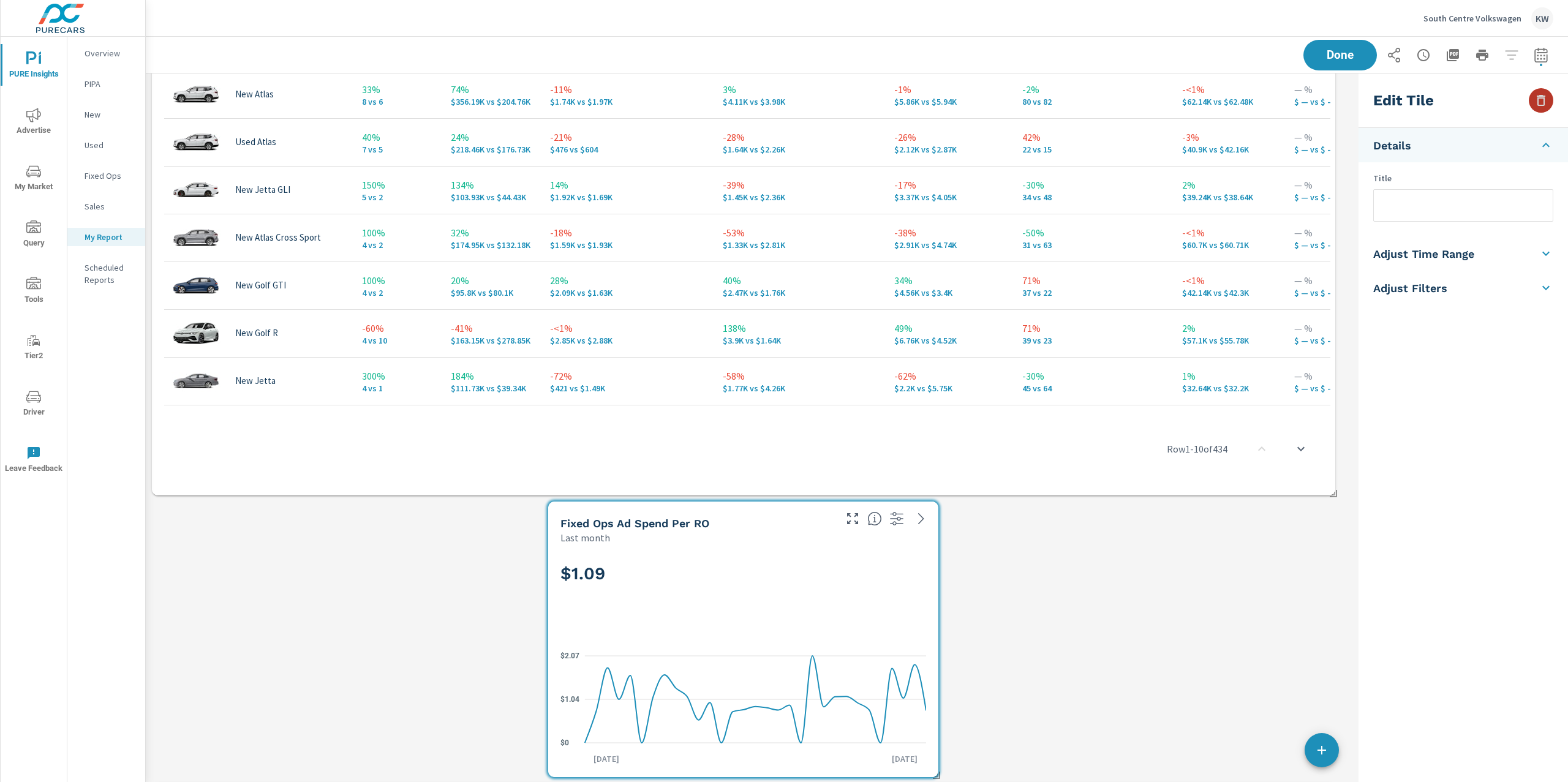
click at [1547, 107] on icon "button" at bounding box center [1541, 100] width 14 height 14
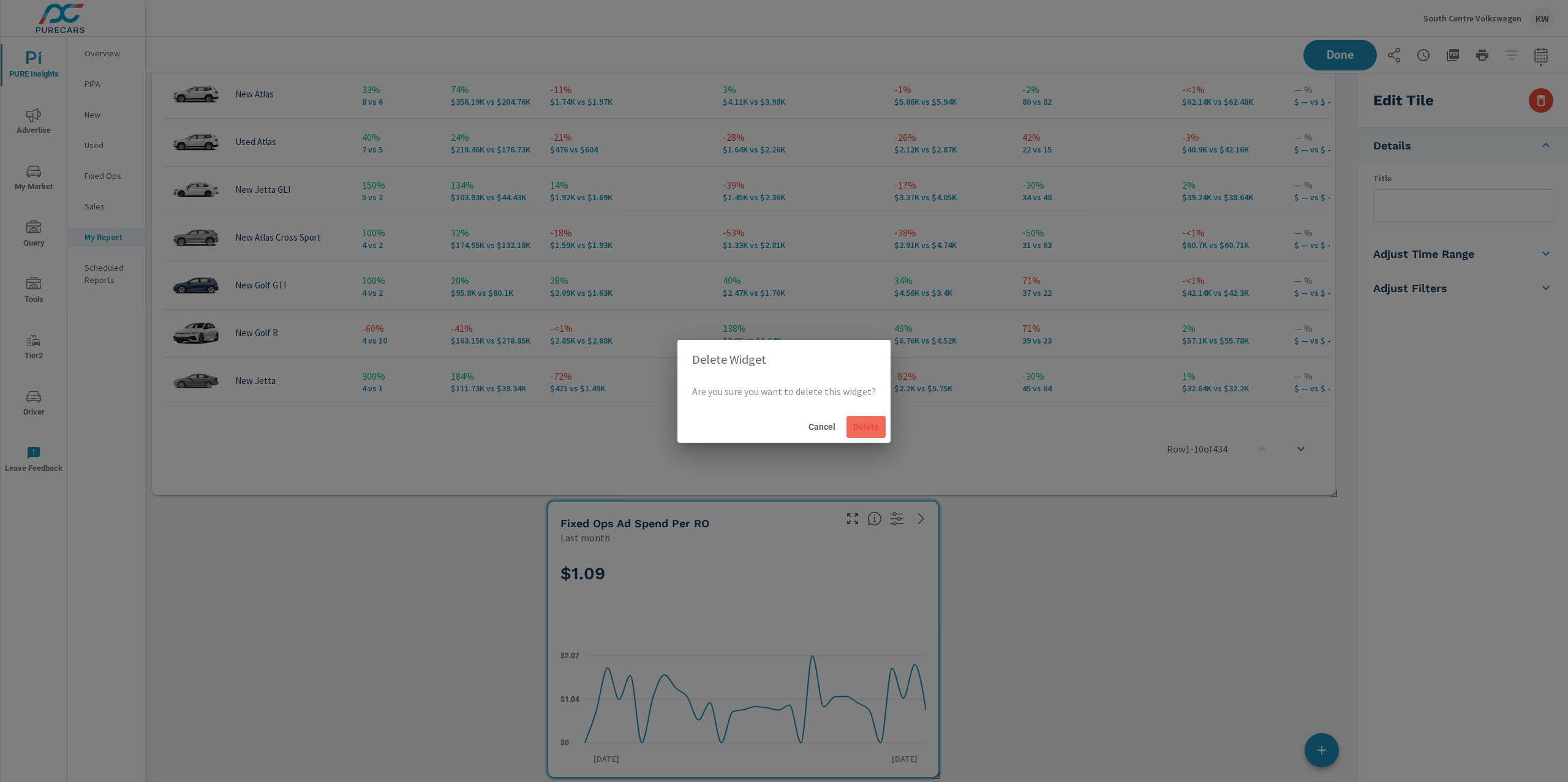
click at [866, 427] on span "Delete" at bounding box center [866, 426] width 30 height 11
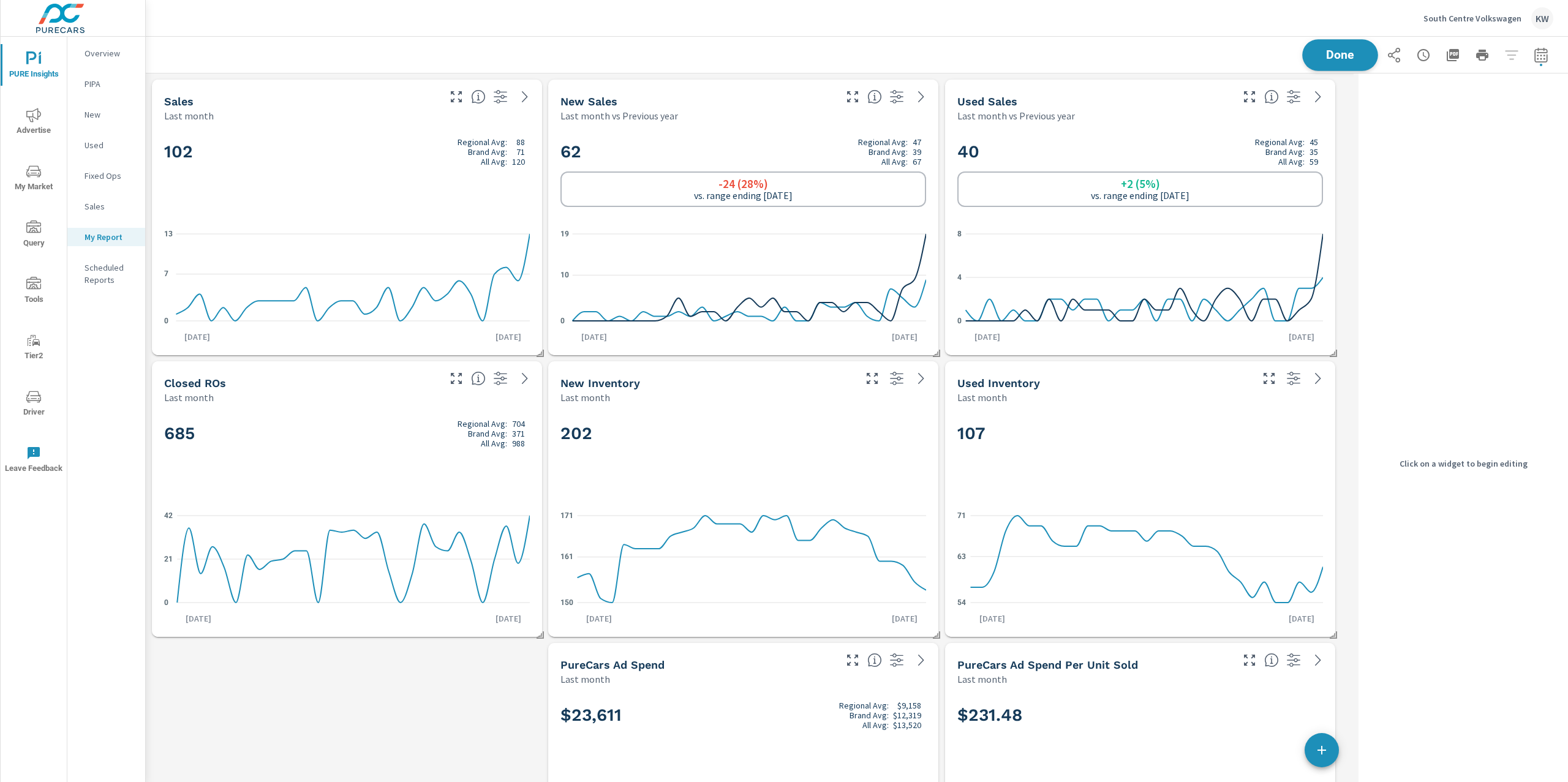
click at [1328, 65] on button "Done" at bounding box center [1340, 55] width 76 height 32
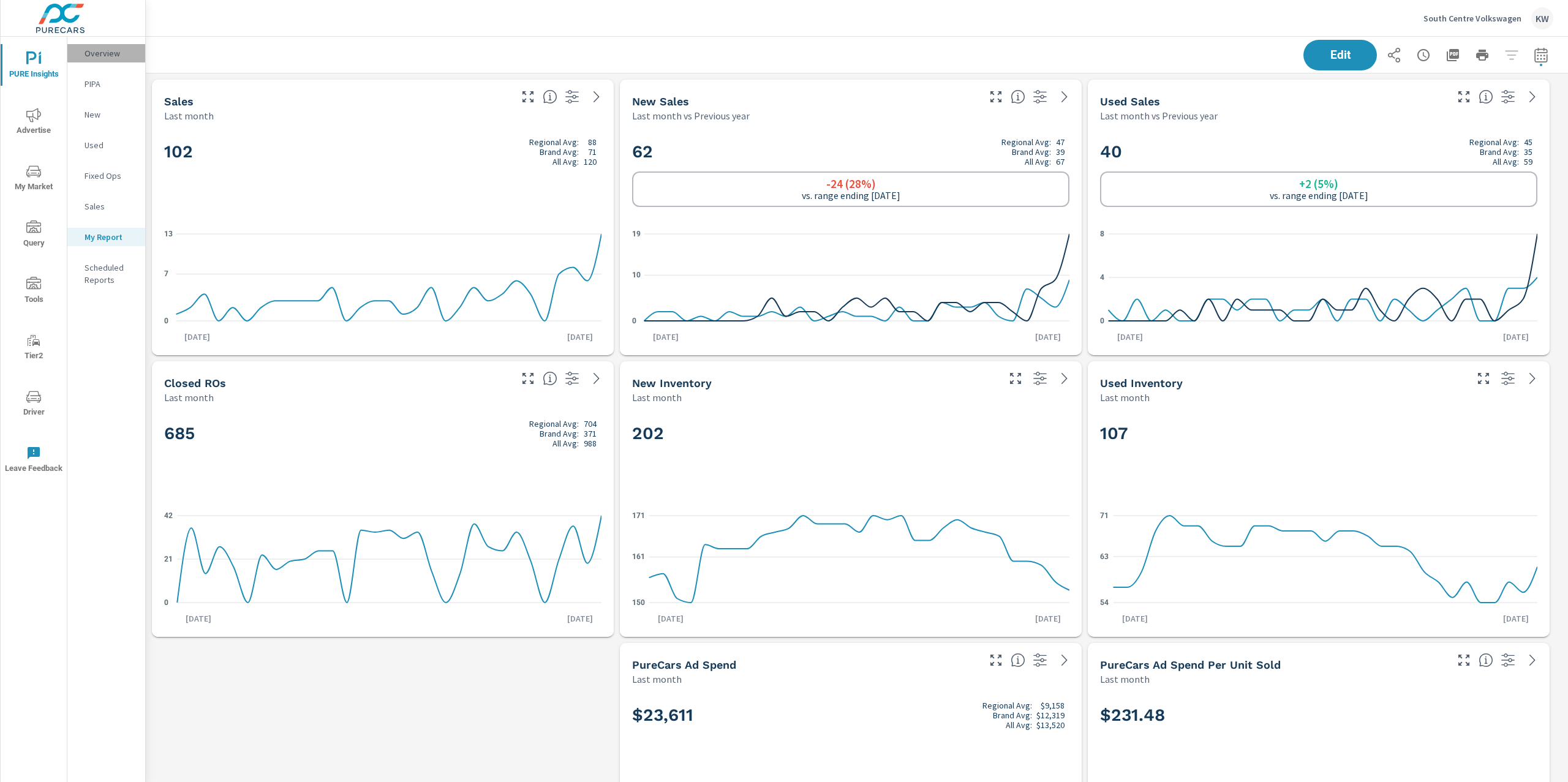
click at [104, 57] on p "Overview" at bounding box center [110, 53] width 51 height 12
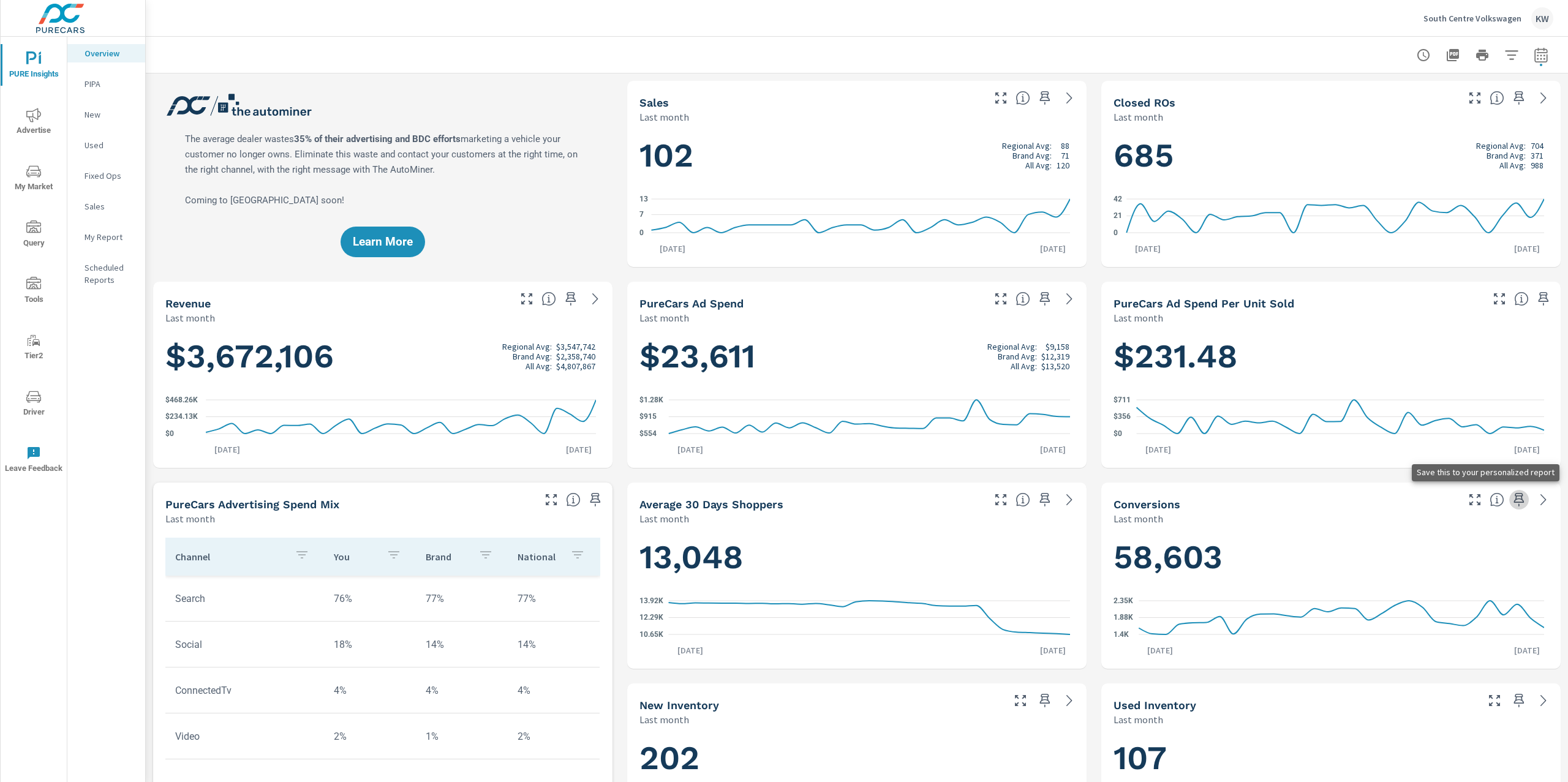
click at [1511, 499] on icon "button" at bounding box center [1519, 499] width 14 height 14
click at [107, 234] on p "My Report" at bounding box center [110, 237] width 51 height 12
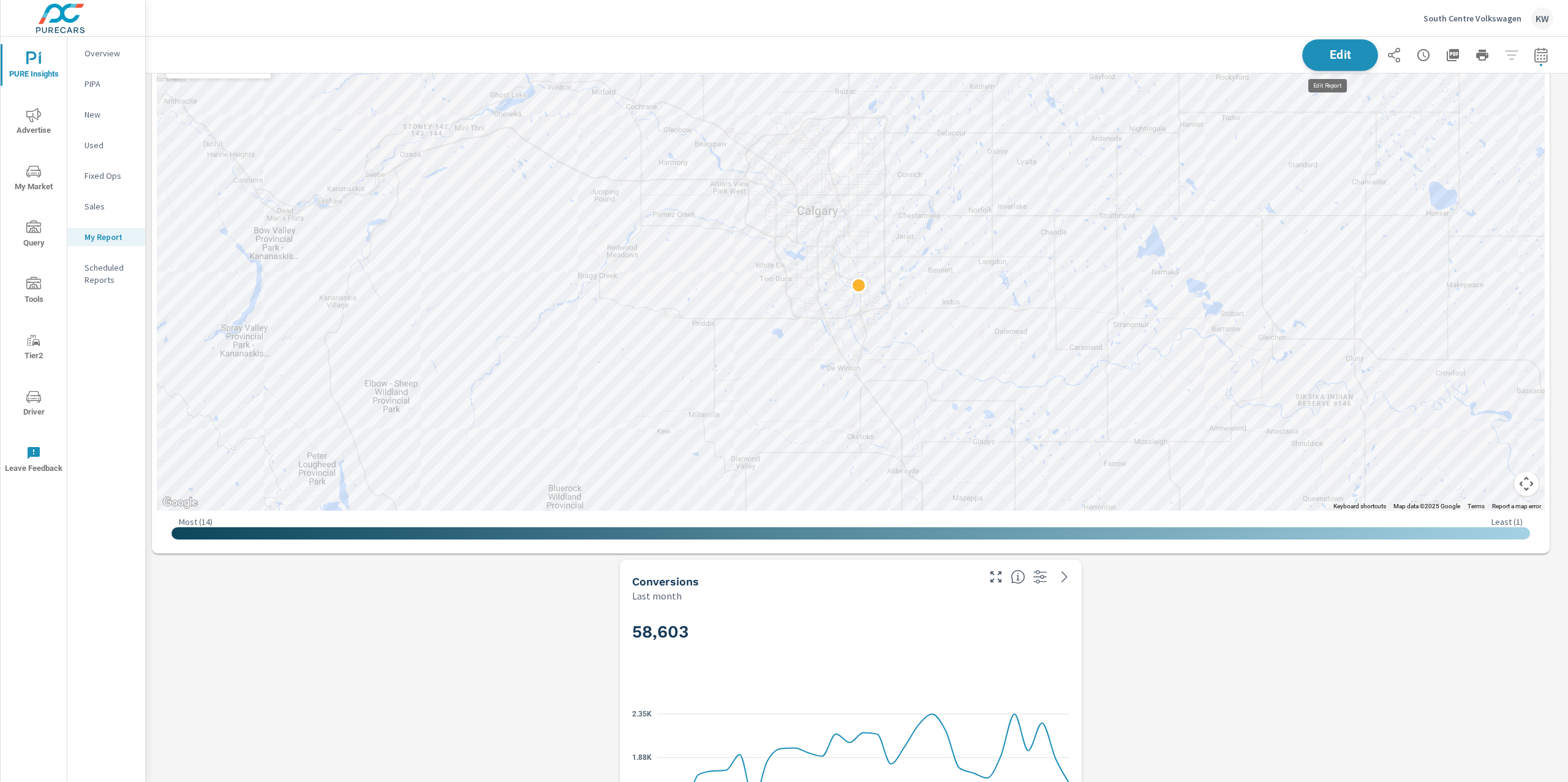
click at [1315, 51] on span "Edit" at bounding box center [1340, 55] width 50 height 12
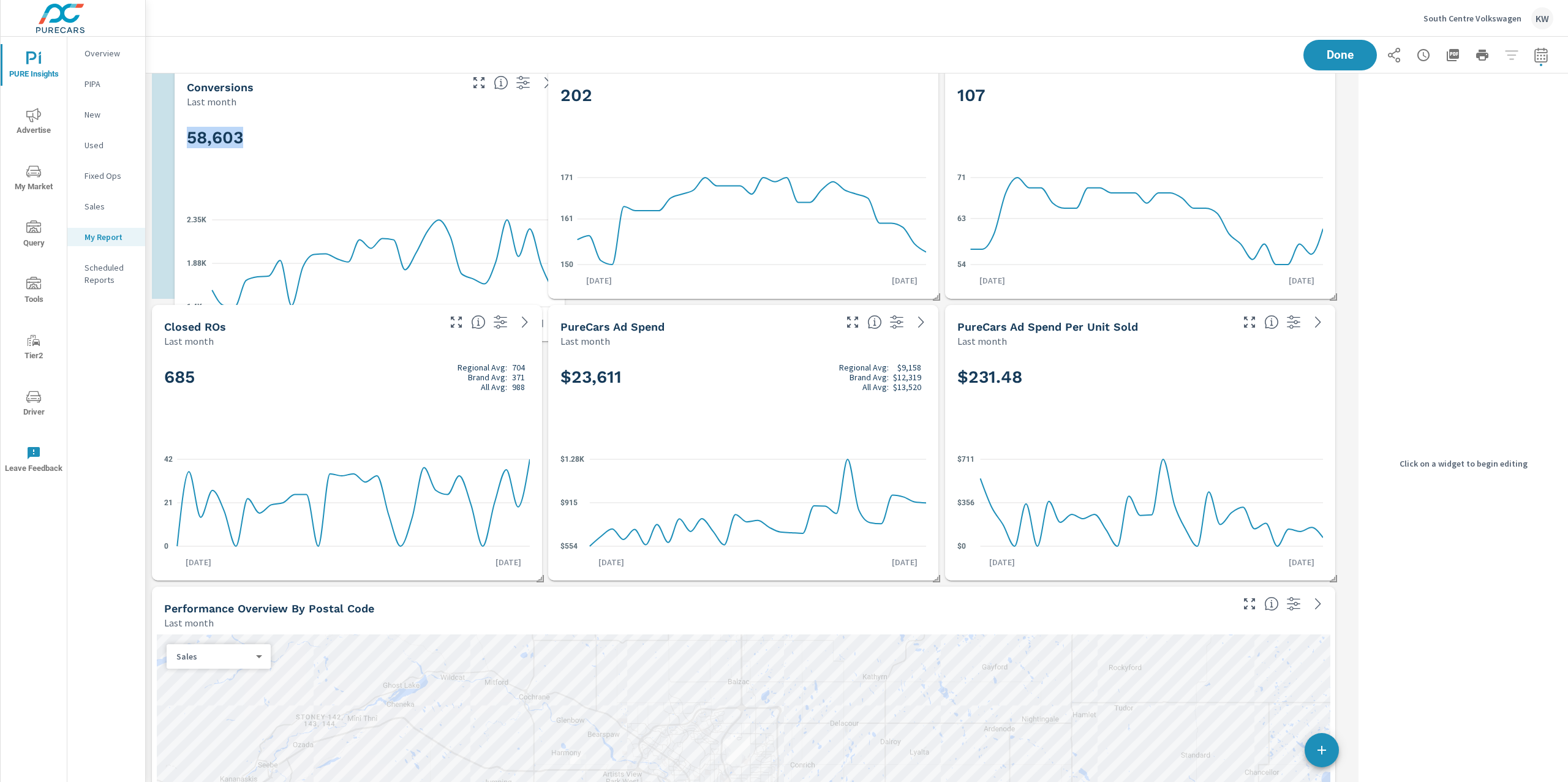
drag, startPoint x: 718, startPoint y: 625, endPoint x: 346, endPoint y: 132, distance: 617.6
click at [346, 132] on h2 "58,603" at bounding box center [370, 138] width 365 height 22
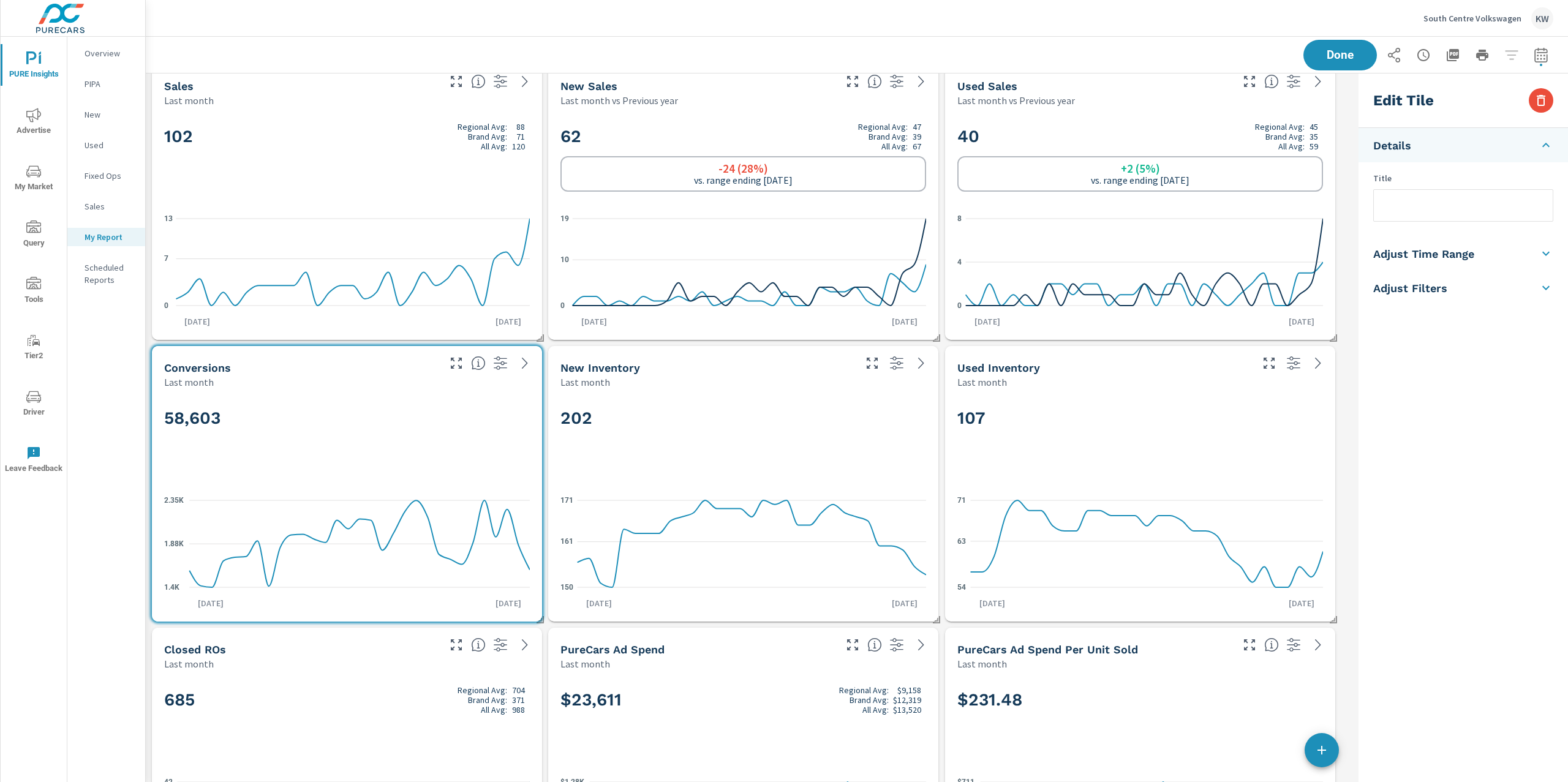
click at [834, 429] on div "202" at bounding box center [743, 438] width 365 height 75
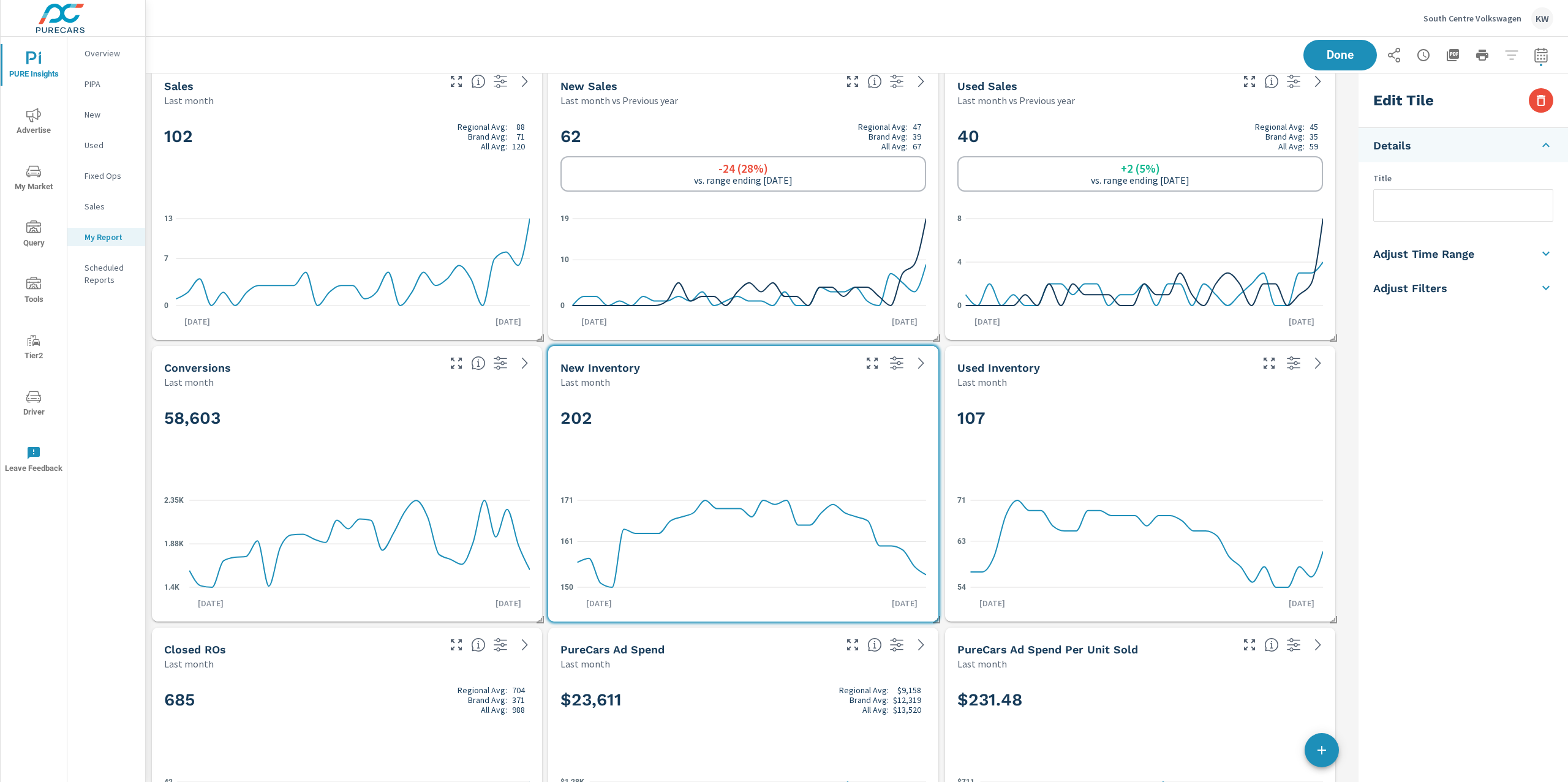
click at [1469, 254] on h5 "Adjust Time Range" at bounding box center [1423, 254] width 101 height 14
click at [1452, 221] on input "checkbox" at bounding box center [1435, 218] width 70 height 23
checkbox input "true"
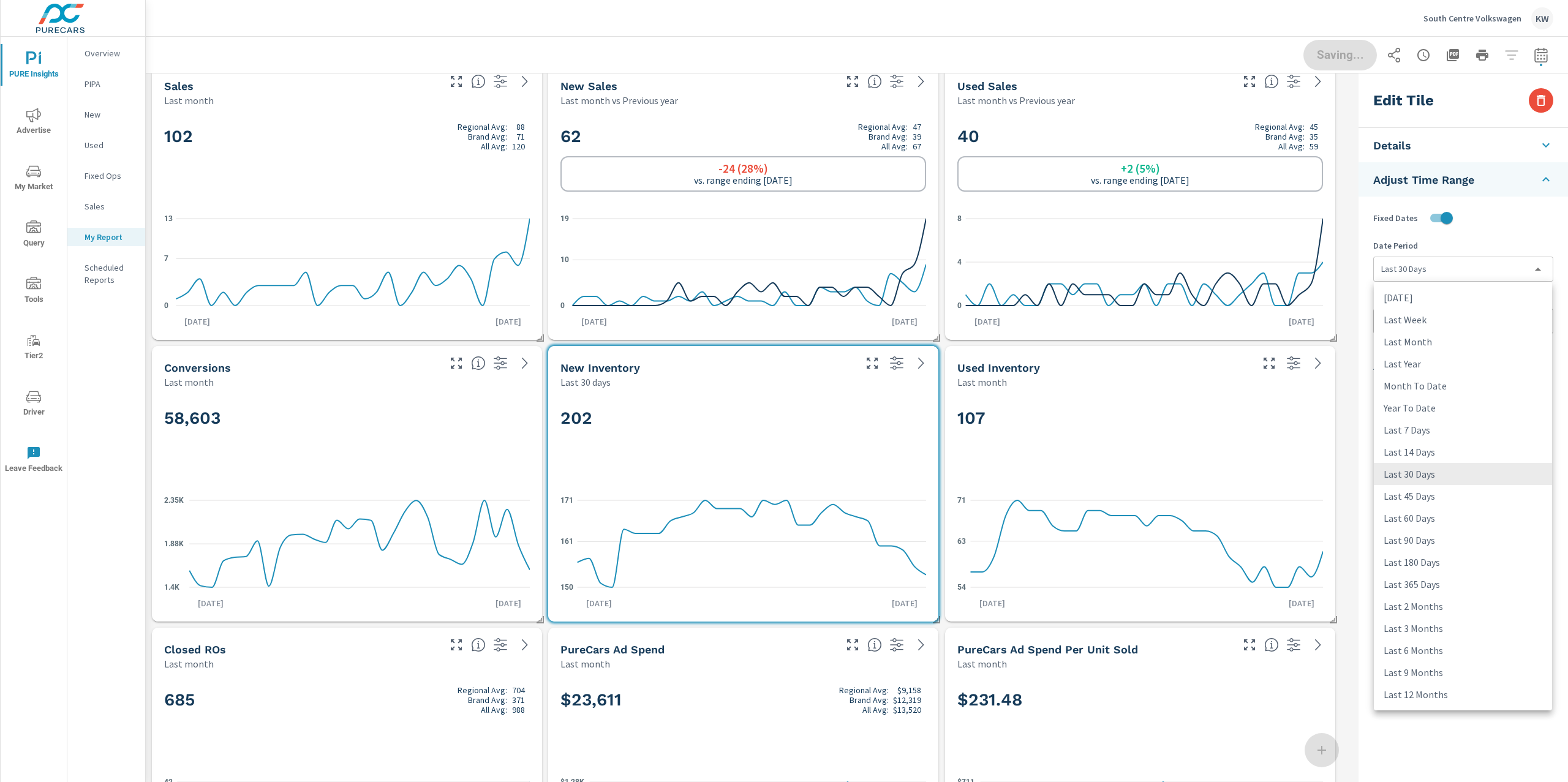
click at [1456, 275] on body "PURE Insights Advertise My Market Query Tools Tier2 Driver Leave Feedback Overv…" at bounding box center [784, 391] width 1568 height 782
click at [1443, 499] on li "Last 45 Days" at bounding box center [1463, 496] width 178 height 22
type input "last45Days"
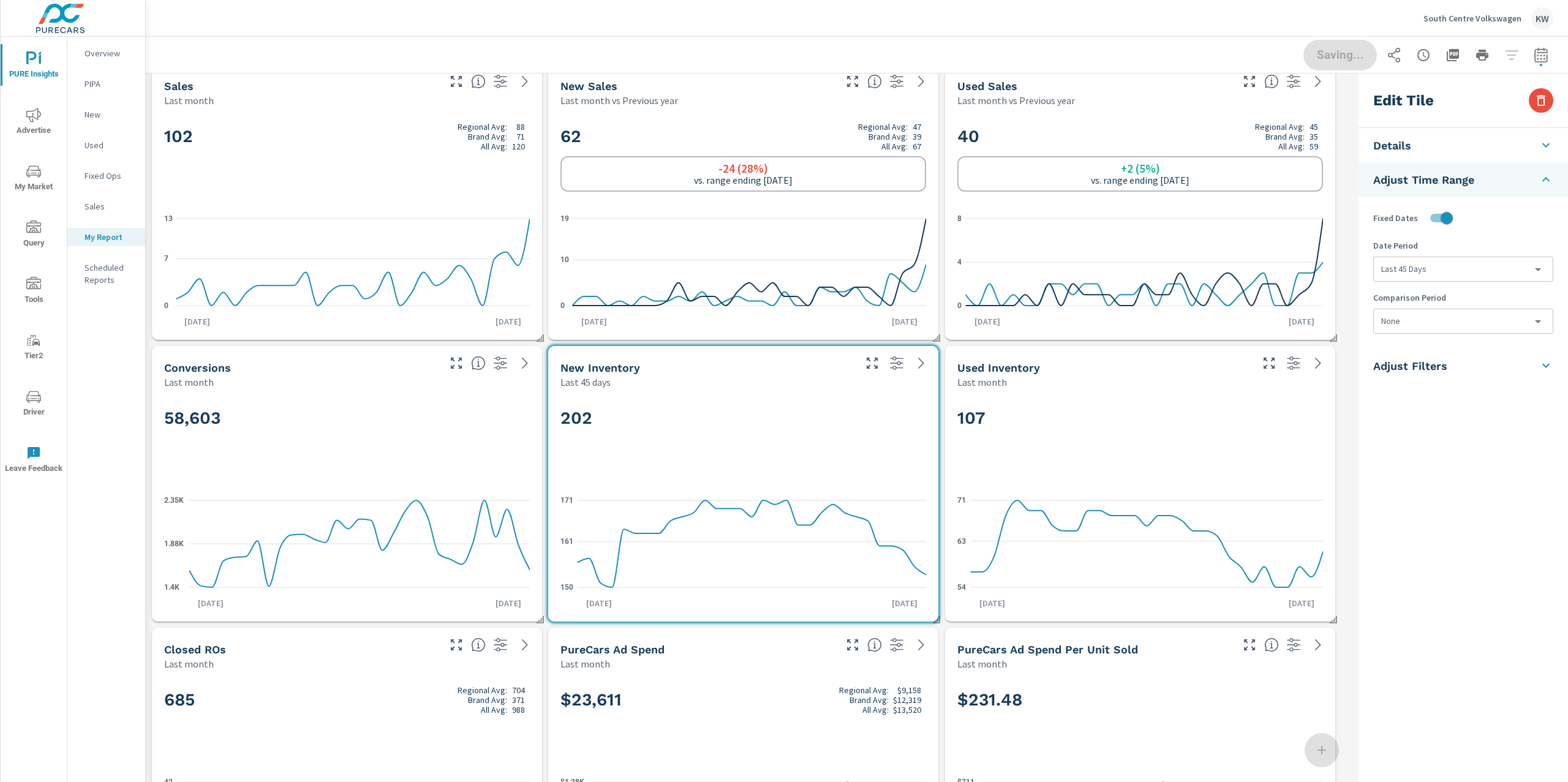
click at [1256, 445] on div "Yesterday Last Week Last Month Last Year Month To Date Year To Date Last 7 Days…" at bounding box center [784, 391] width 1568 height 782
click at [1256, 445] on div "107" at bounding box center [1140, 438] width 365 height 75
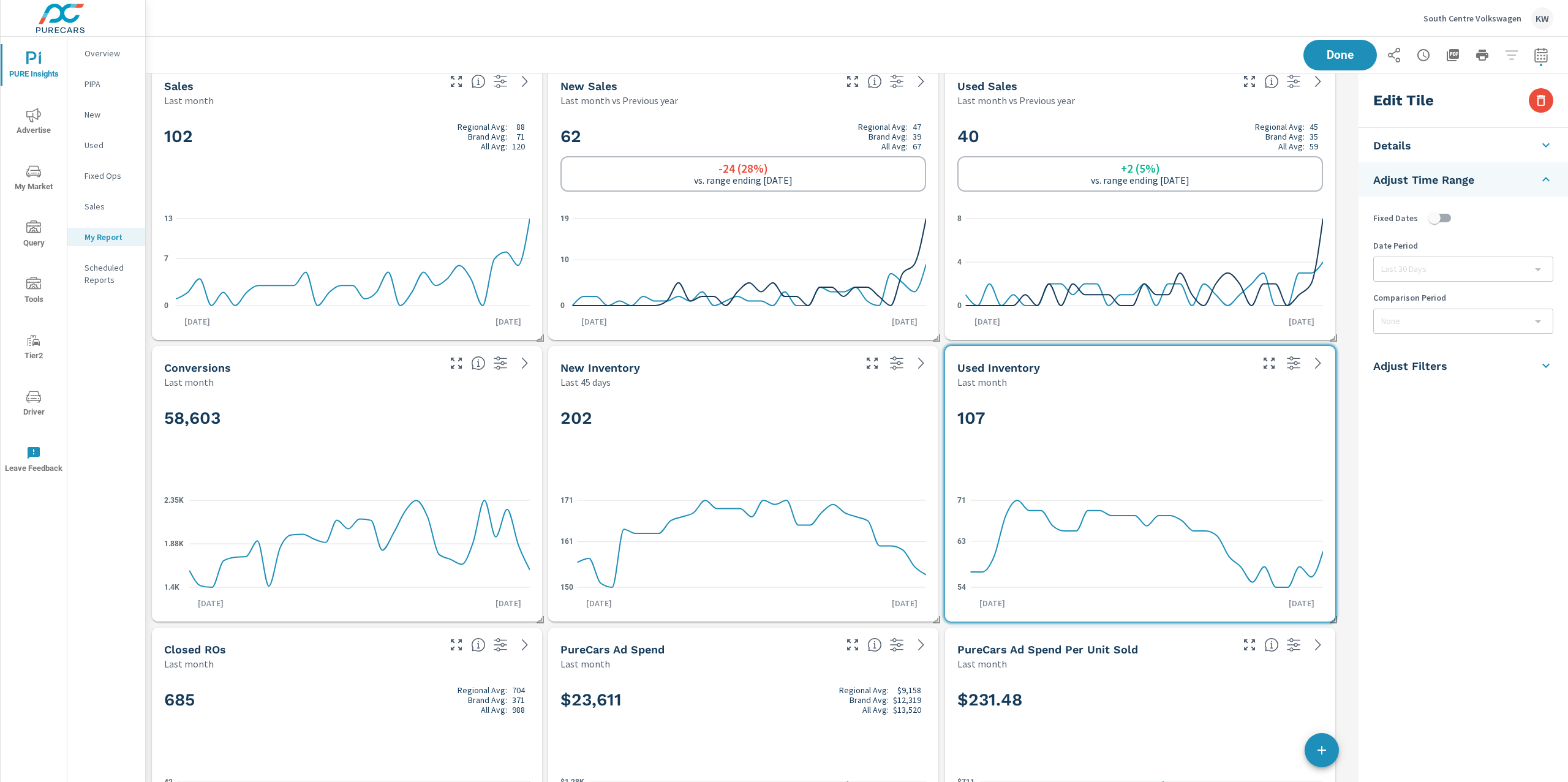
checkbox input "false"
type input "last30Days"
click at [1469, 256] on h5 "Adjust Time Range" at bounding box center [1423, 254] width 101 height 14
click at [1449, 219] on input "checkbox" at bounding box center [1435, 218] width 70 height 23
checkbox input "true"
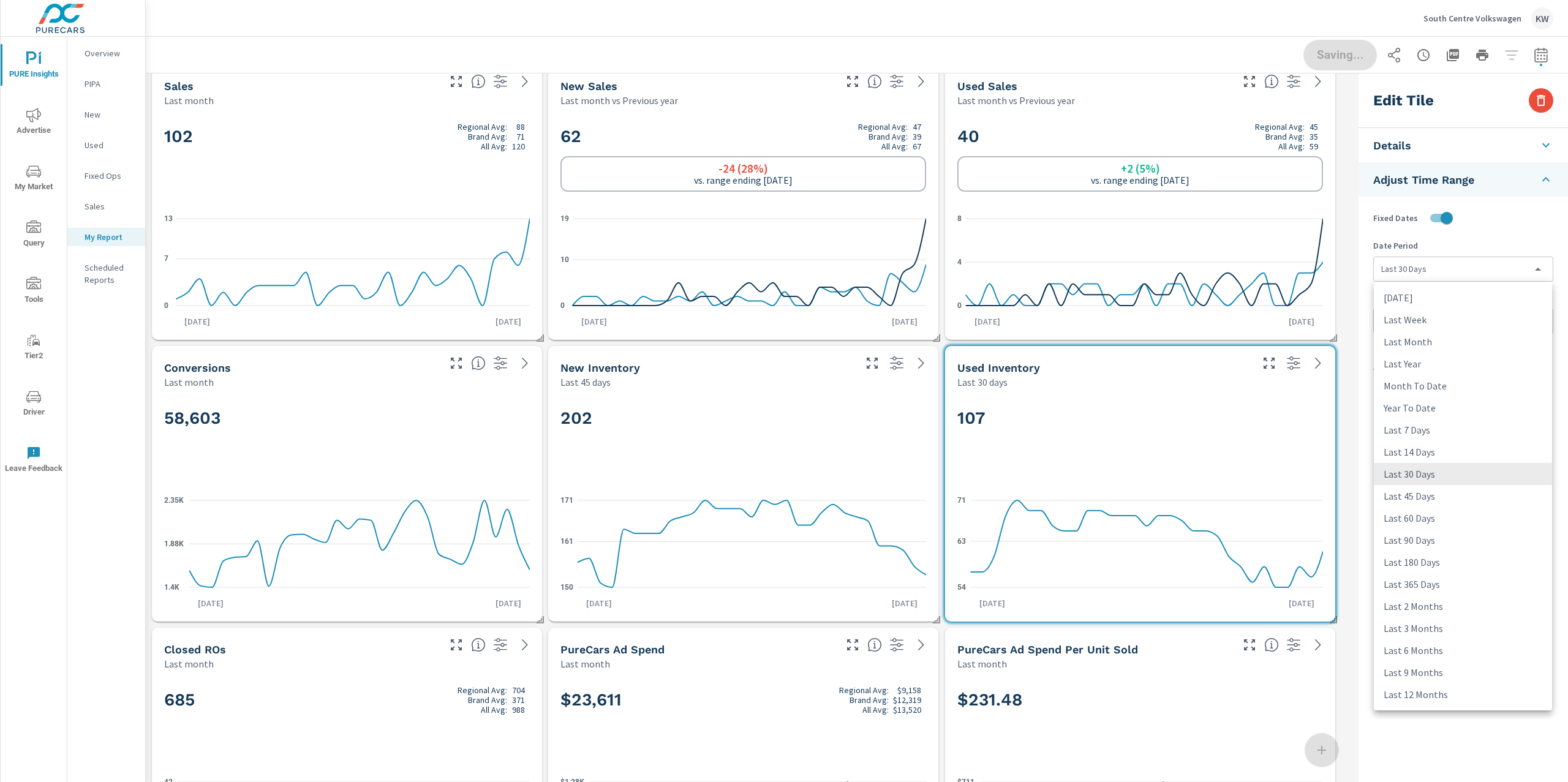
click at [1440, 275] on body "PURE Insights Advertise My Market Query Tools Tier2 Driver Leave Feedback Overv…" at bounding box center [784, 391] width 1568 height 782
click at [1424, 491] on li "Last 45 Days" at bounding box center [1463, 496] width 178 height 22
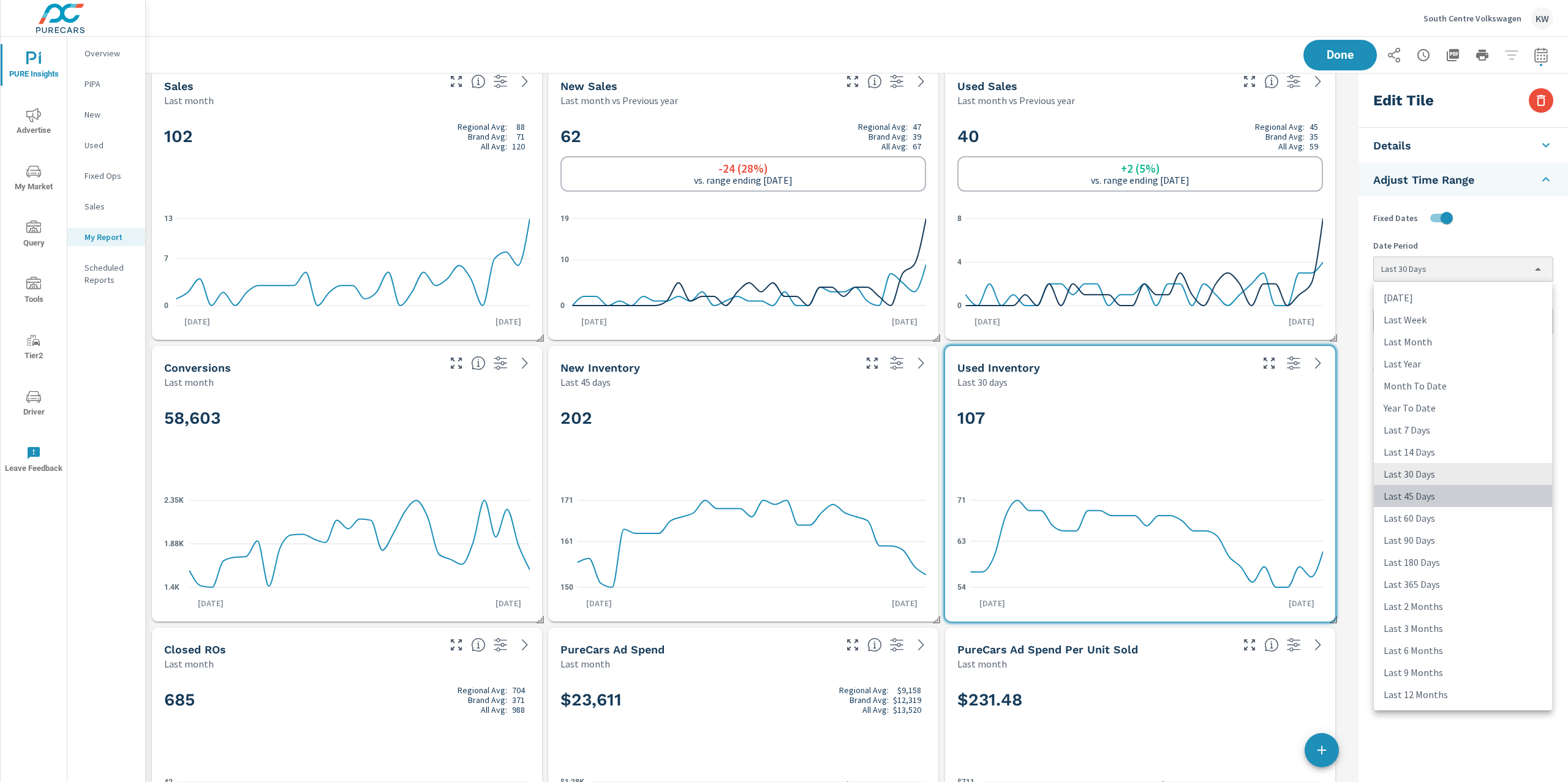
type input "last45Days"
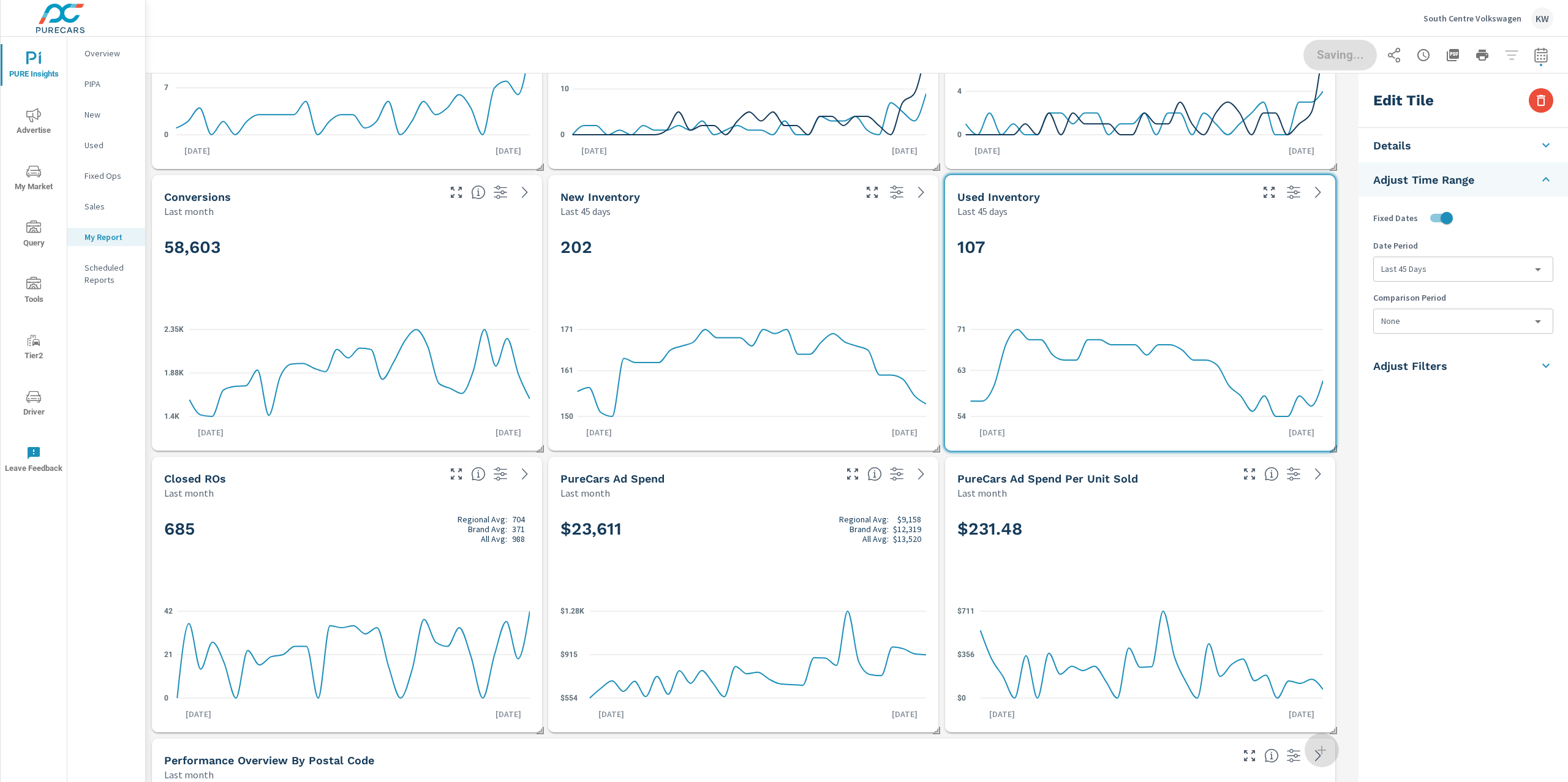
click at [366, 271] on div "58,603" at bounding box center [347, 267] width 365 height 75
checkbox input "false"
type input "last30Days"
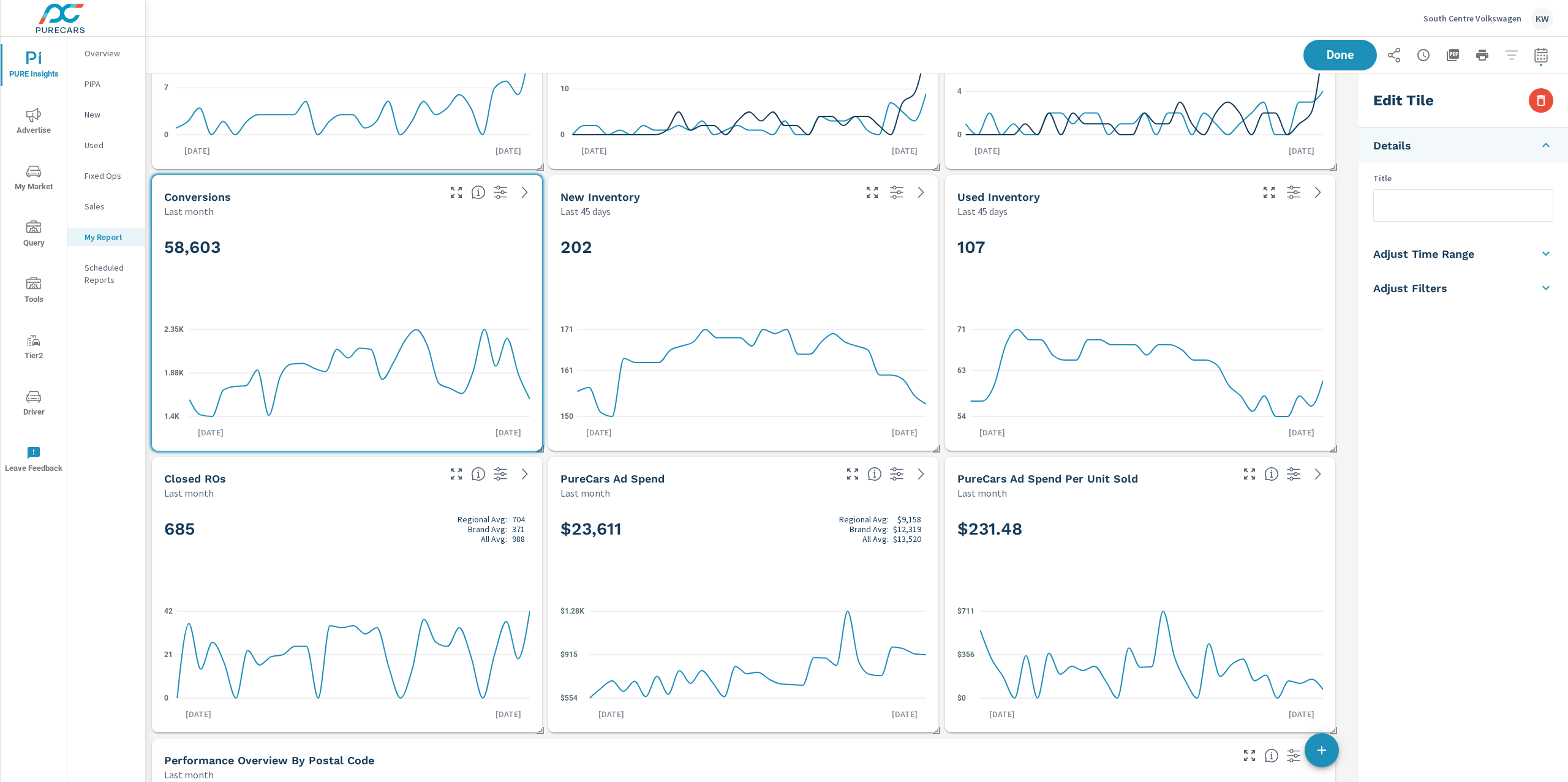
click at [1475, 259] on li "Adjust Time Range" at bounding box center [1463, 253] width 210 height 34
click at [1448, 222] on input "checkbox" at bounding box center [1435, 218] width 70 height 23
checkbox input "true"
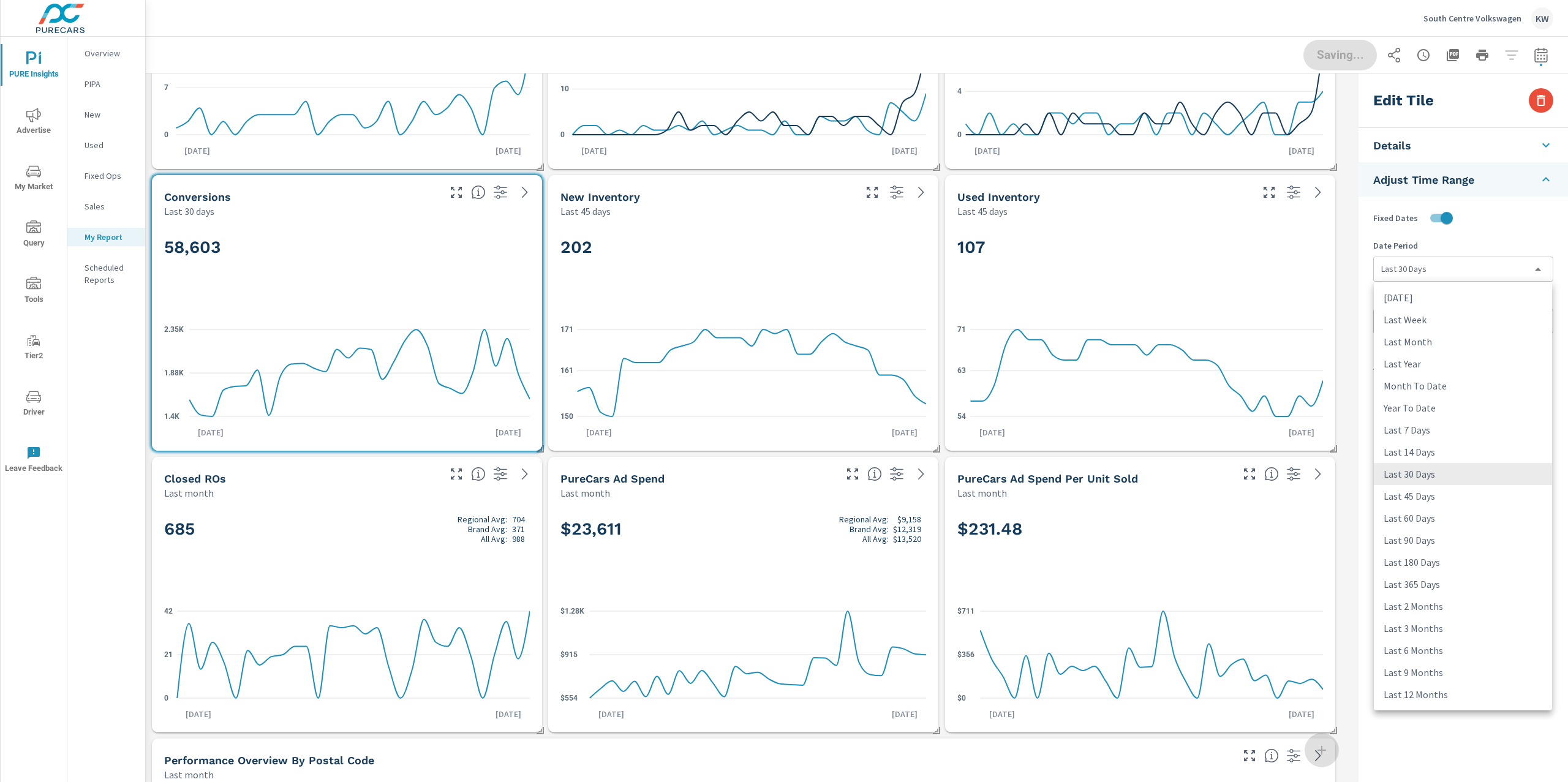
click at [1451, 272] on body "PURE Insights Advertise My Market Query Tools Tier2 Driver Leave Feedback Overv…" at bounding box center [784, 391] width 1568 height 782
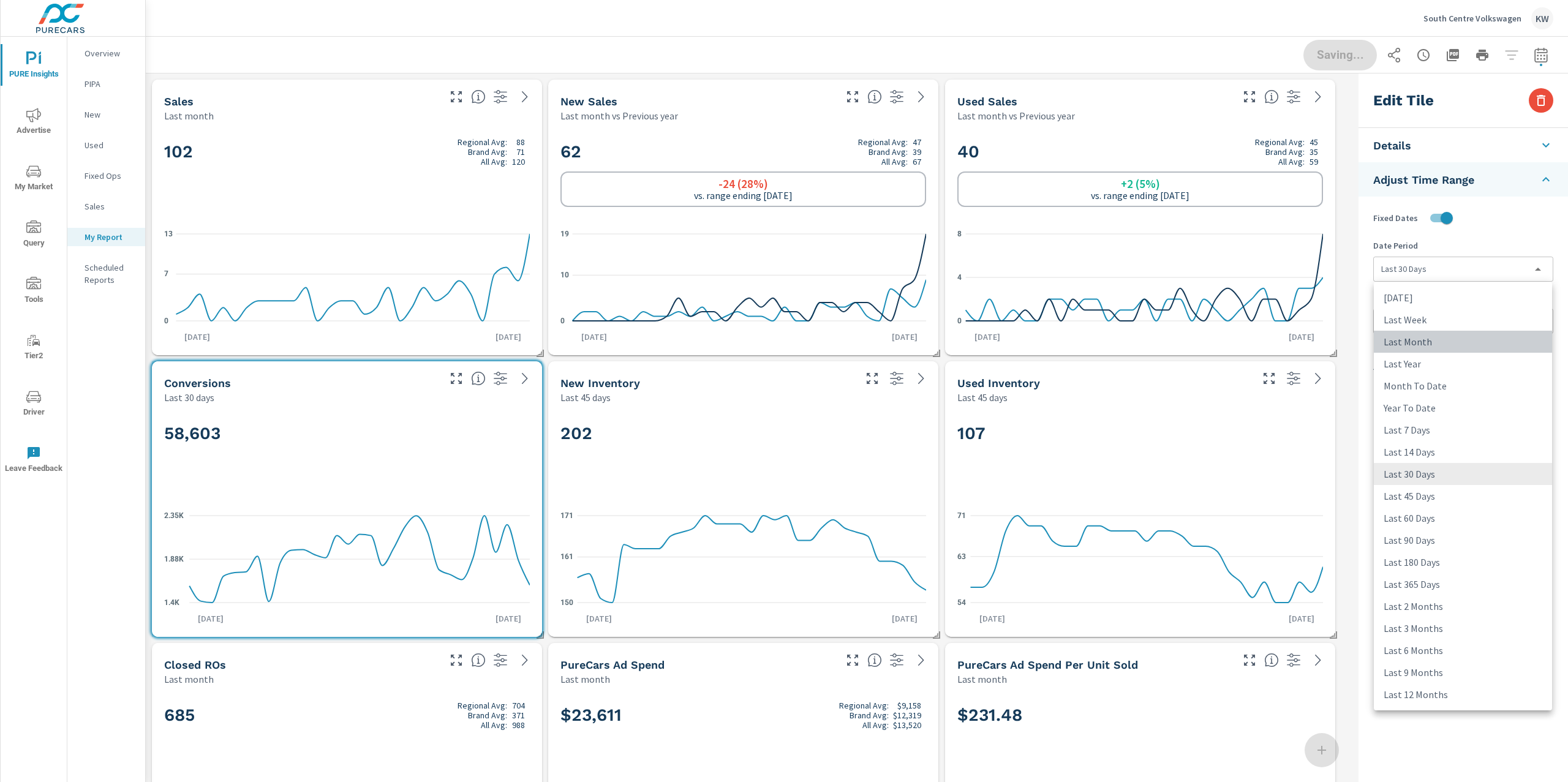
click at [1451, 338] on li "Last Month" at bounding box center [1463, 341] width 178 height 22
type input "lastMonth"
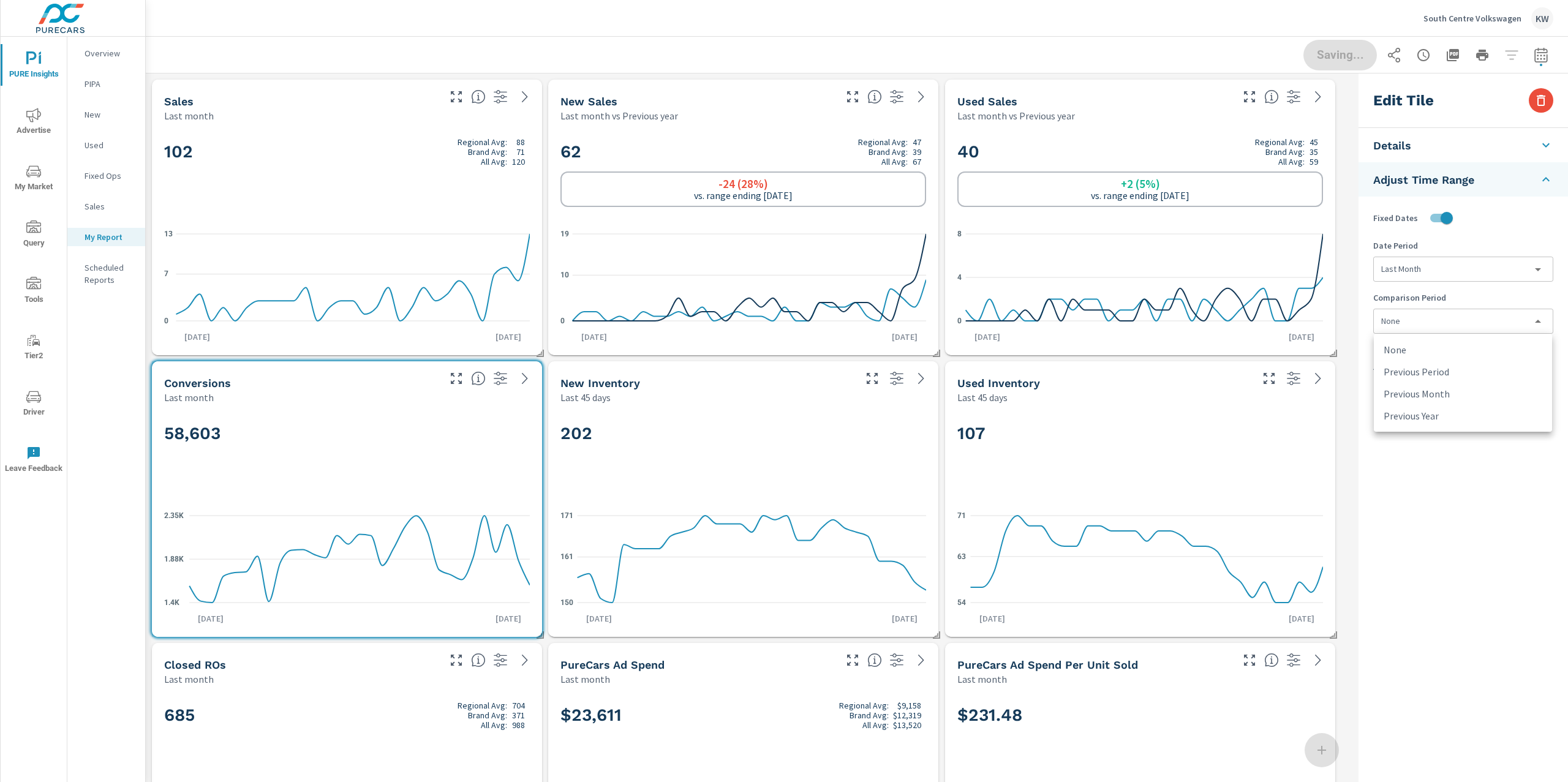
click at [1457, 325] on body "PURE Insights Advertise My Market Query Tools Tier2 Driver Leave Feedback Overv…" at bounding box center [784, 391] width 1568 height 782
click at [1459, 389] on li "Previous Month" at bounding box center [1463, 394] width 178 height 22
type input "lastMonth"
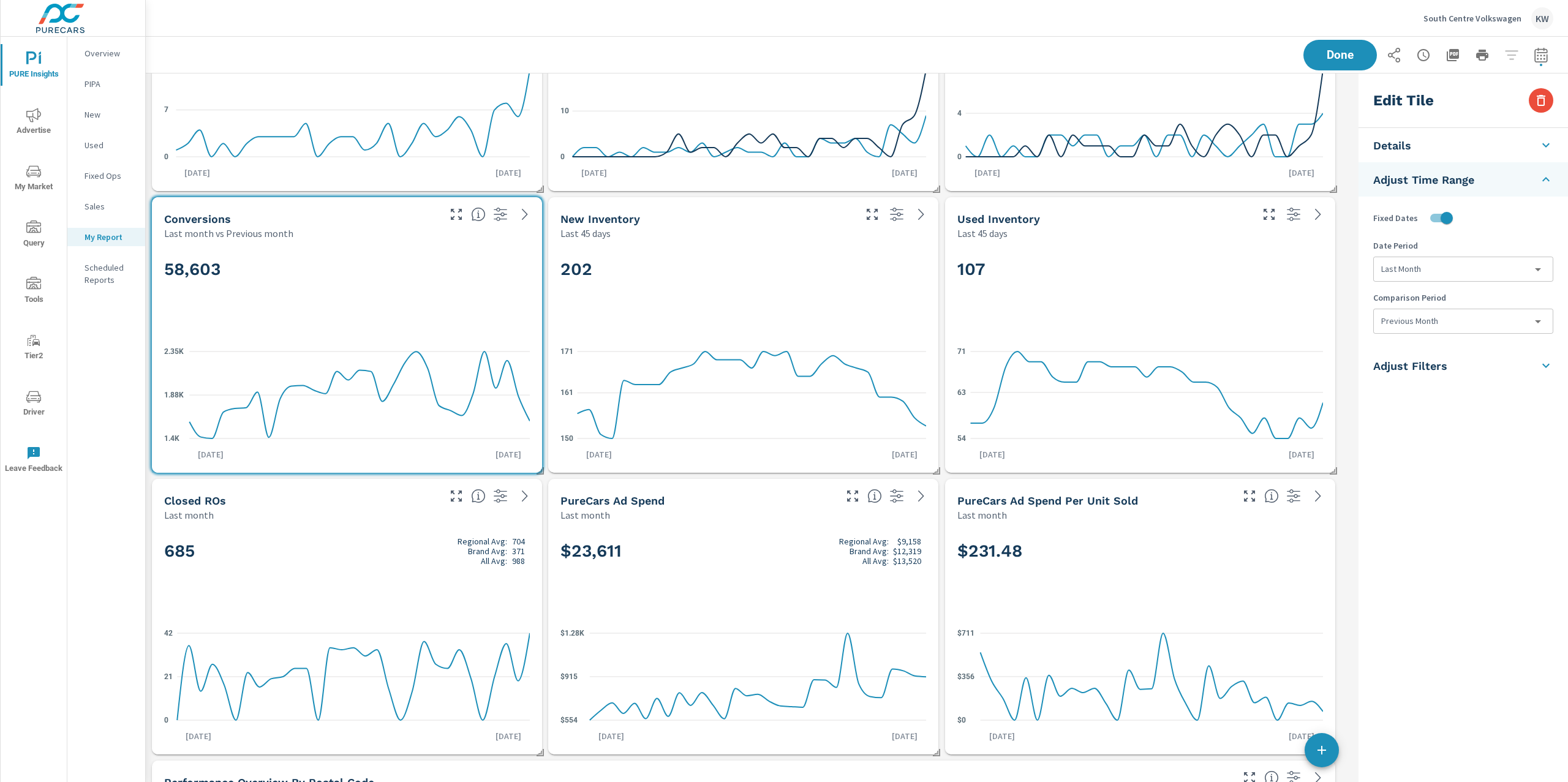
scroll to position [457, 0]
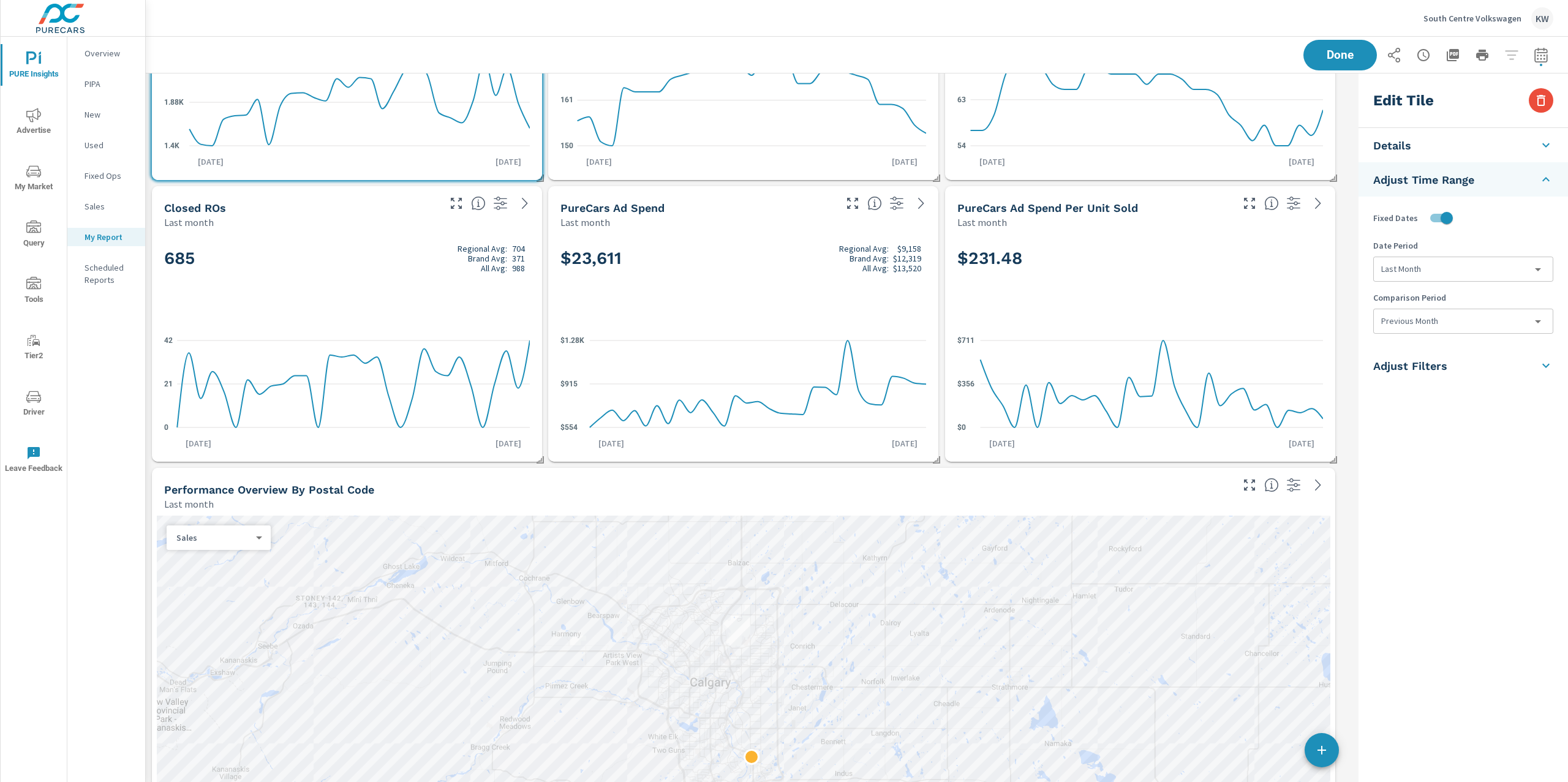
click at [431, 283] on div "685 Regional Avg: 704 Brand Avg: 371 All Avg: 988" at bounding box center [347, 278] width 365 height 75
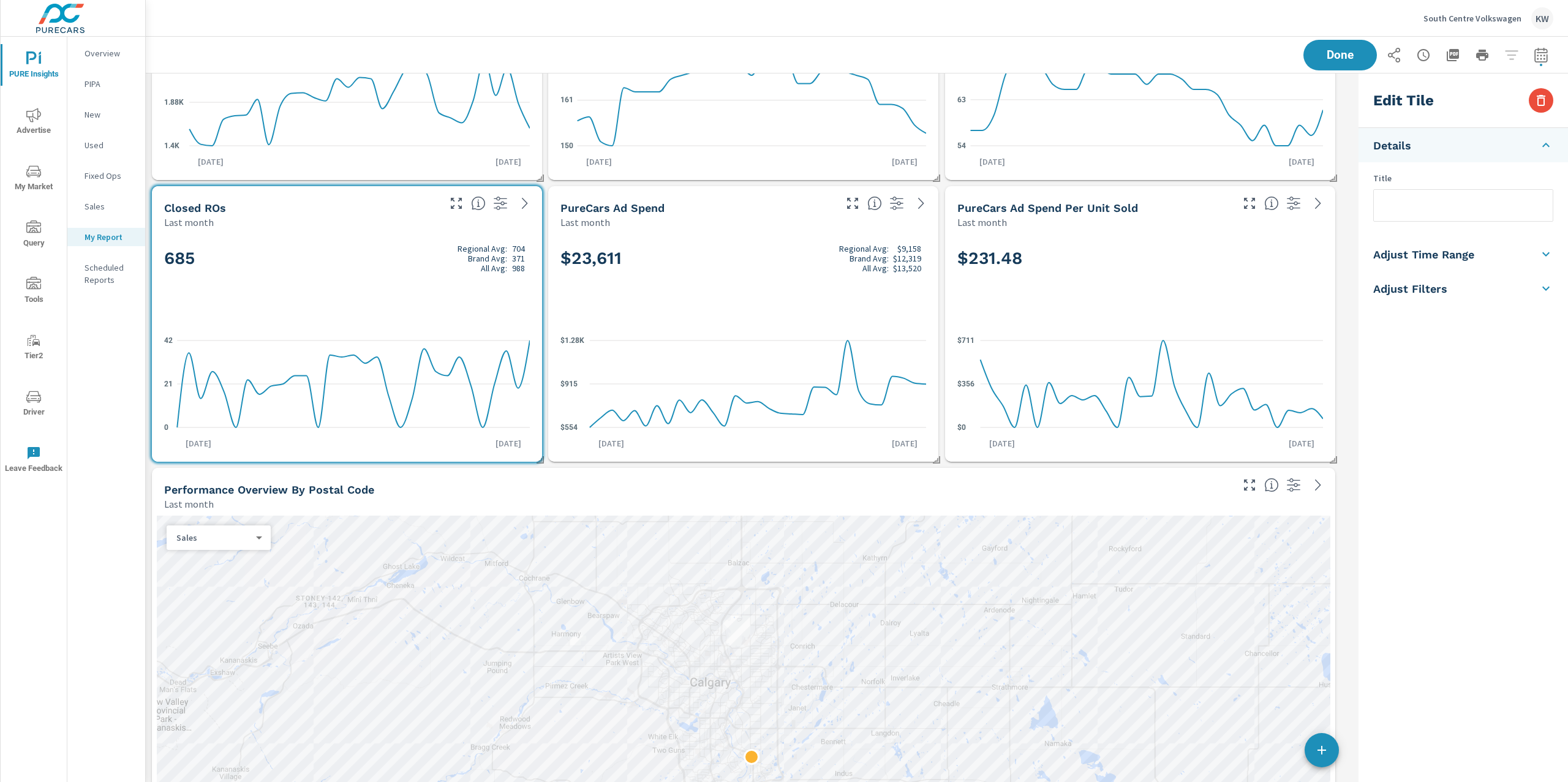
checkbox input "false"
type input "last30Days"
click at [1546, 254] on icon at bounding box center [1546, 254] width 7 height 4
click at [1451, 216] on input "checkbox" at bounding box center [1435, 218] width 70 height 23
checkbox input "true"
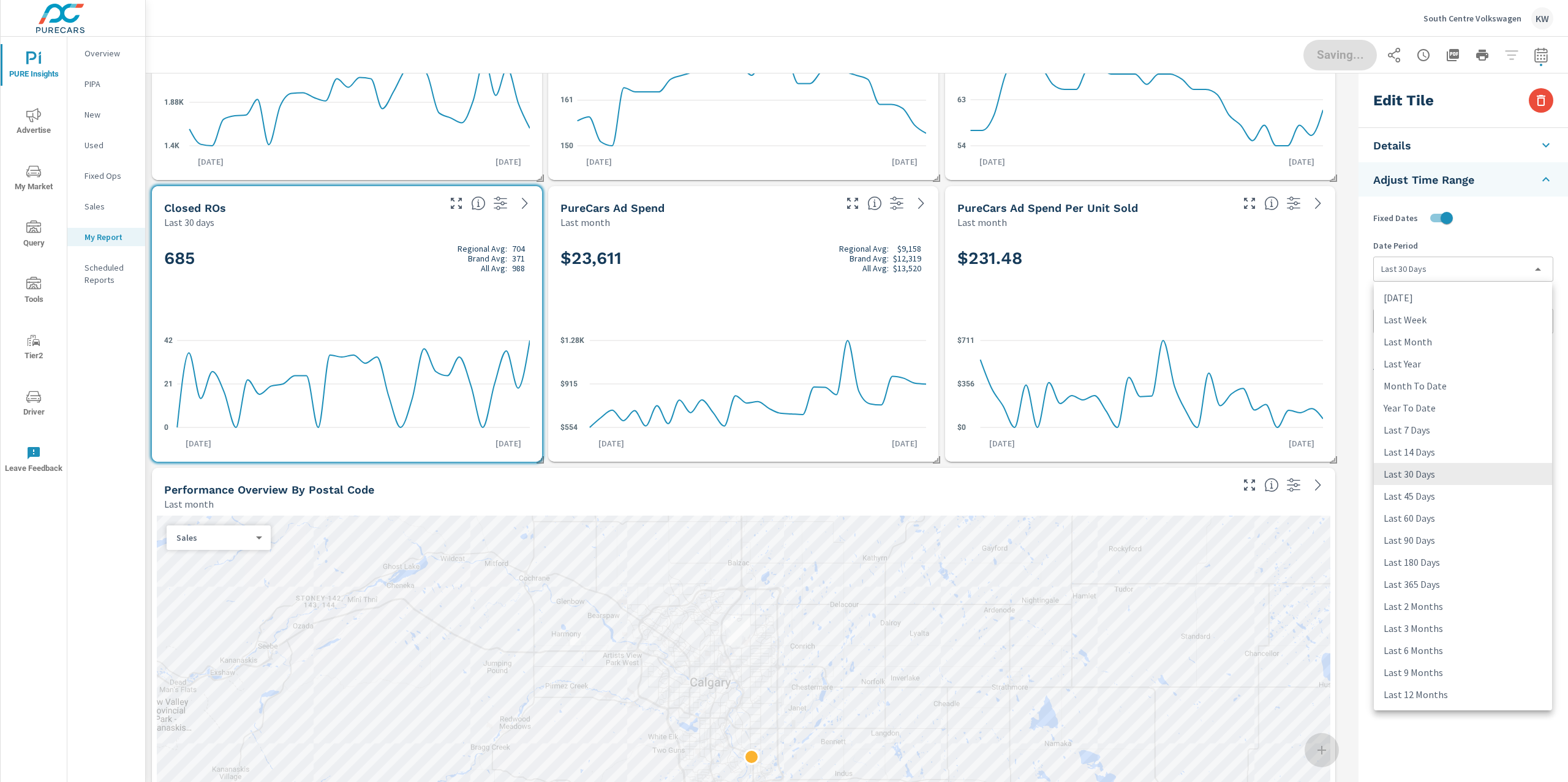
click at [1455, 265] on body "PURE Insights Advertise My Market Query Tools Tier2 Driver Leave Feedback Overv…" at bounding box center [784, 391] width 1568 height 782
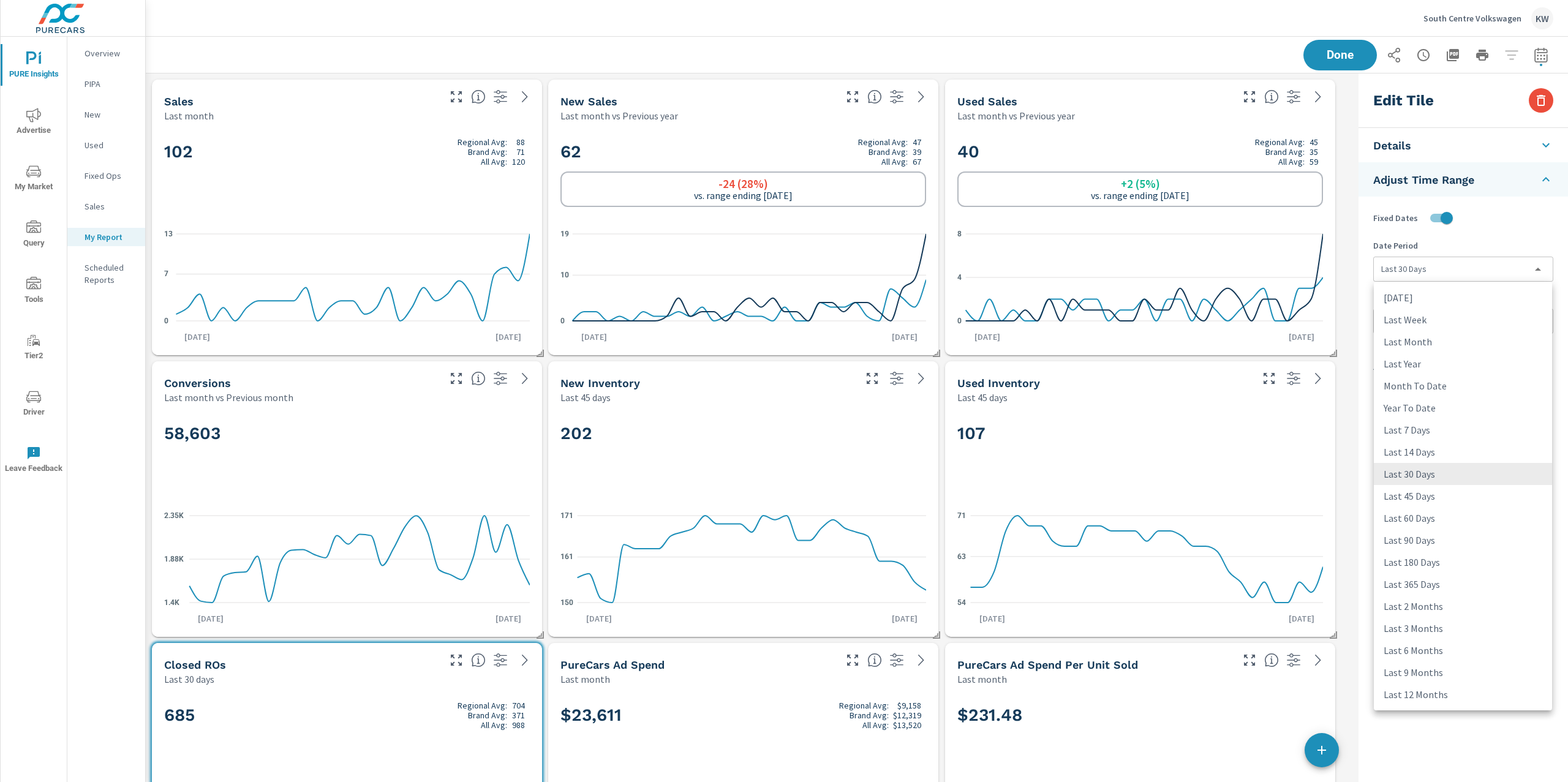
scroll to position [1, 0]
click at [1461, 338] on li "Last Month" at bounding box center [1463, 341] width 178 height 22
type input "lastMonth"
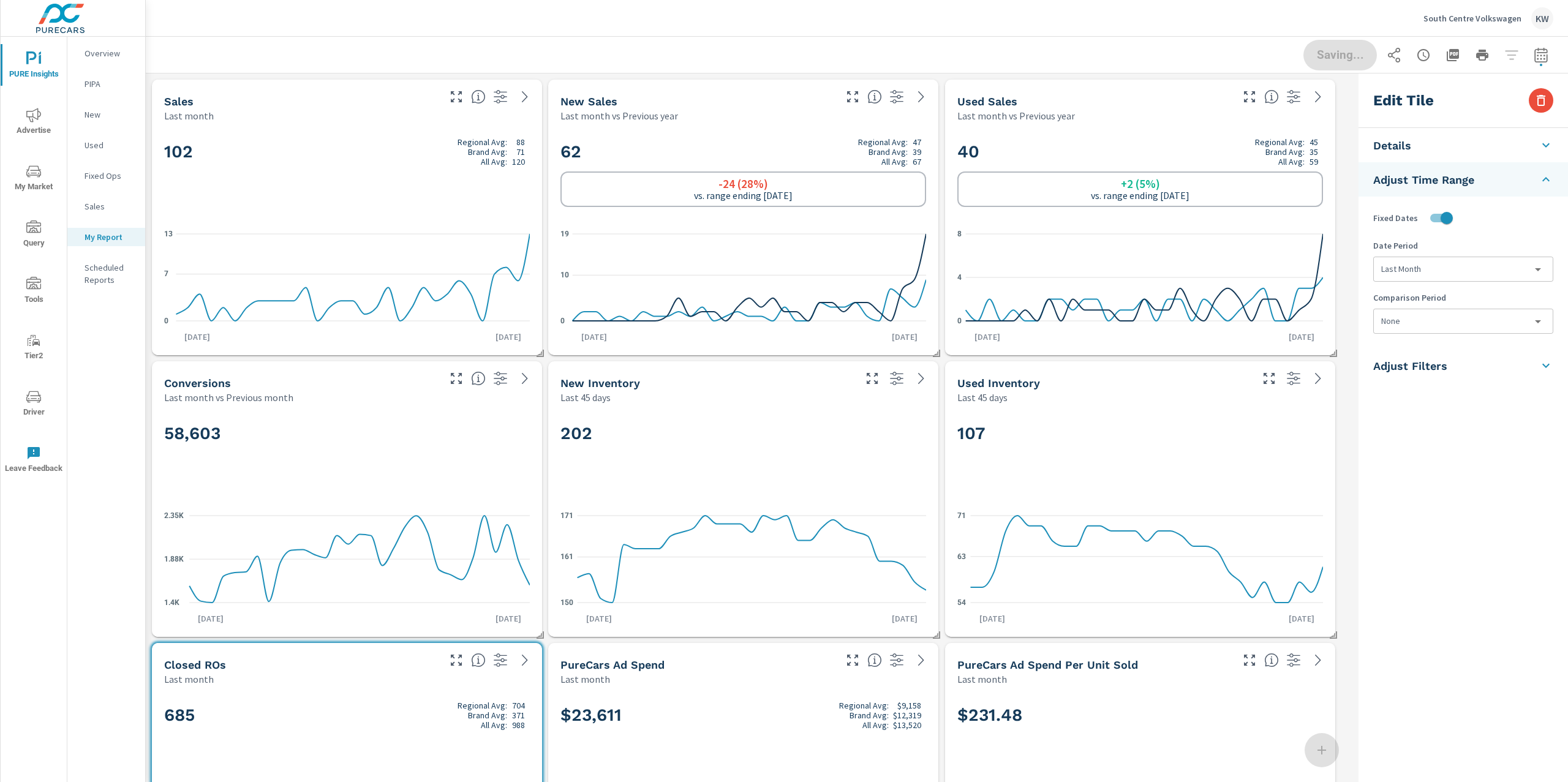
click at [1464, 328] on body "PURE Insights Advertise My Market Query Tools Tier2 Driver Leave Feedback Overv…" at bounding box center [784, 391] width 1568 height 782
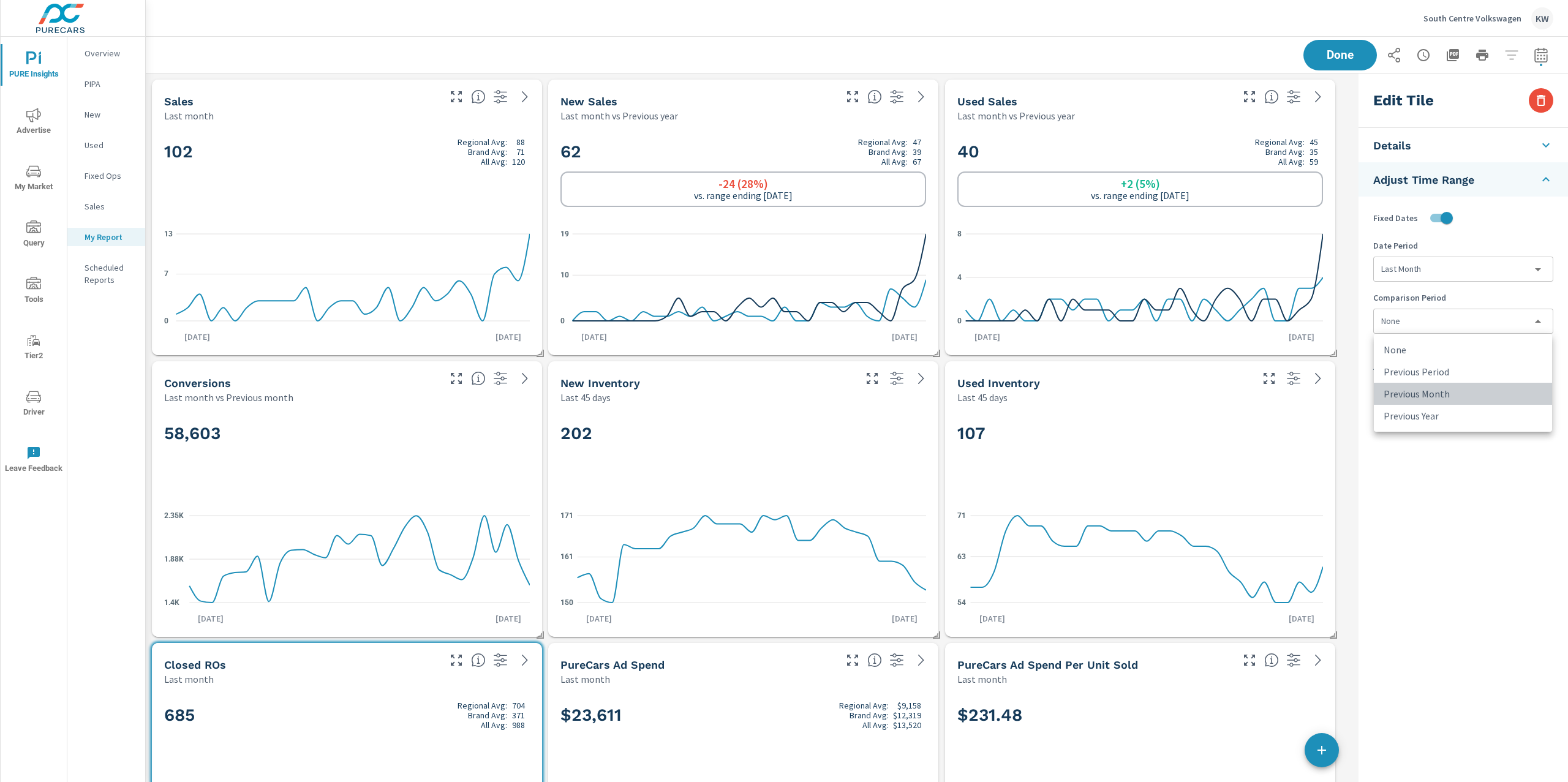
click at [1442, 389] on li "Previous Month" at bounding box center [1463, 394] width 178 height 22
type input "lastMonth"
click at [1337, 54] on span "Done" at bounding box center [1340, 55] width 50 height 12
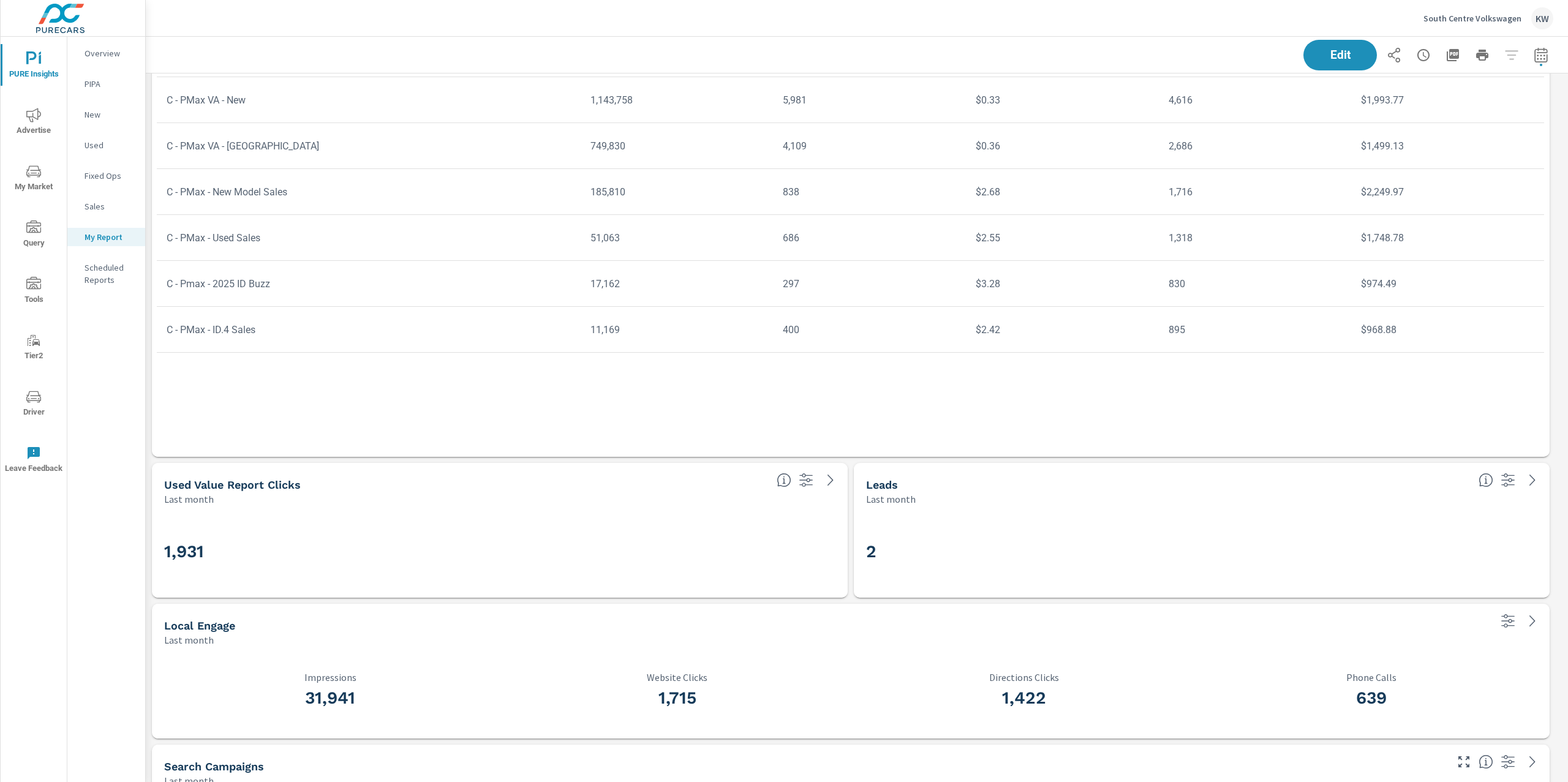
scroll to position [2345, 0]
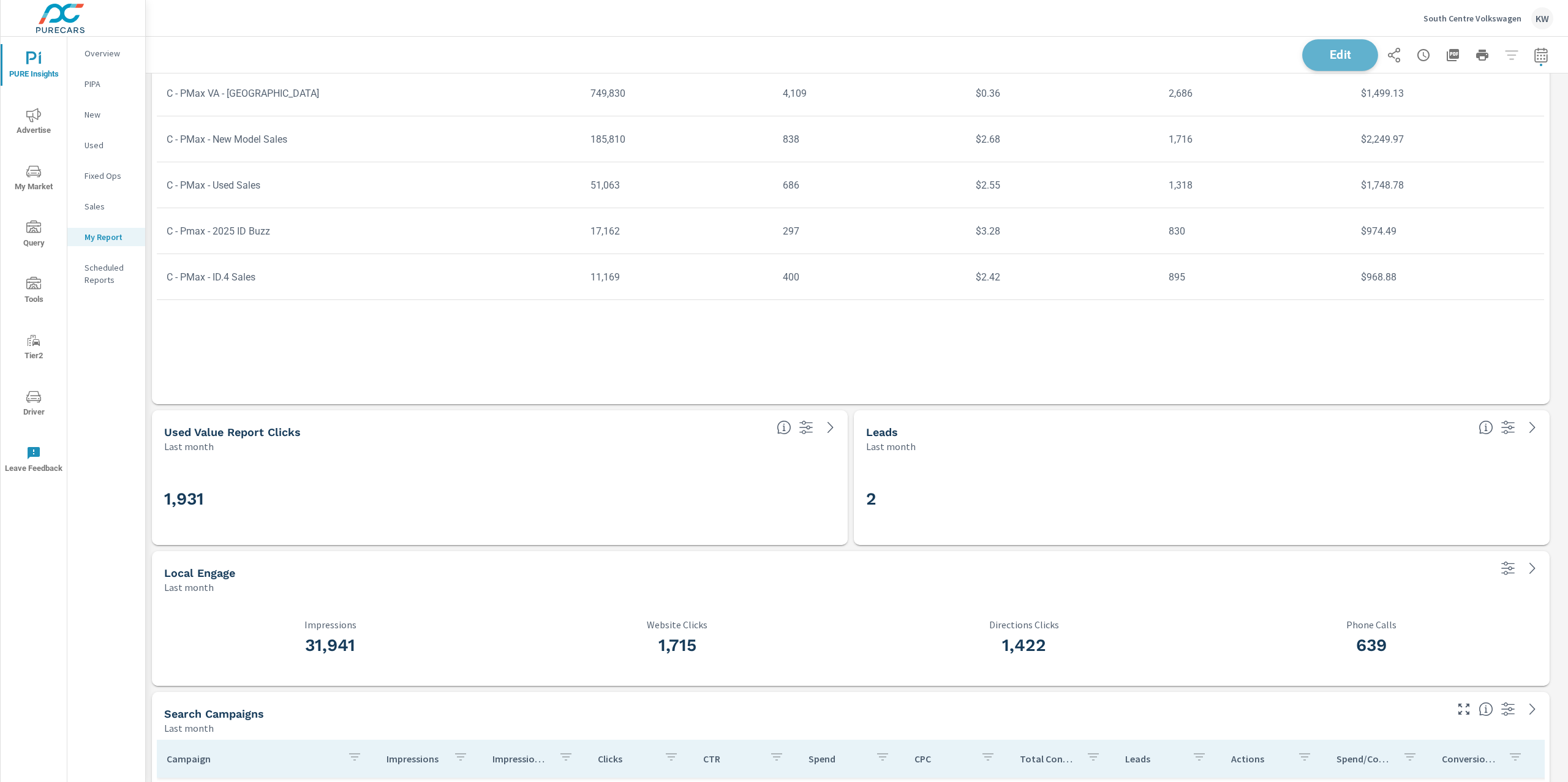
click at [1323, 58] on span "Edit" at bounding box center [1340, 55] width 50 height 12
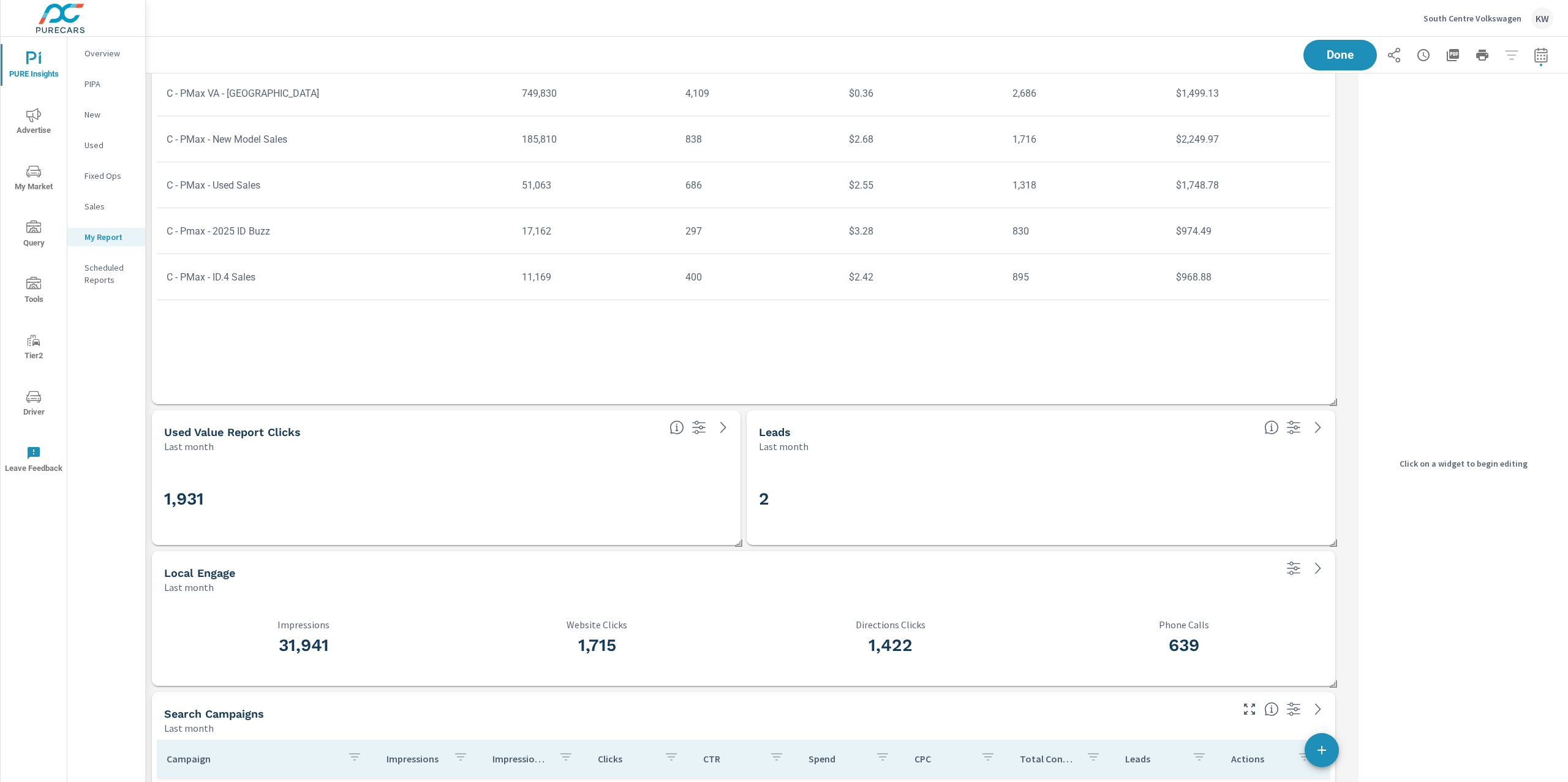
scroll to position [6, 6]
click at [631, 507] on h3 "1,931" at bounding box center [446, 499] width 564 height 21
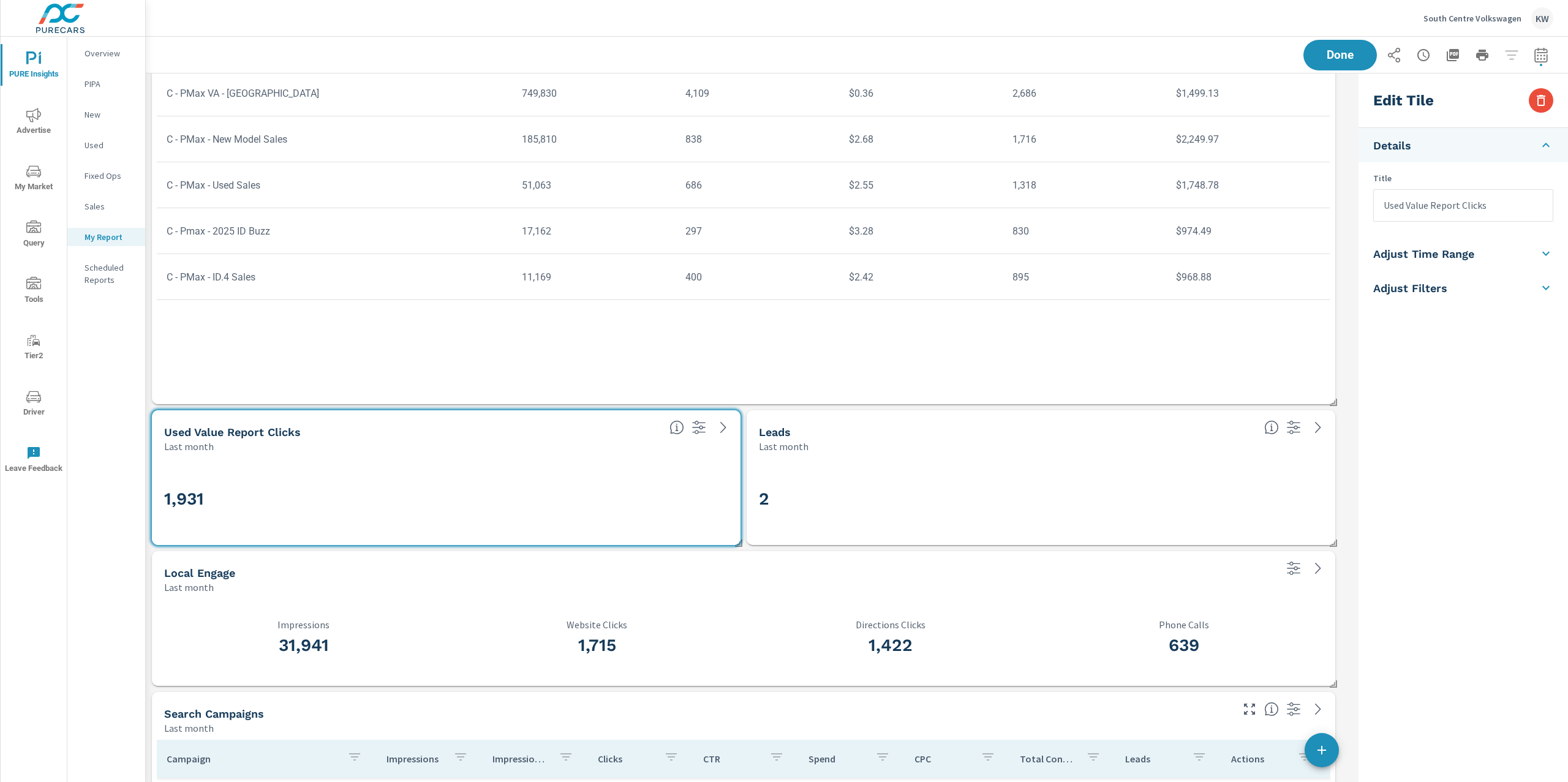
scroll to position [4397, 1221]
drag, startPoint x: 1544, startPoint y: 103, endPoint x: 1537, endPoint y: 110, distance: 9.9
click at [1544, 104] on icon "button" at bounding box center [1541, 100] width 9 height 11
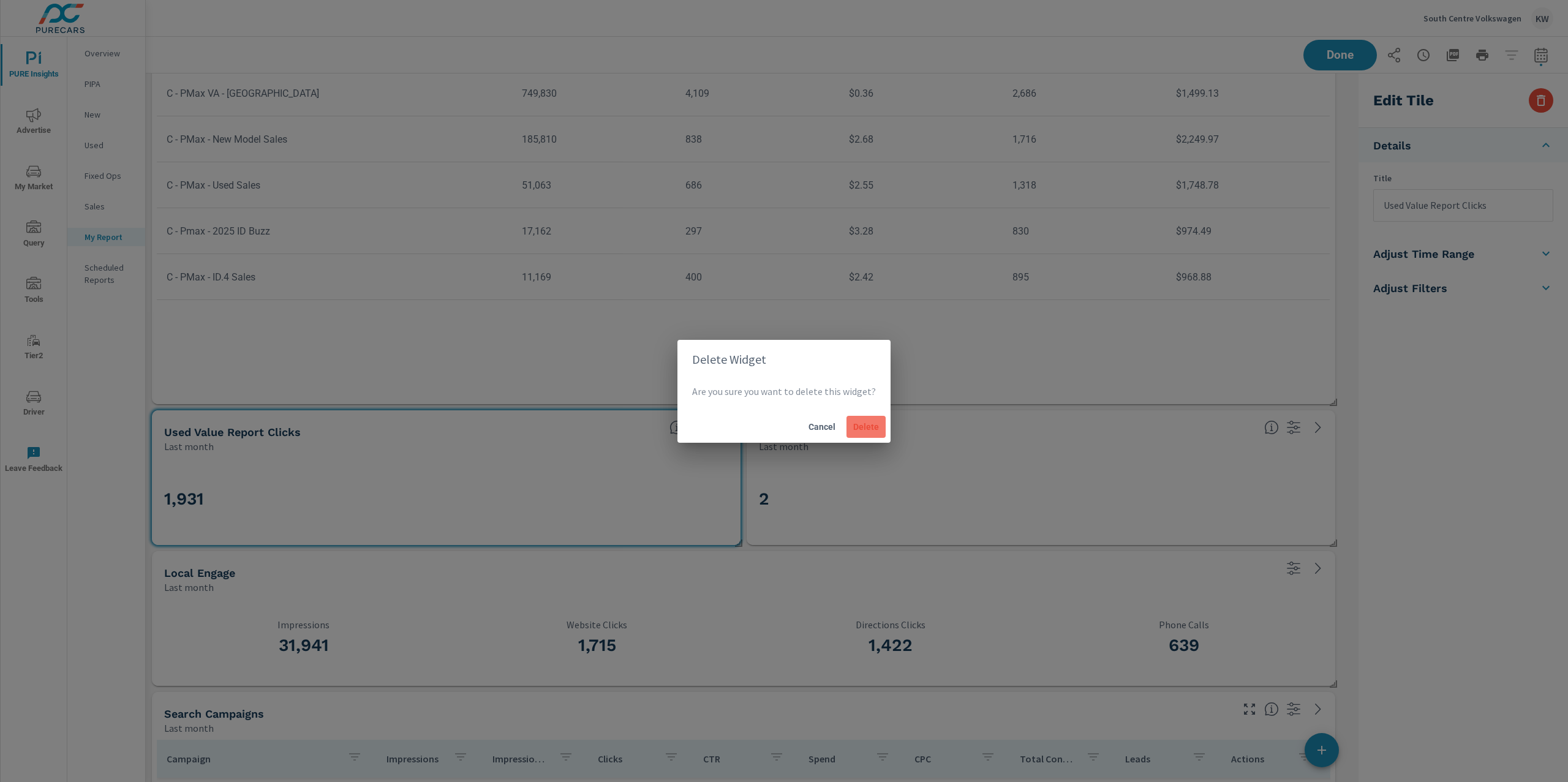
click at [862, 423] on span "Delete" at bounding box center [866, 426] width 30 height 11
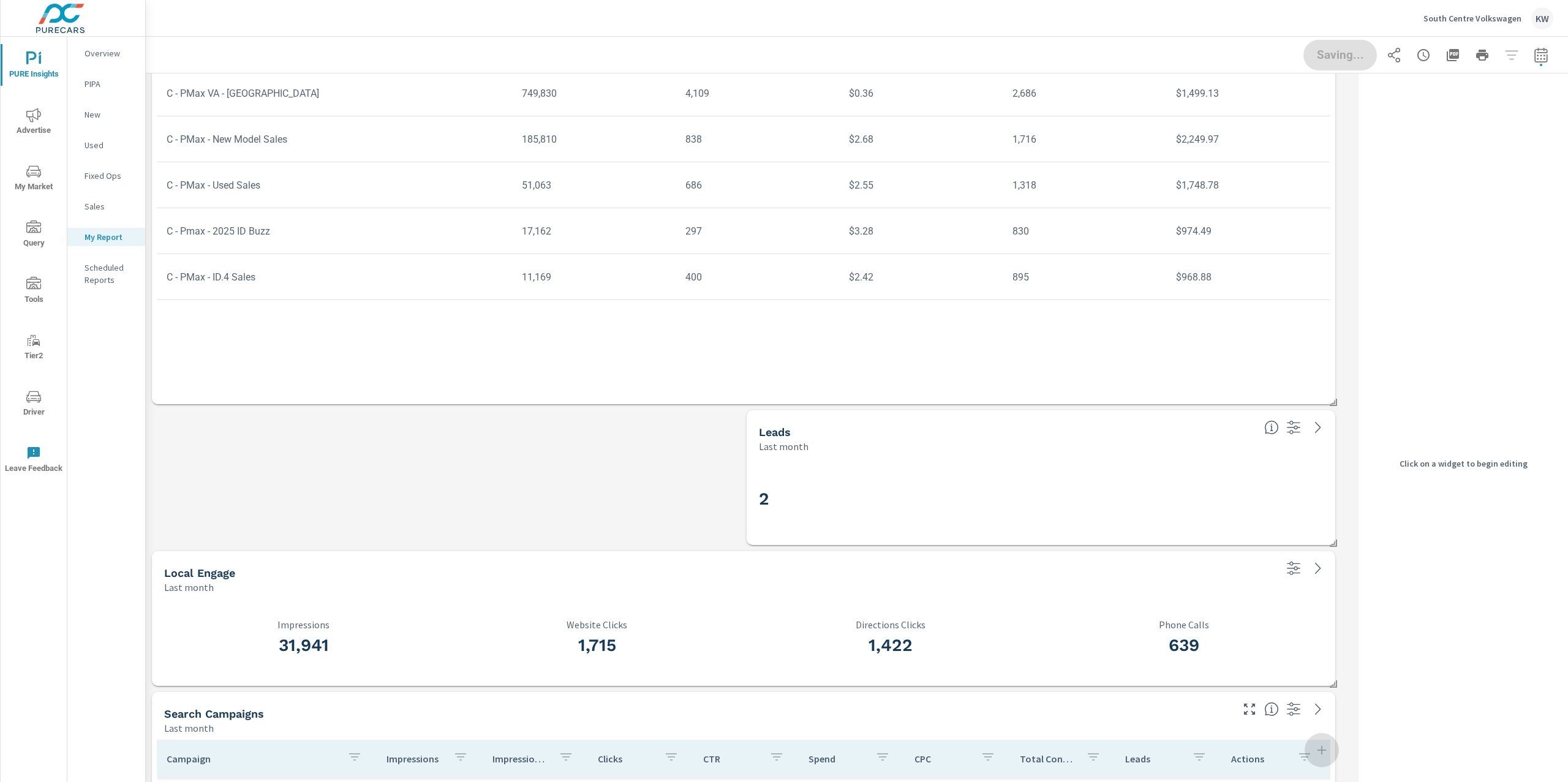
click at [939, 448] on div "Last month" at bounding box center [1007, 446] width 496 height 14
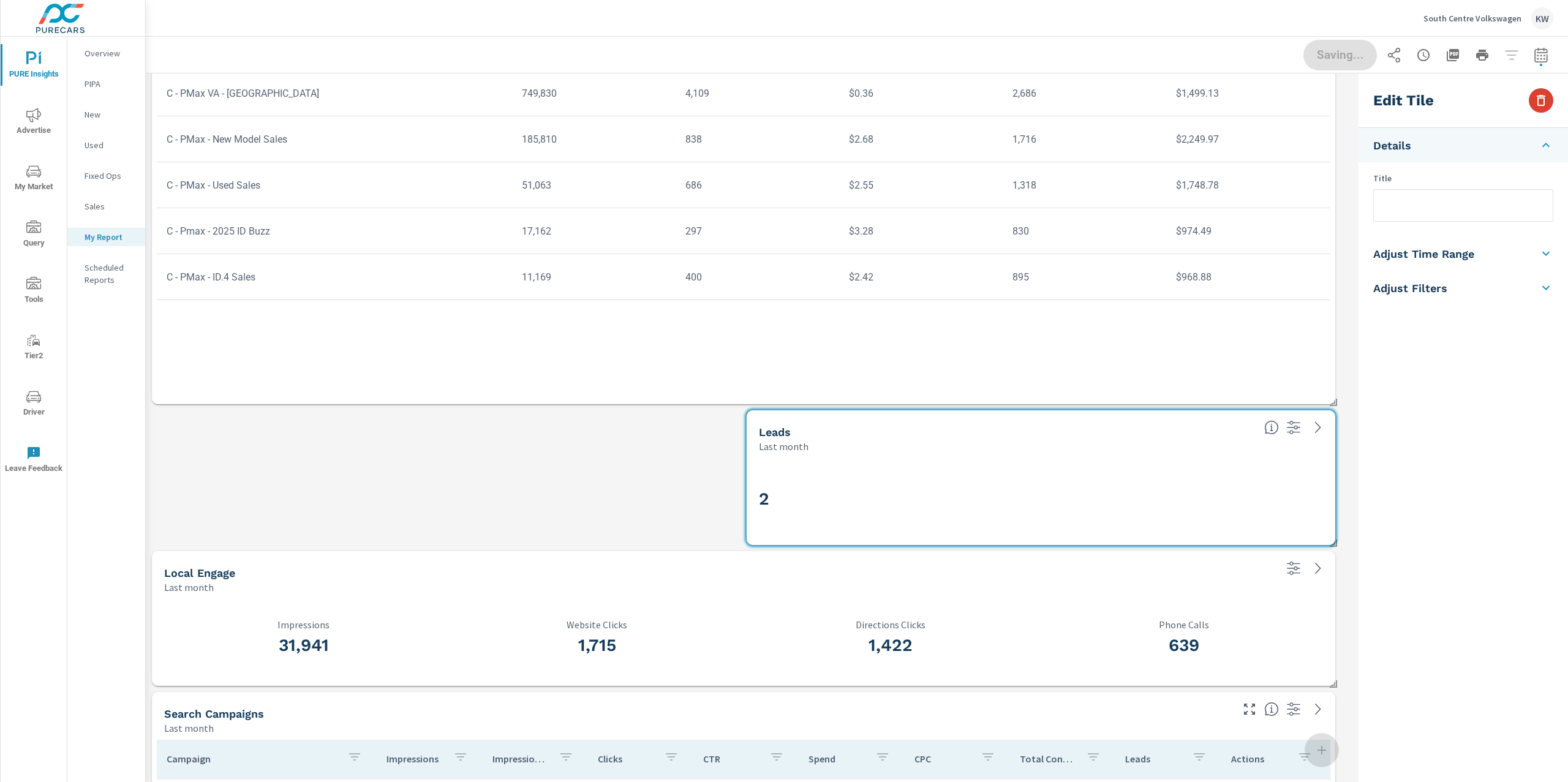
click at [1540, 100] on icon "button" at bounding box center [1541, 100] width 14 height 14
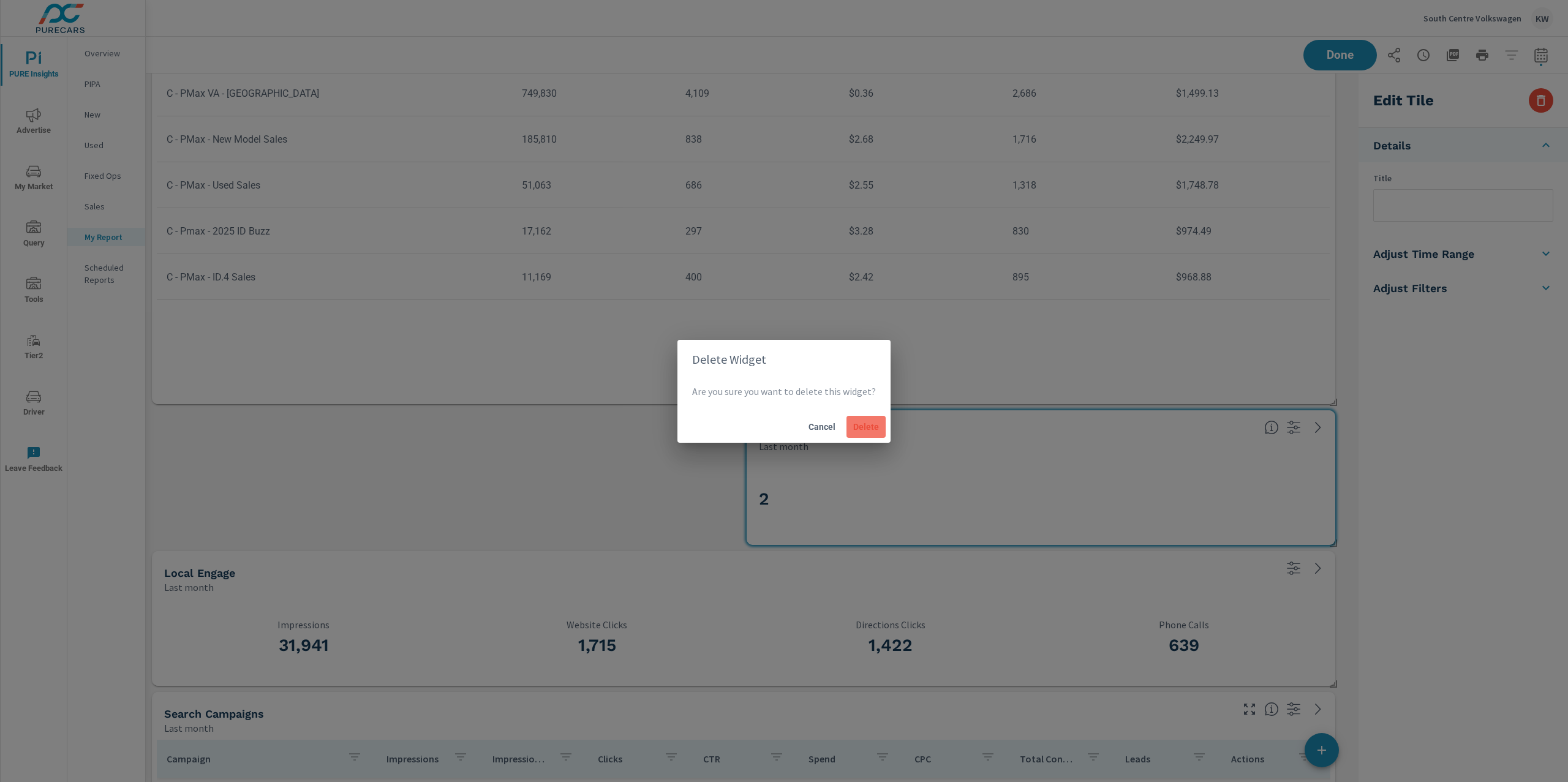
click at [863, 428] on span "Delete" at bounding box center [866, 426] width 30 height 11
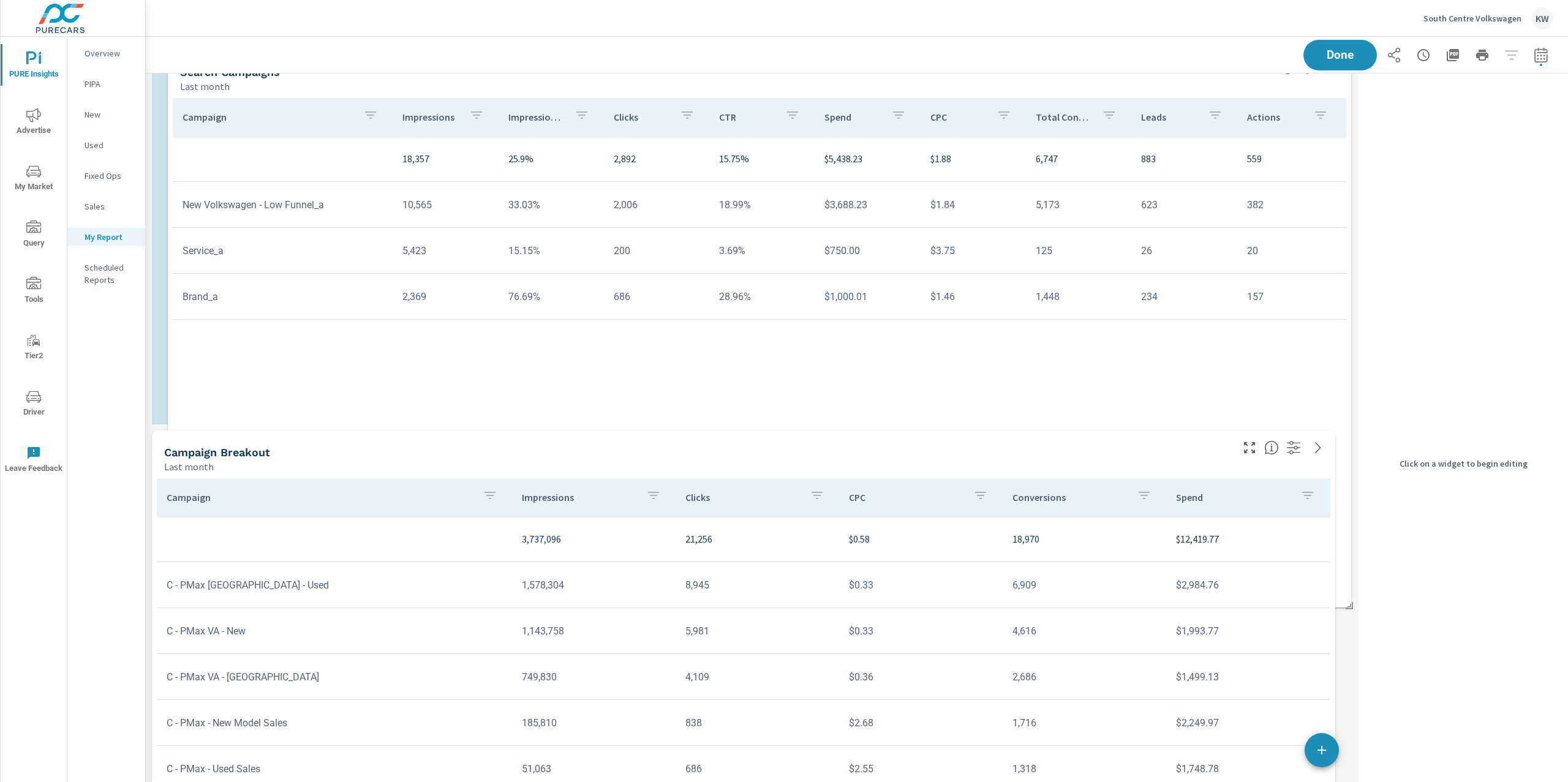
scroll to position [2303, 0]
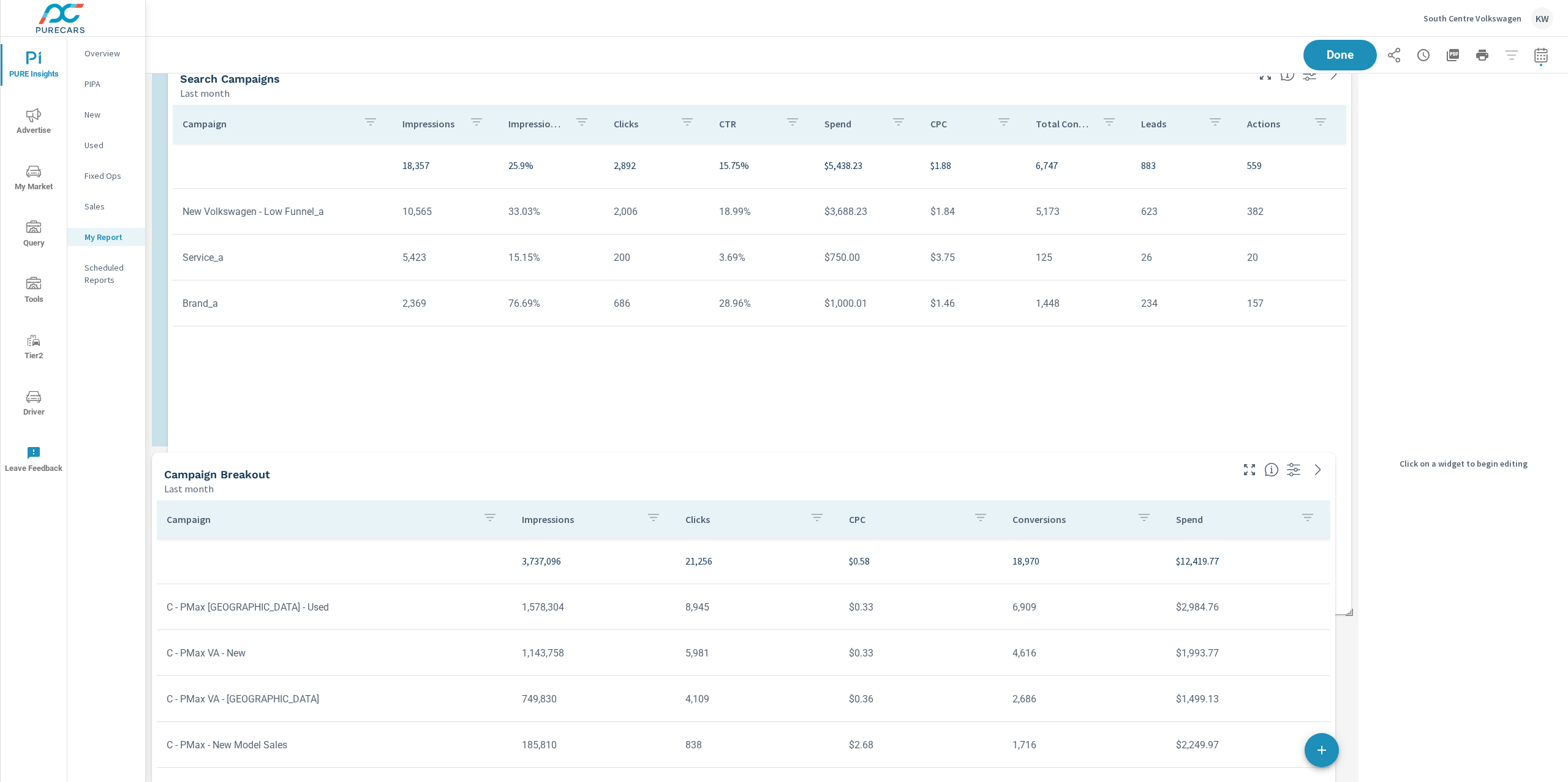
drag, startPoint x: 781, startPoint y: 581, endPoint x: 797, endPoint y: 117, distance: 464.3
click at [797, 101] on div "Last month" at bounding box center [713, 93] width 1066 height 14
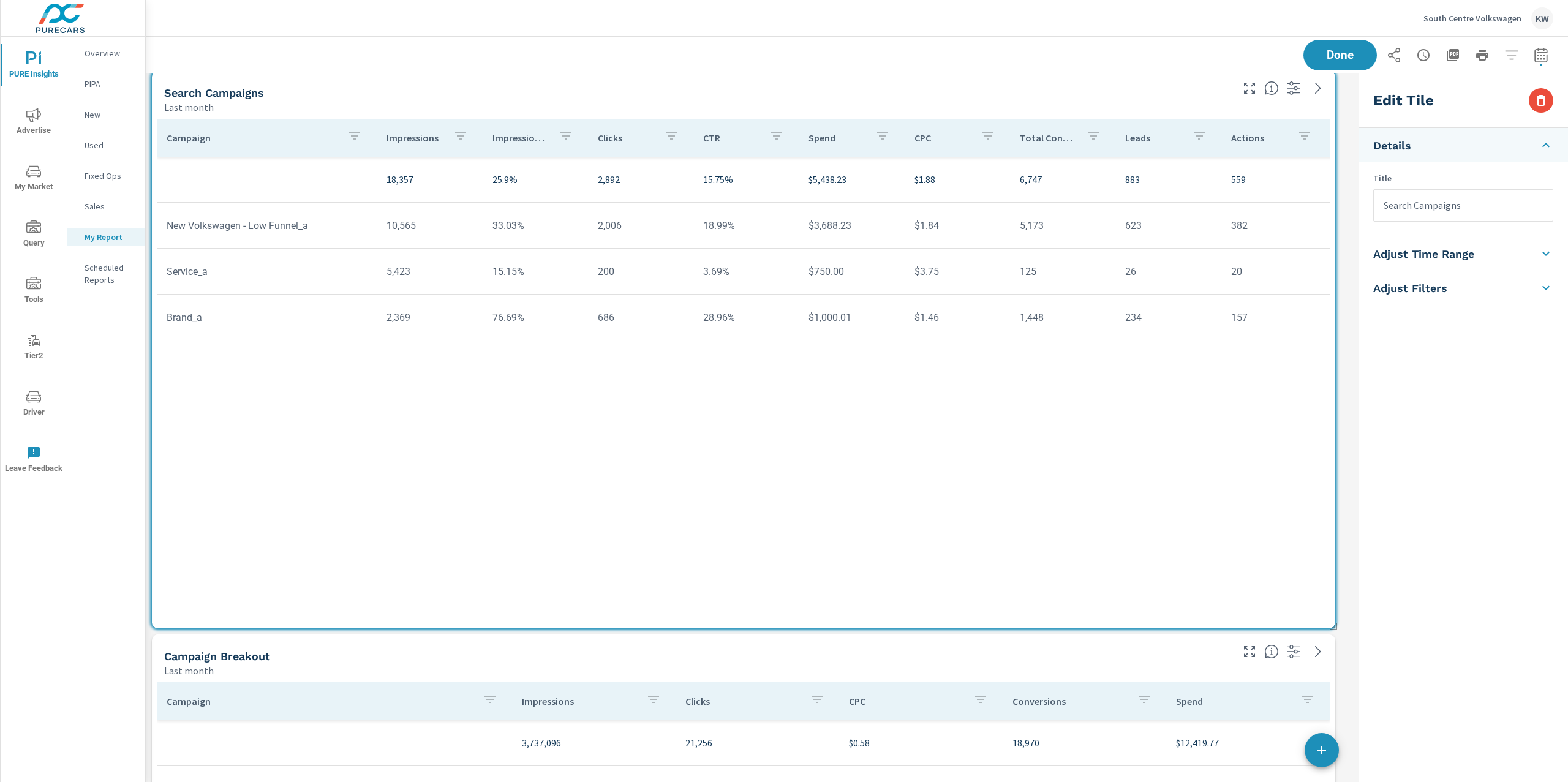
scroll to position [2125, 0]
click at [517, 133] on p "Impression Share" at bounding box center [520, 134] width 57 height 12
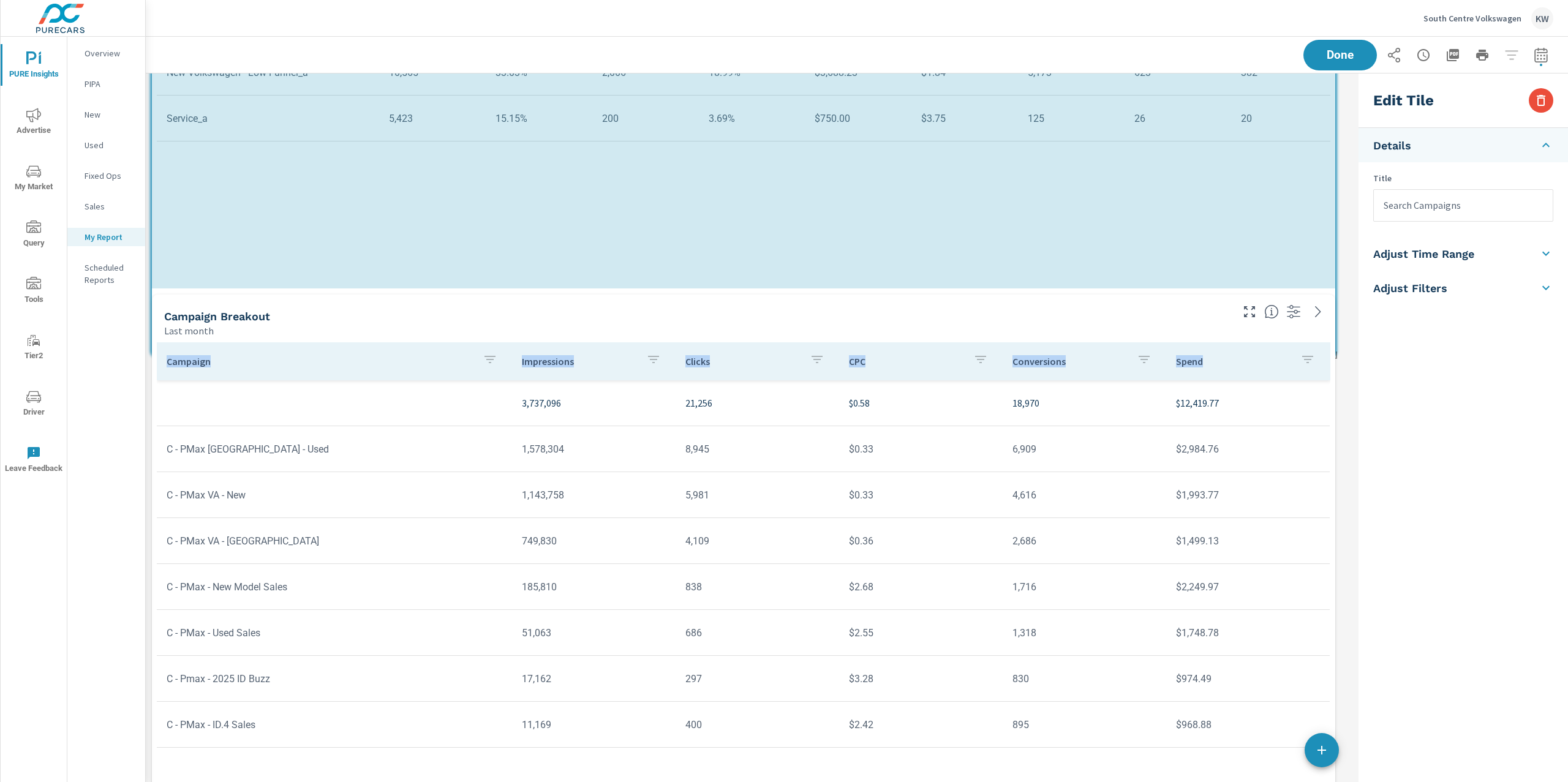
scroll to position [6, 6]
drag, startPoint x: 1333, startPoint y: 423, endPoint x: 1334, endPoint y: 344, distance: 79.0
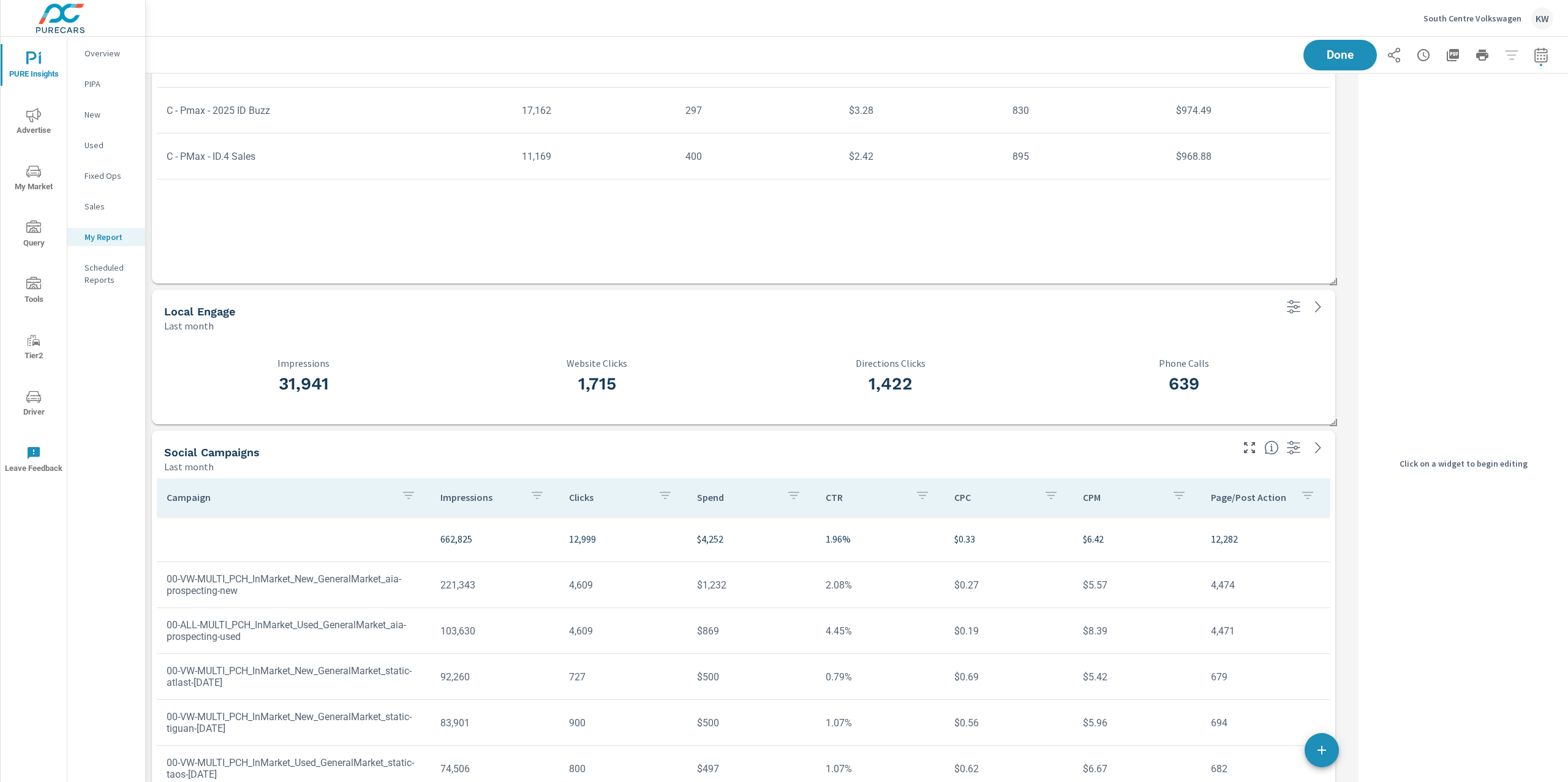
scroll to position [2891, 0]
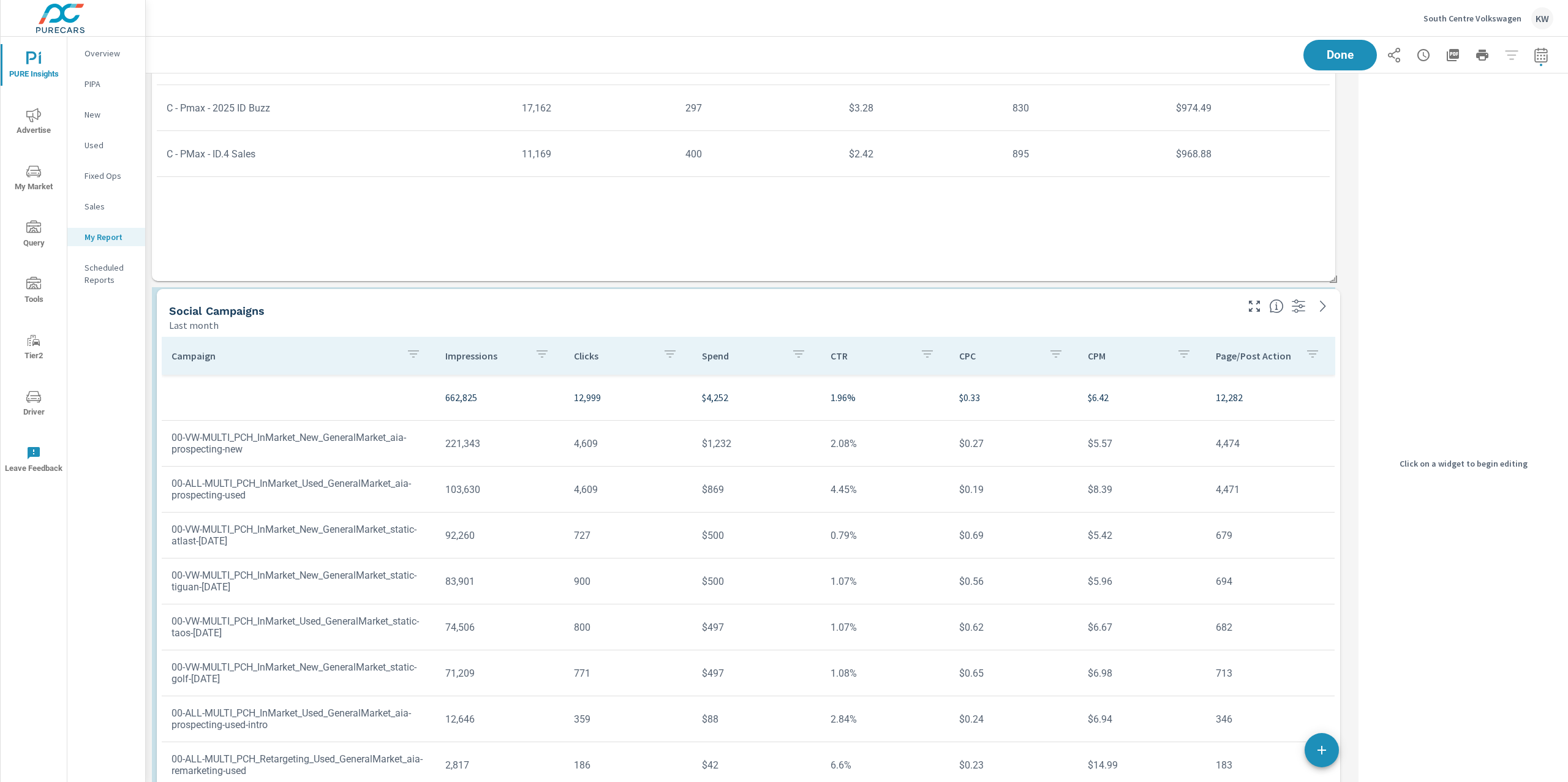
drag, startPoint x: 1070, startPoint y: 457, endPoint x: 1075, endPoint y: 318, distance: 139.1
click at [1075, 318] on div "Last month" at bounding box center [702, 325] width 1066 height 14
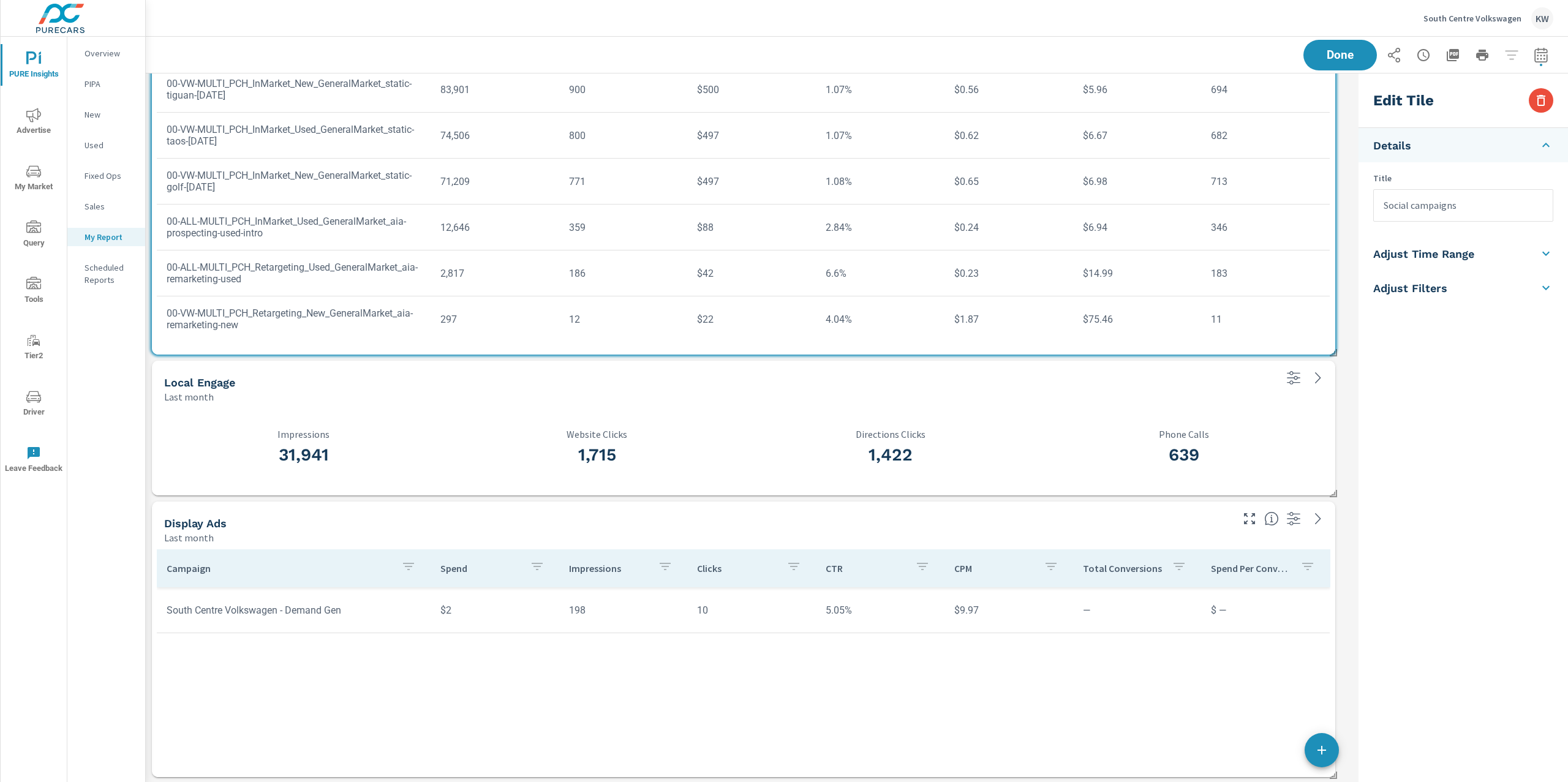
scroll to position [3382, 0]
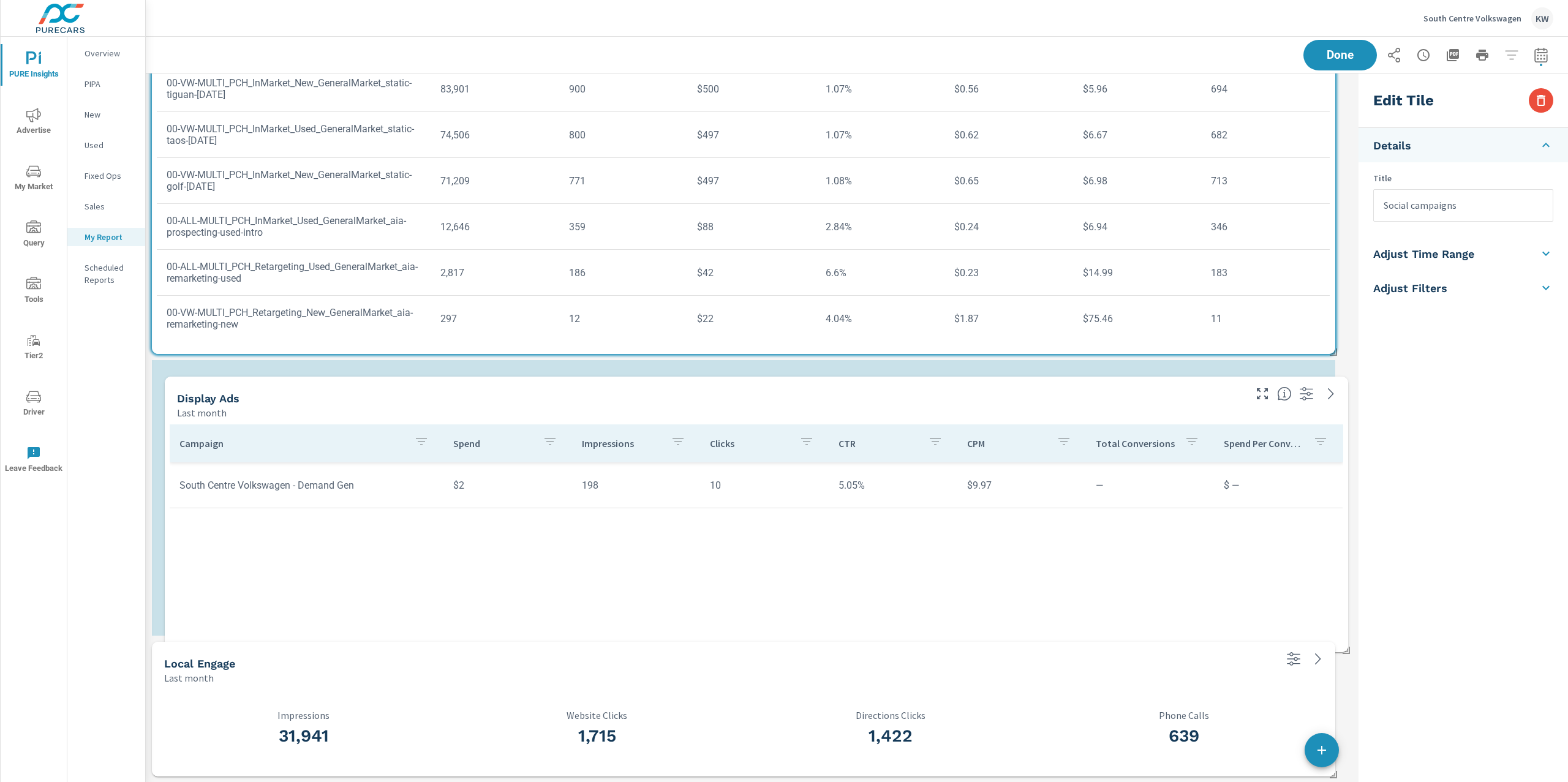
drag, startPoint x: 1076, startPoint y: 518, endPoint x: 1088, endPoint y: 394, distance: 124.6
click at [1088, 394] on div "Display Ads" at bounding box center [710, 398] width 1066 height 14
type input "Display Ads"
checkbox input "false"
type input "last30Days"
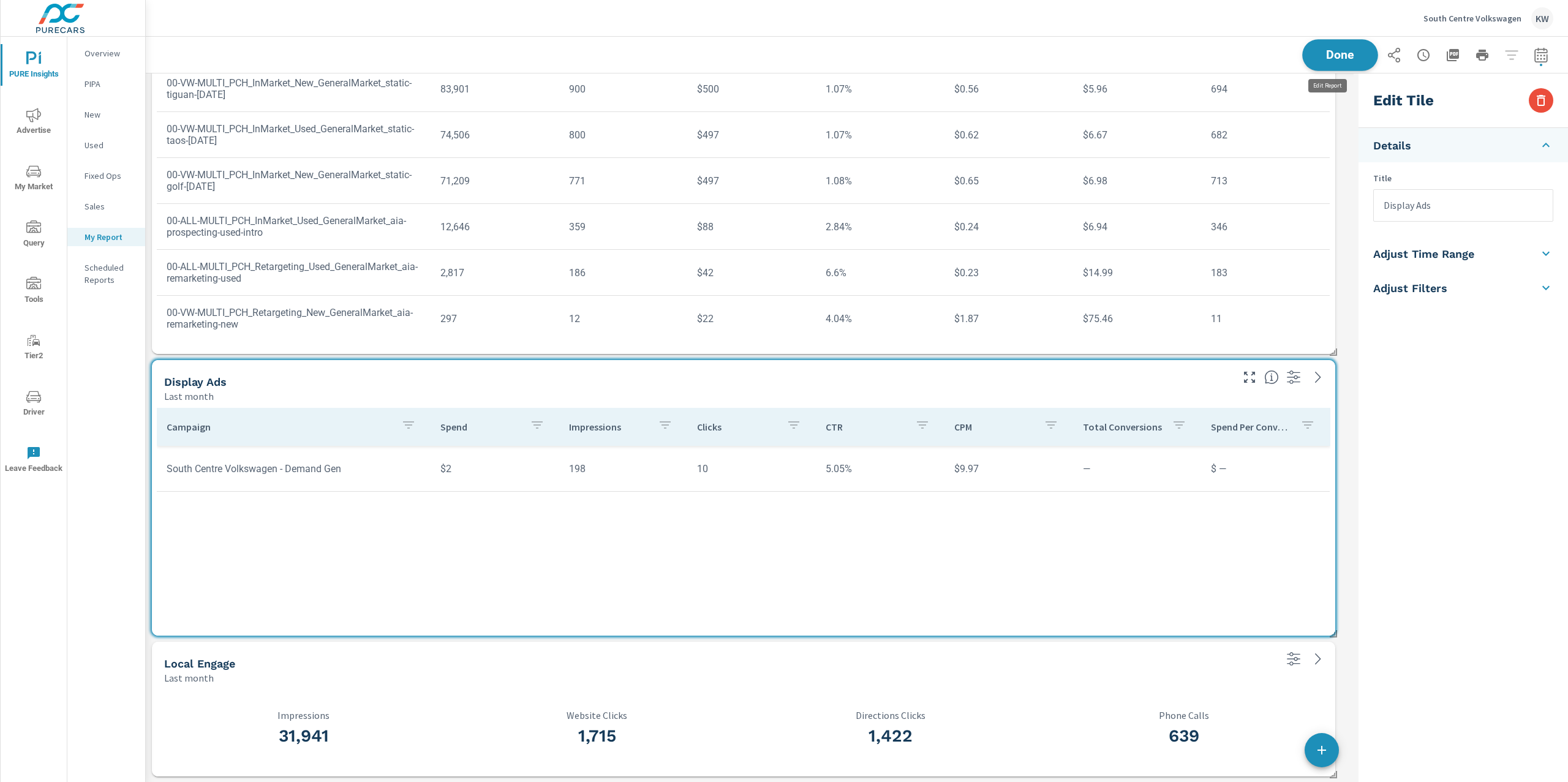
scroll to position [4116, 1221]
click at [1356, 54] on button "Done" at bounding box center [1340, 55] width 76 height 32
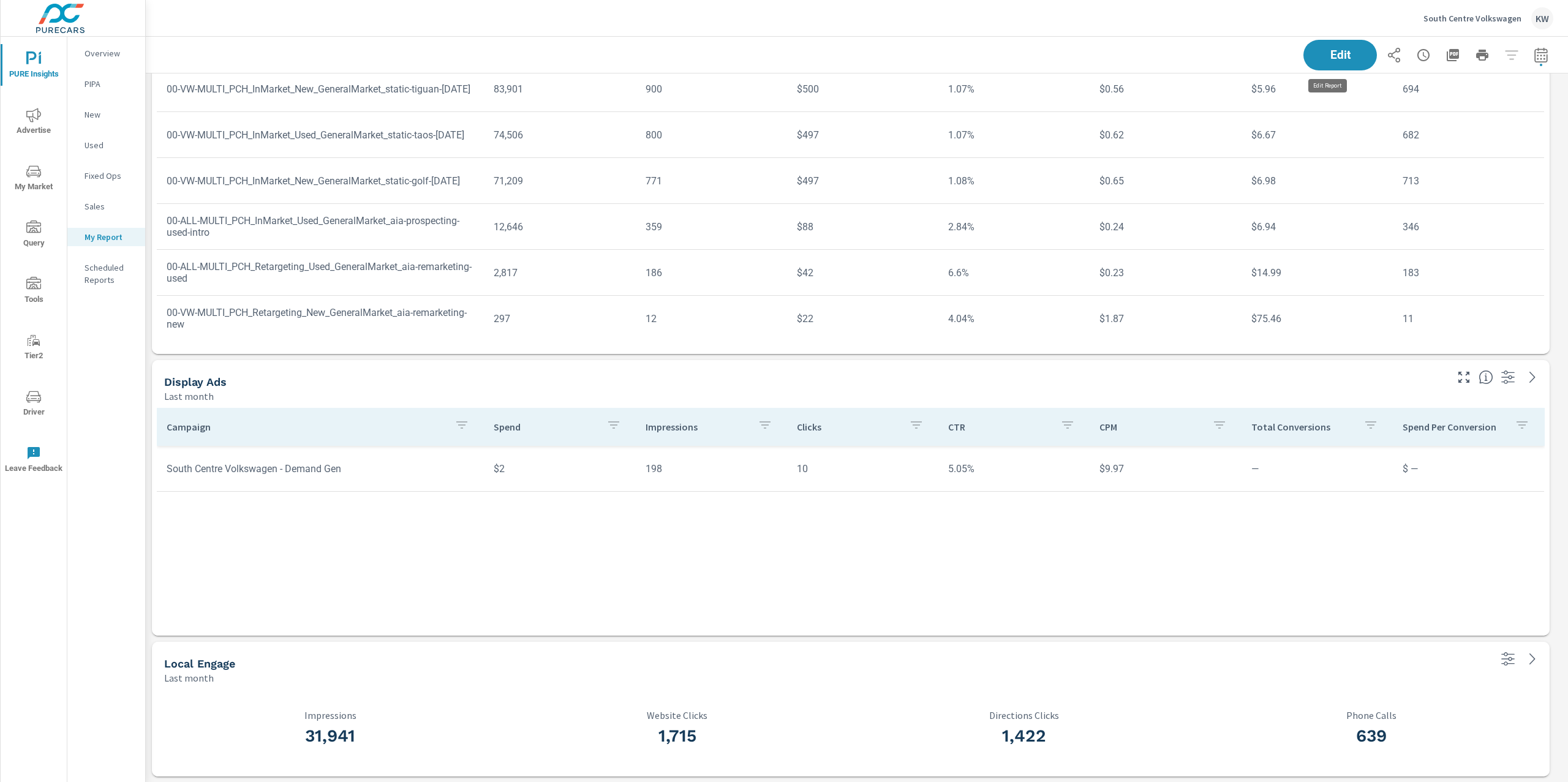
scroll to position [4116, 1436]
click at [1345, 54] on span "Edit" at bounding box center [1340, 55] width 50 height 12
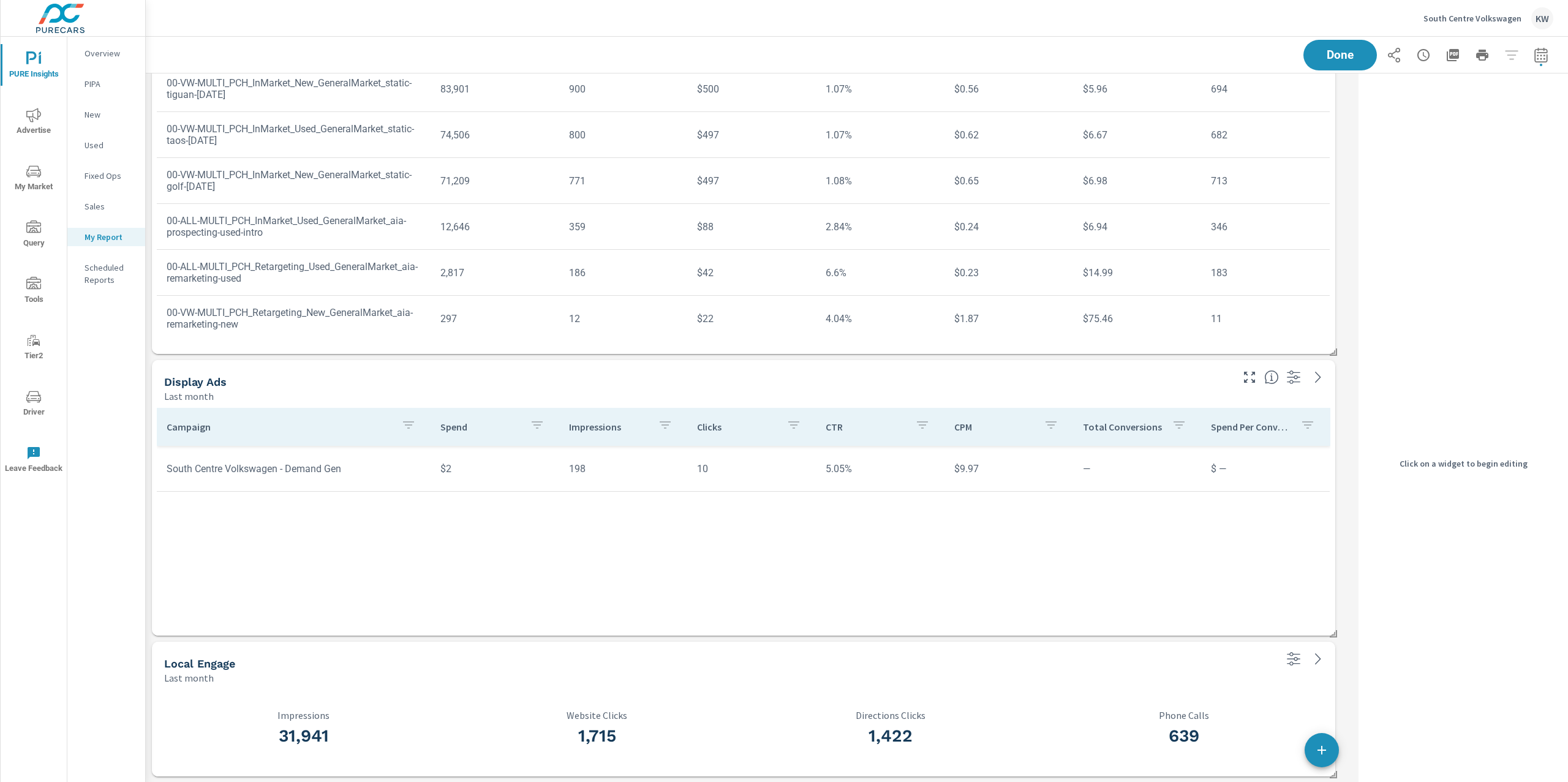
scroll to position [4116, 1221]
click at [1001, 713] on p "Directions Clicks" at bounding box center [890, 715] width 294 height 11
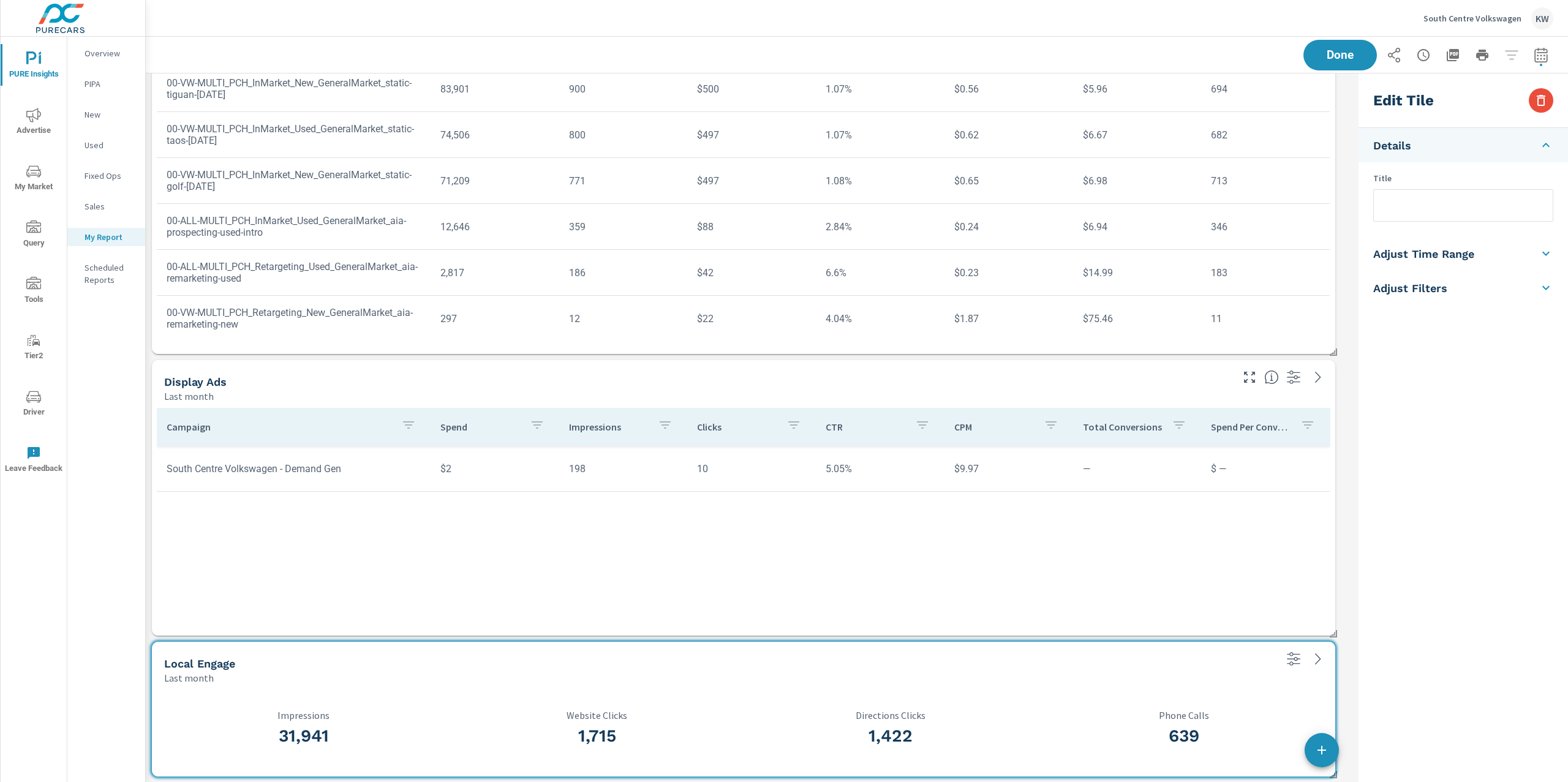
click at [1529, 245] on li "Adjust Time Range" at bounding box center [1463, 253] width 210 height 34
click at [1440, 222] on input "checkbox" at bounding box center [1435, 218] width 70 height 23
checkbox input "true"
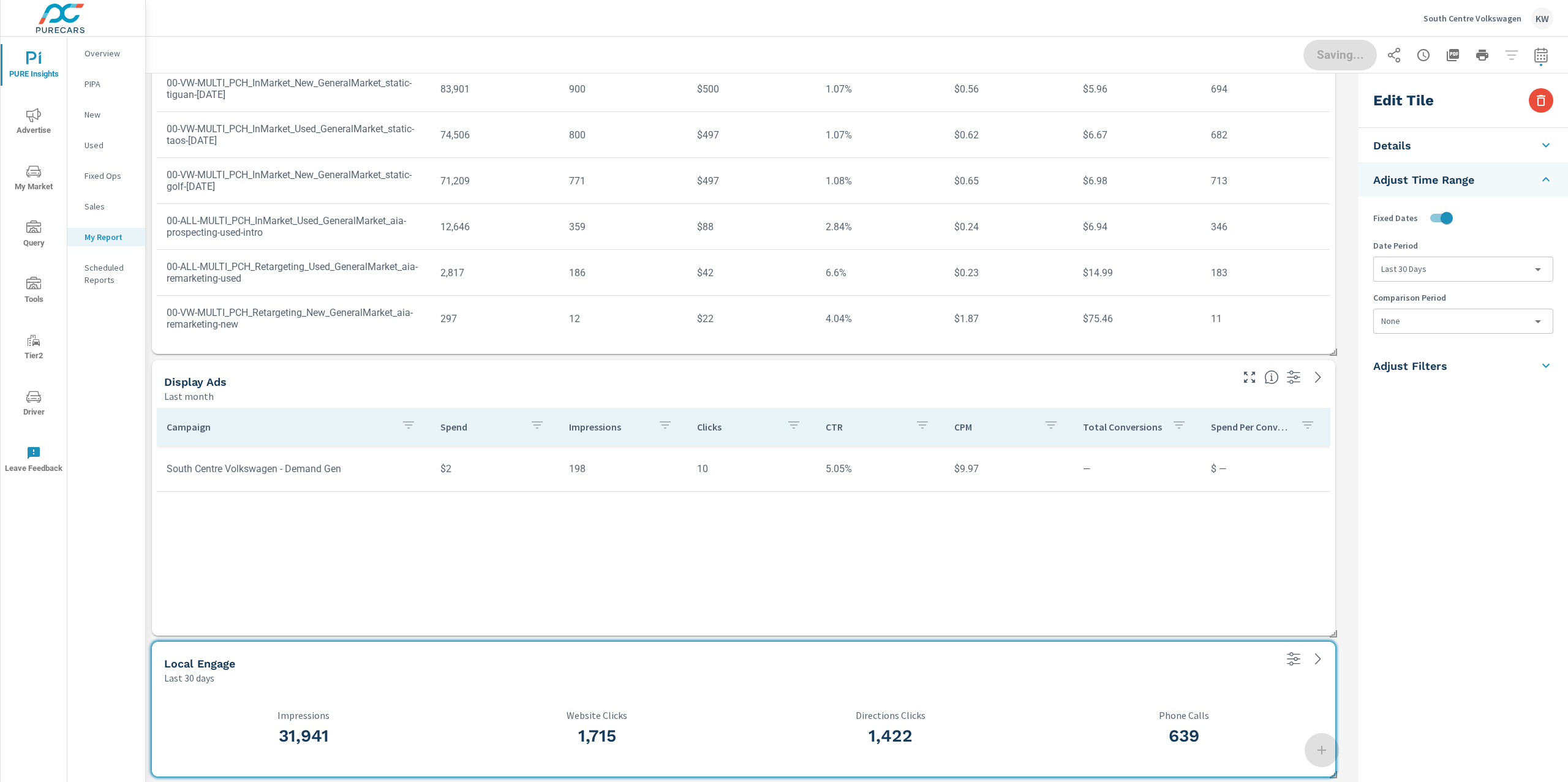
click at [1446, 273] on body "PURE Insights Advertise My Market Query Tools Tier2 Driver Leave Feedback Overv…" at bounding box center [784, 391] width 1568 height 782
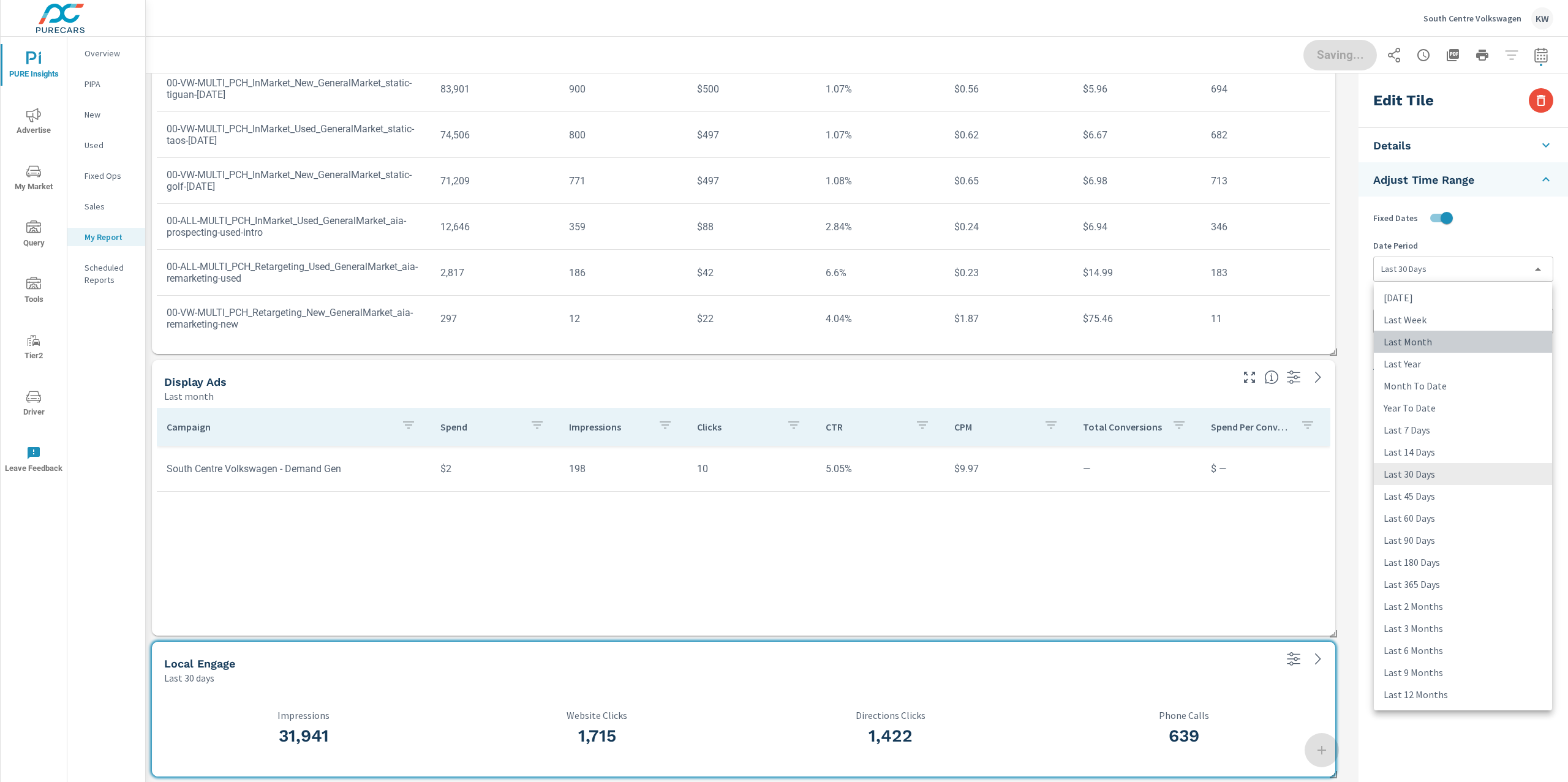
click at [1440, 346] on li "Last Month" at bounding box center [1463, 341] width 178 height 22
type input "lastMonth"
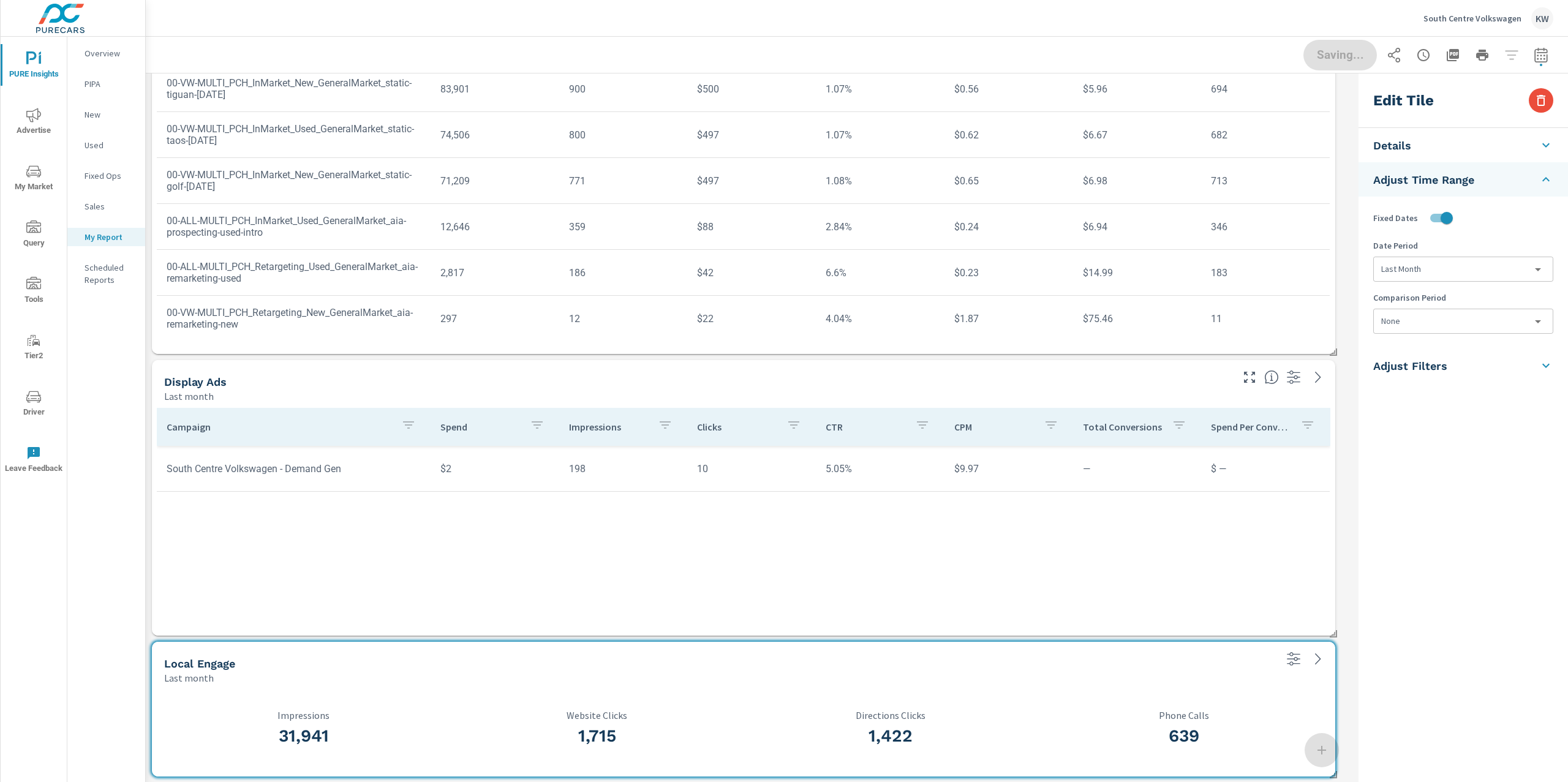
click at [1440, 330] on body "PURE Insights Advertise My Market Query Tools Tier2 Driver Leave Feedback Overv…" at bounding box center [784, 391] width 1568 height 782
click at [1445, 388] on li "Previous Month" at bounding box center [1463, 394] width 178 height 22
type input "lastMonth"
click at [1339, 60] on span "Done" at bounding box center [1340, 54] width 49 height 11
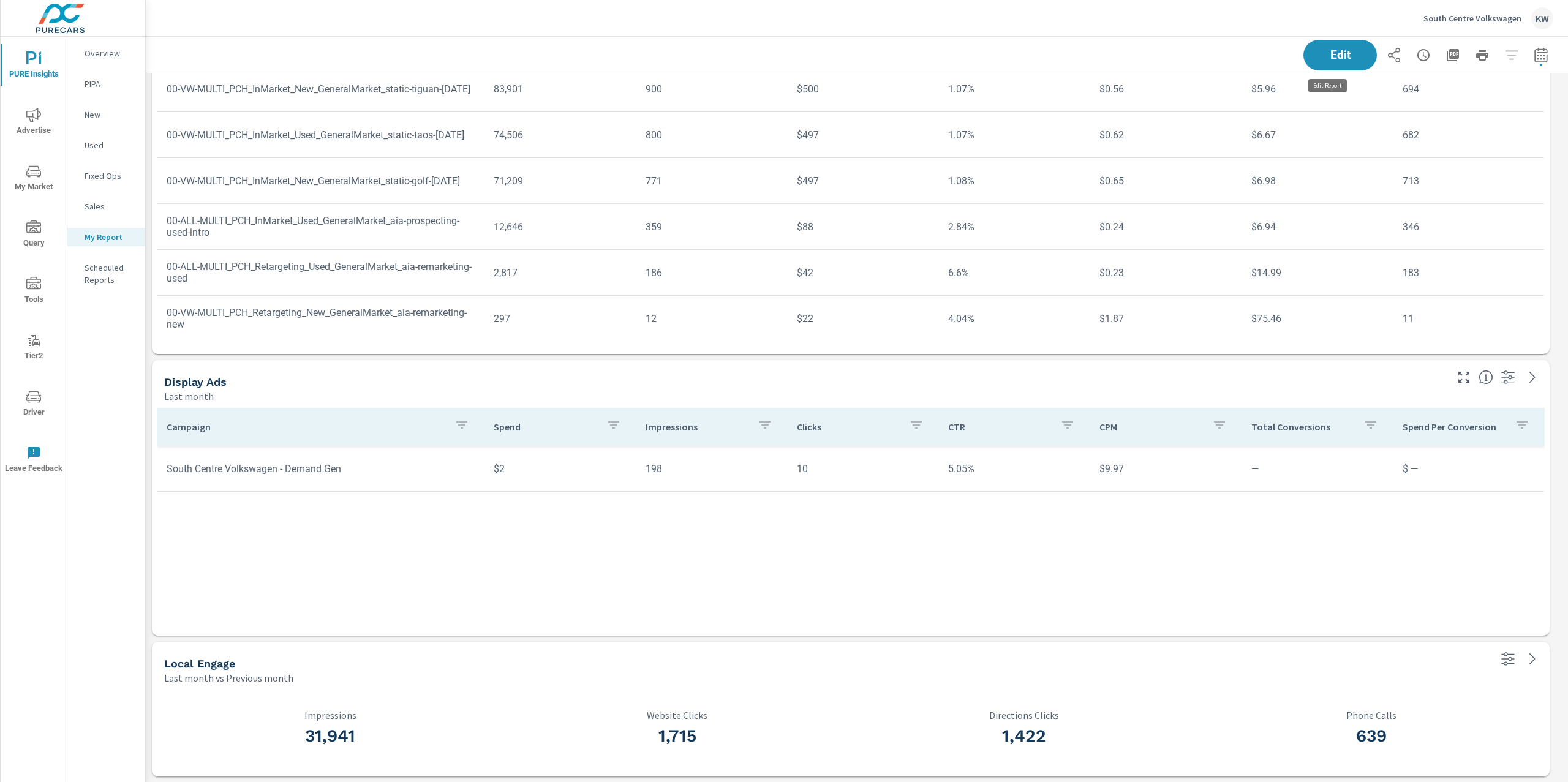
scroll to position [4116, 1436]
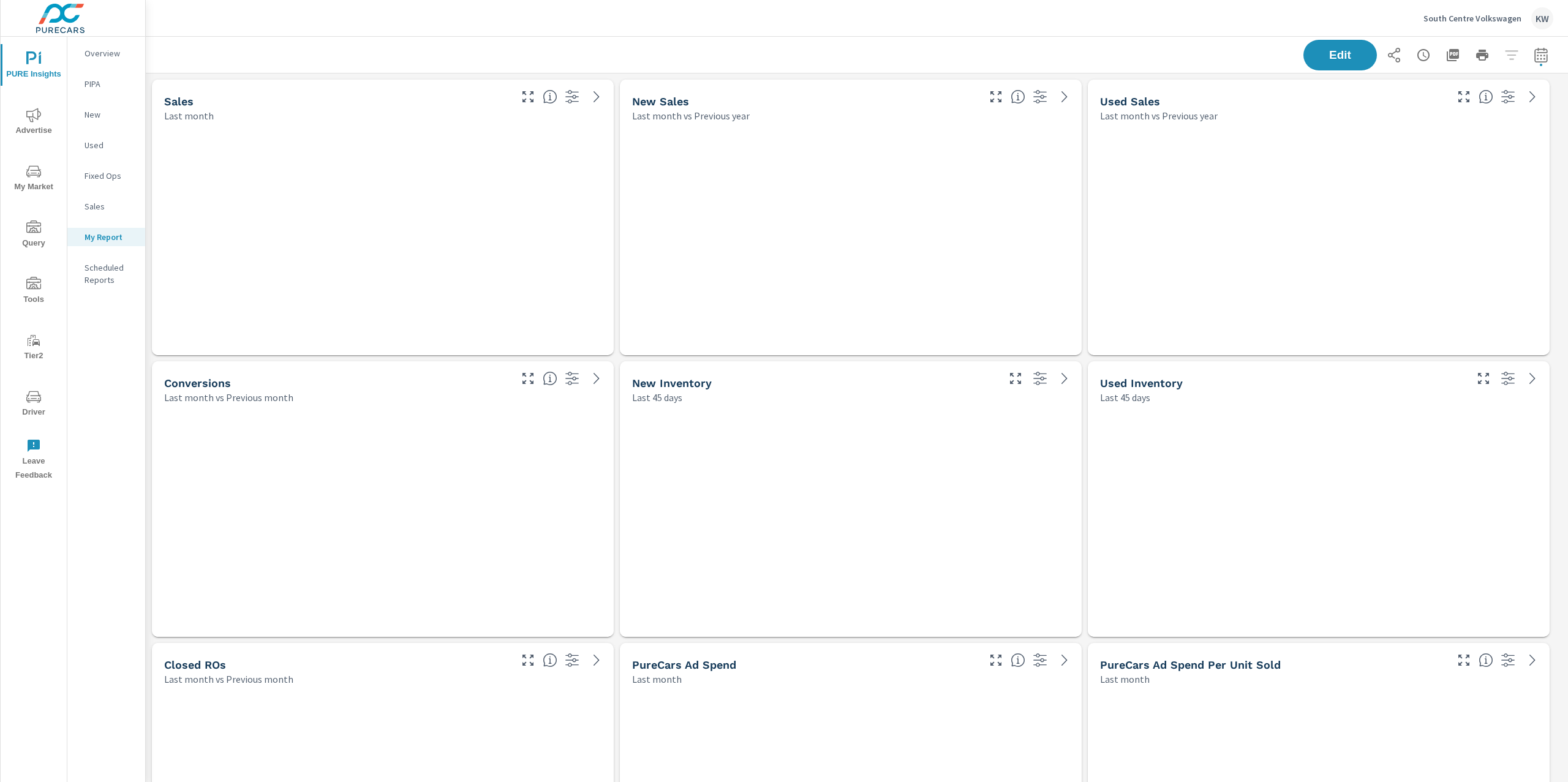
scroll to position [4116, 1436]
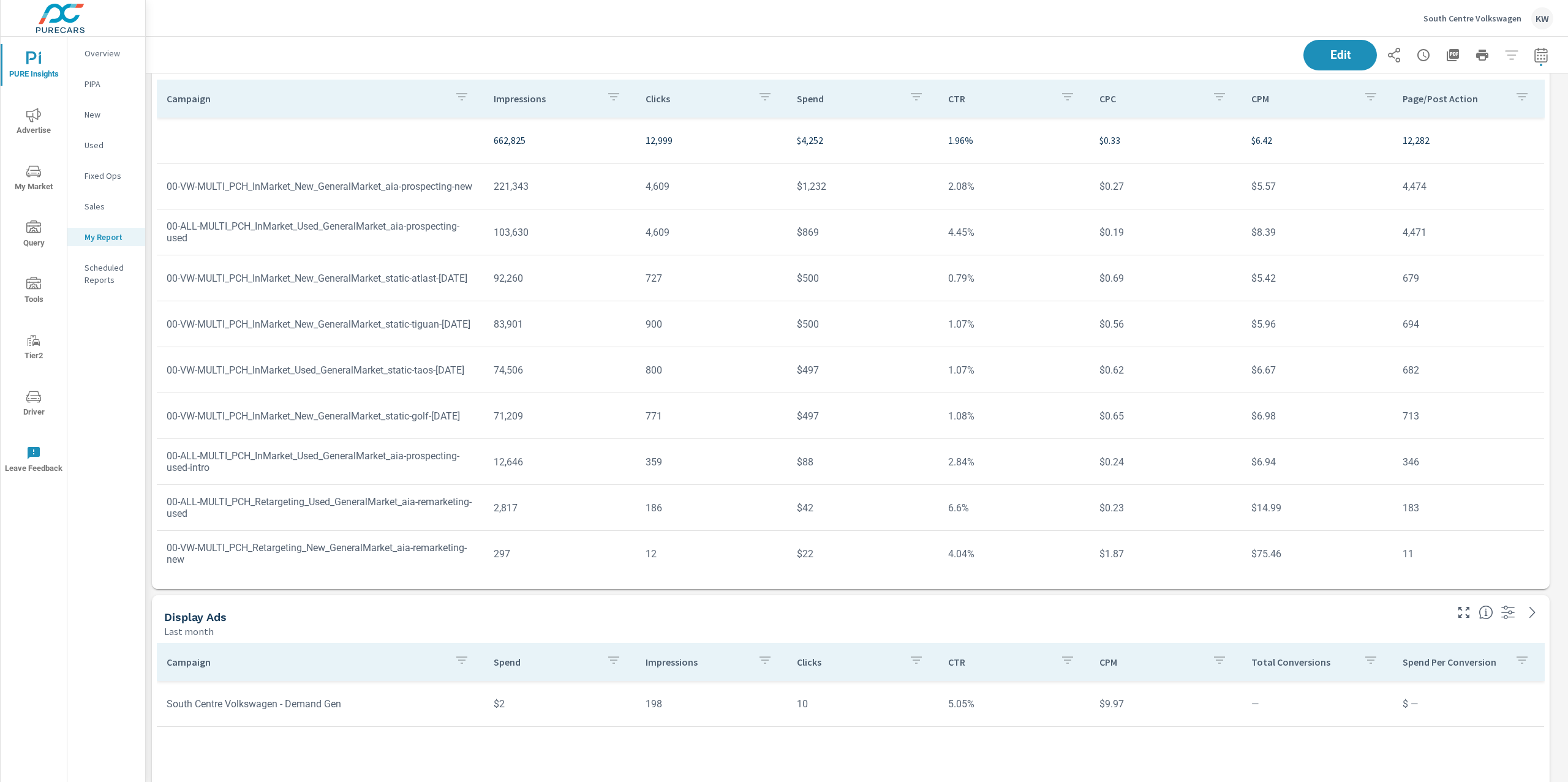
scroll to position [3150, 0]
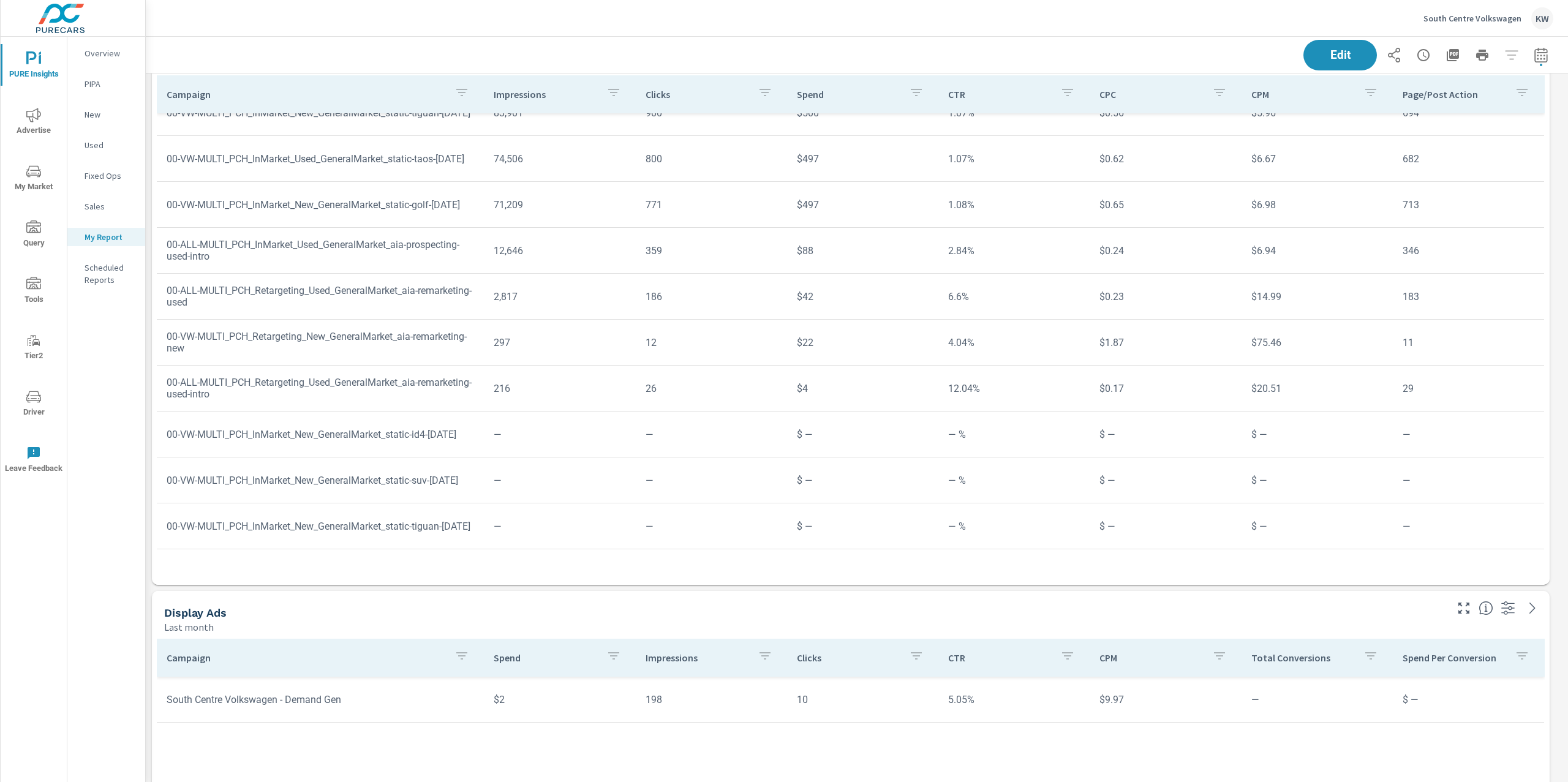
scroll to position [240, 0]
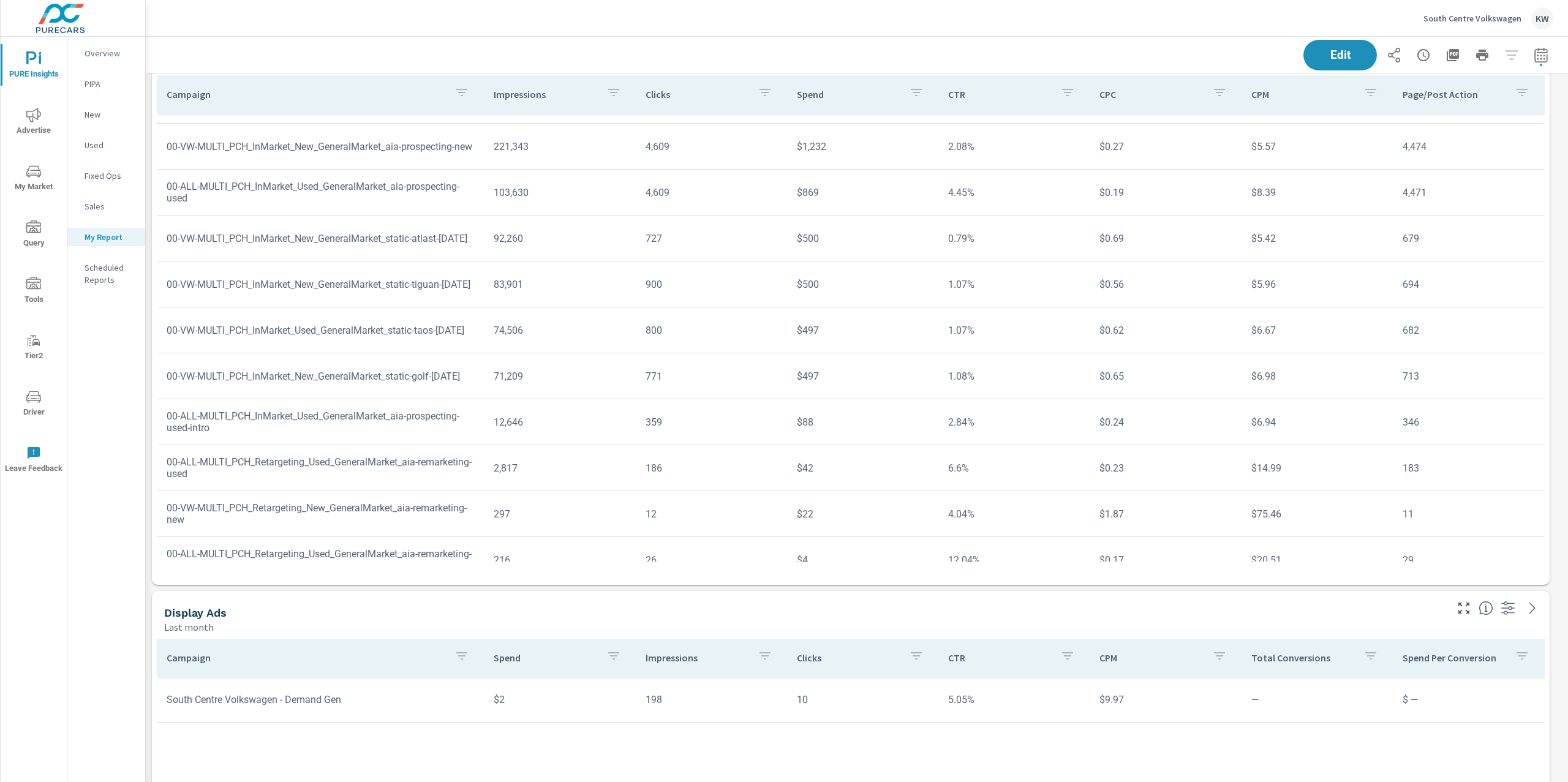
scroll to position [41, 0]
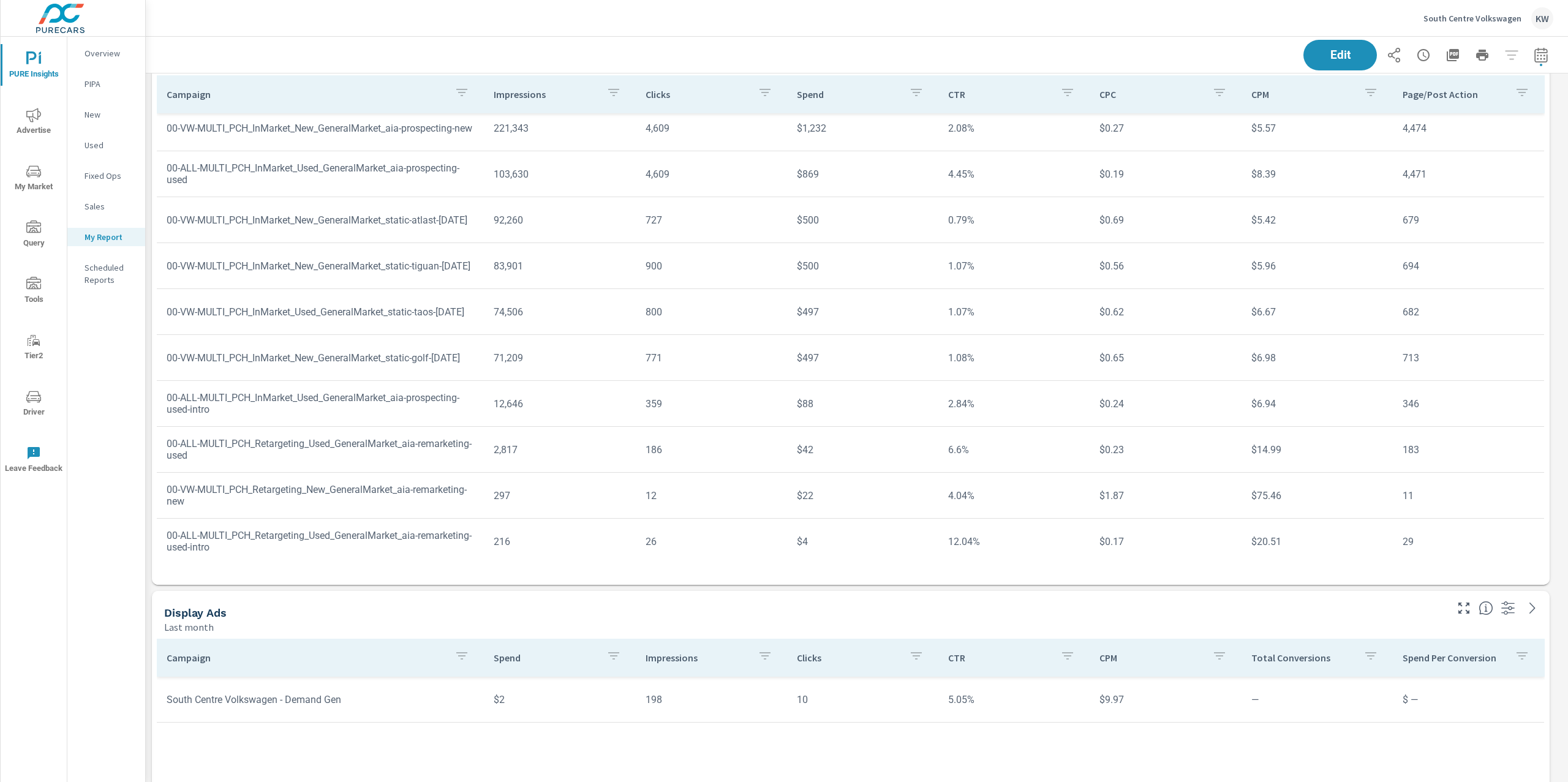
scroll to position [65, 0]
